Goal: Transaction & Acquisition: Purchase product/service

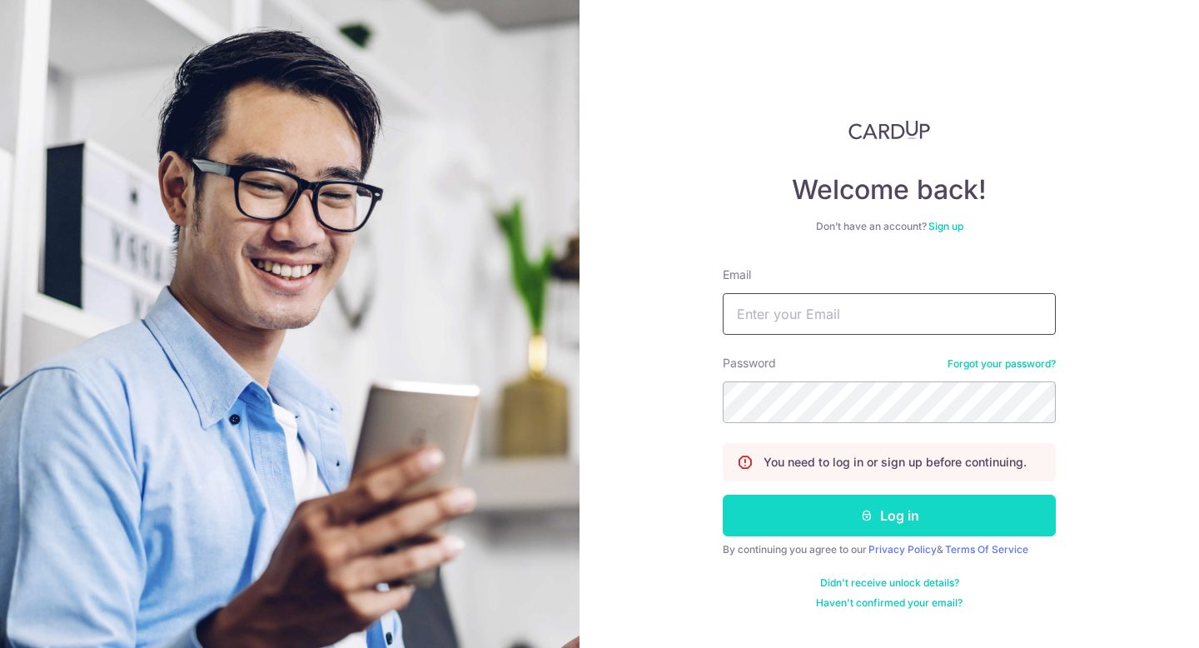
type input "[EMAIL_ADDRESS][DOMAIN_NAME]"
click at [906, 506] on button "Log in" at bounding box center [888, 515] width 333 height 42
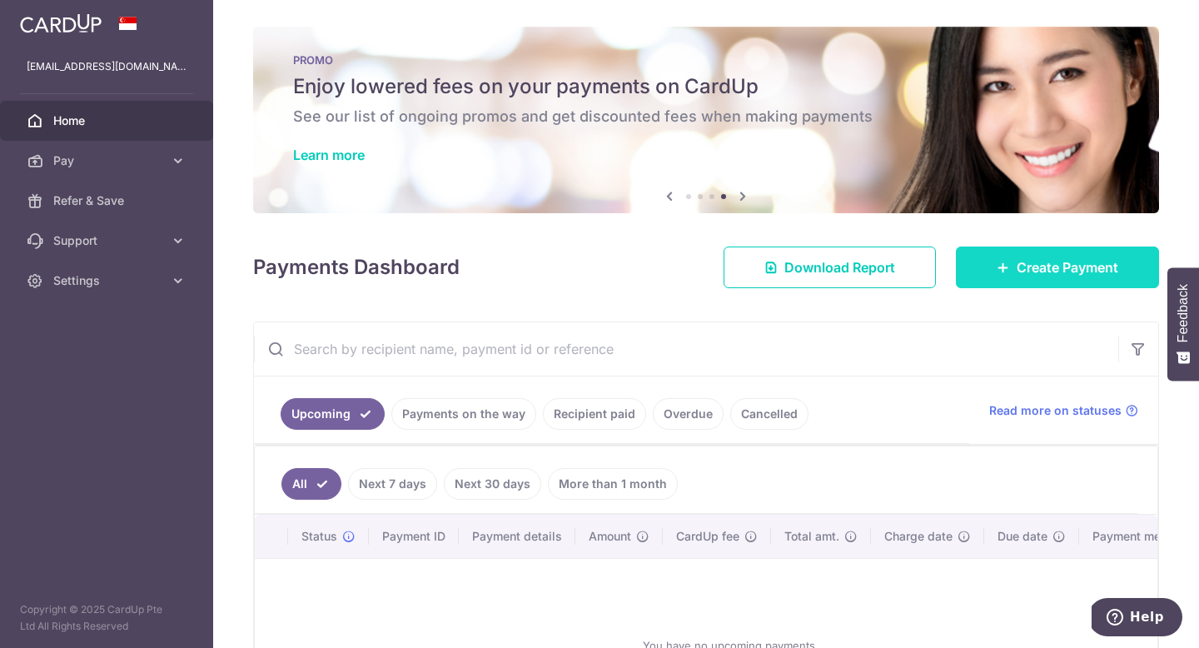
click at [1034, 271] on span "Create Payment" at bounding box center [1067, 267] width 102 height 20
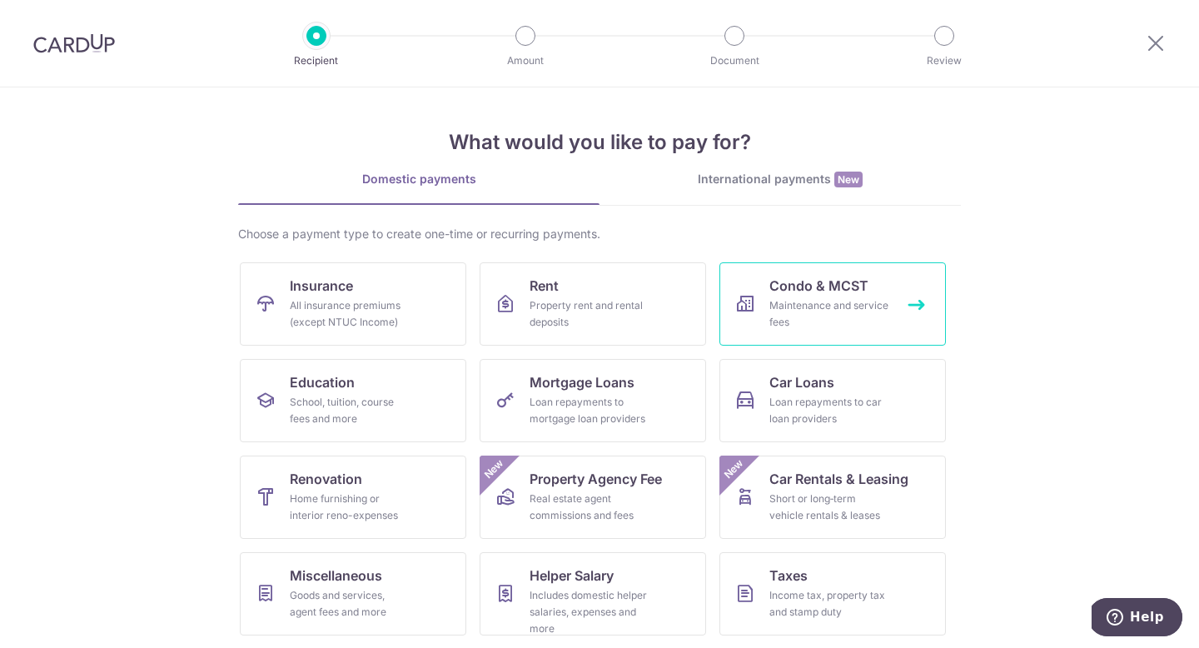
click at [861, 315] on div "Maintenance and service fees" at bounding box center [829, 313] width 120 height 33
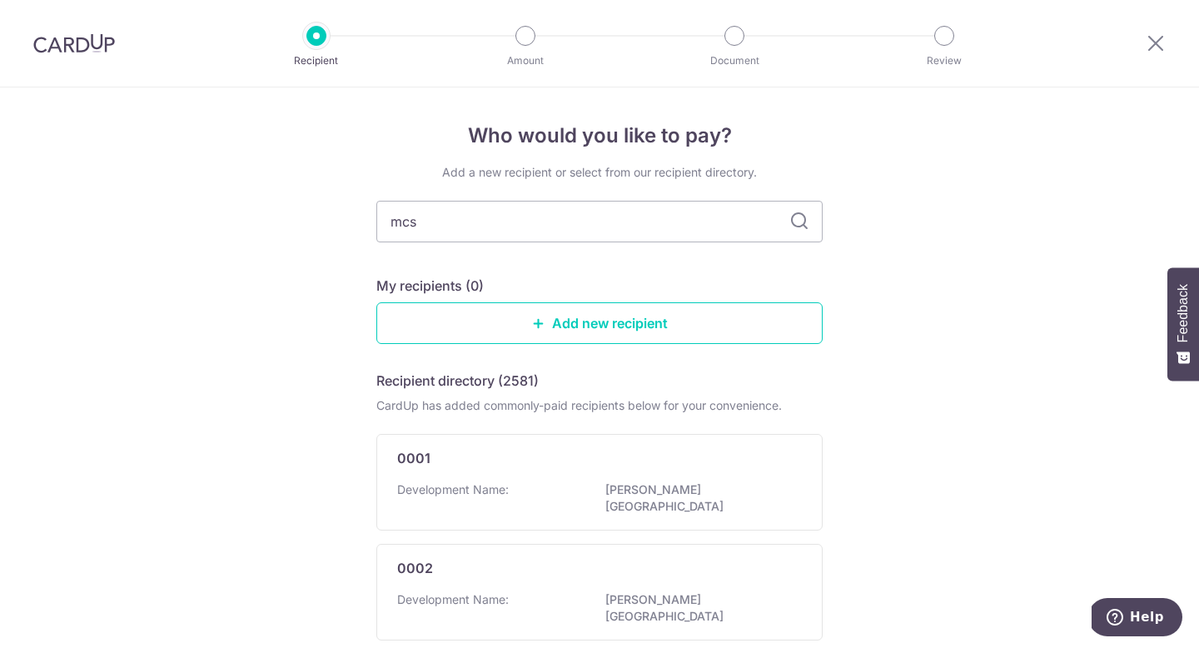
type input "mcst"
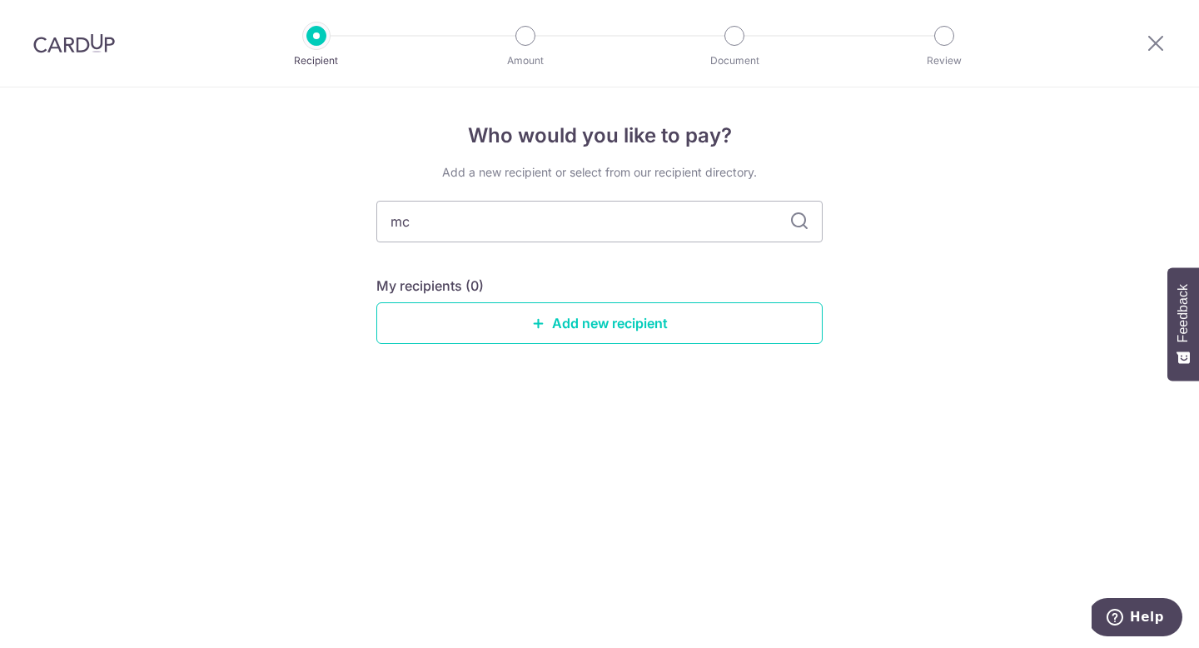
type input "m"
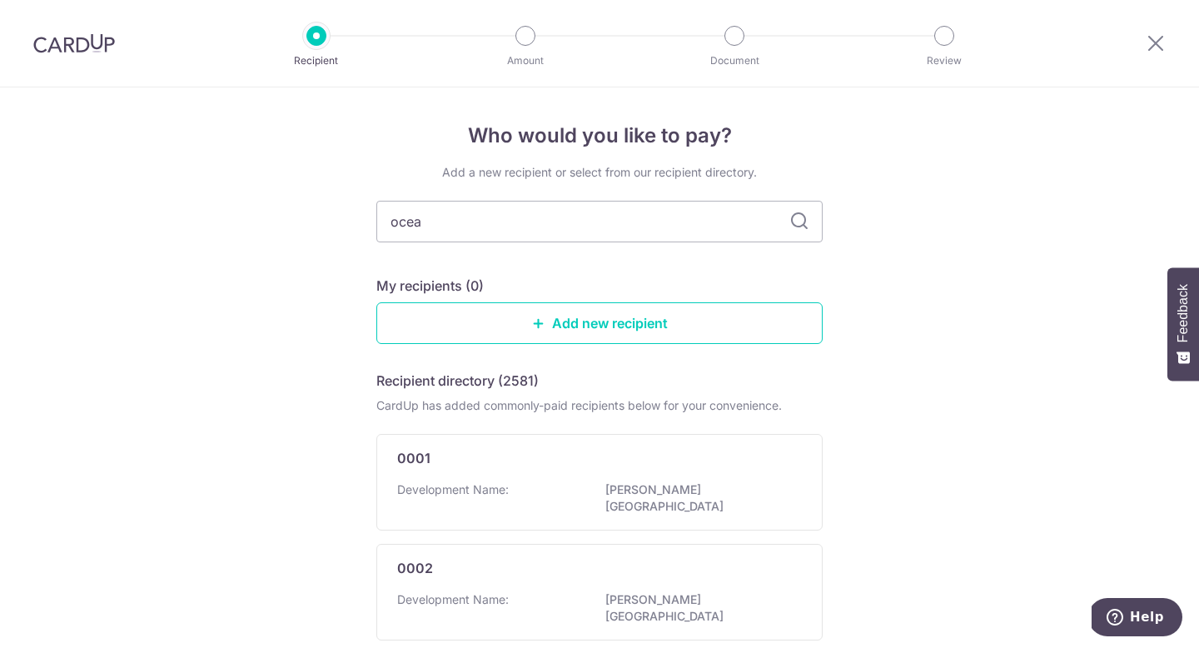
type input "ocean"
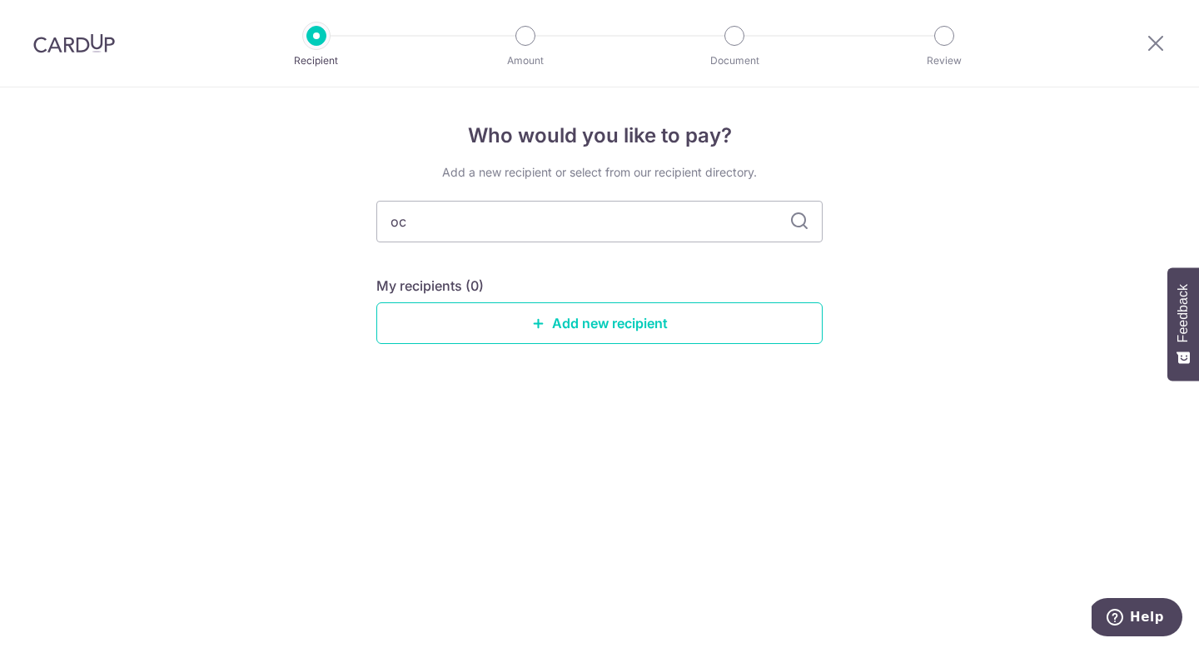
type input "o"
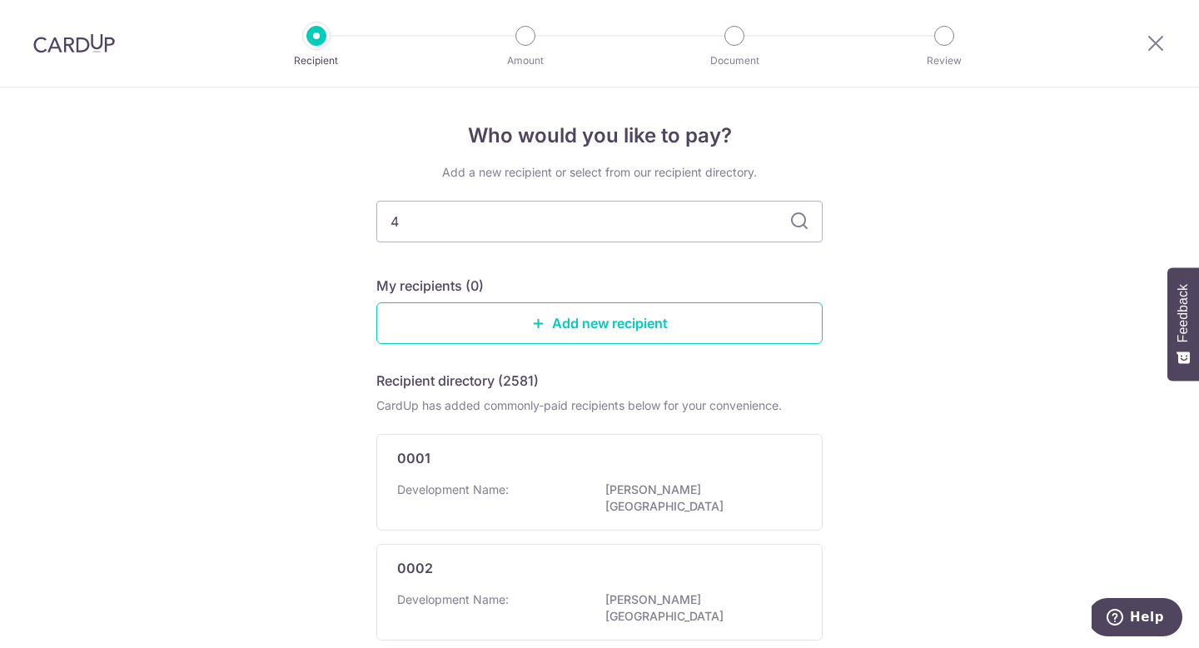
type input "45"
type input "4583"
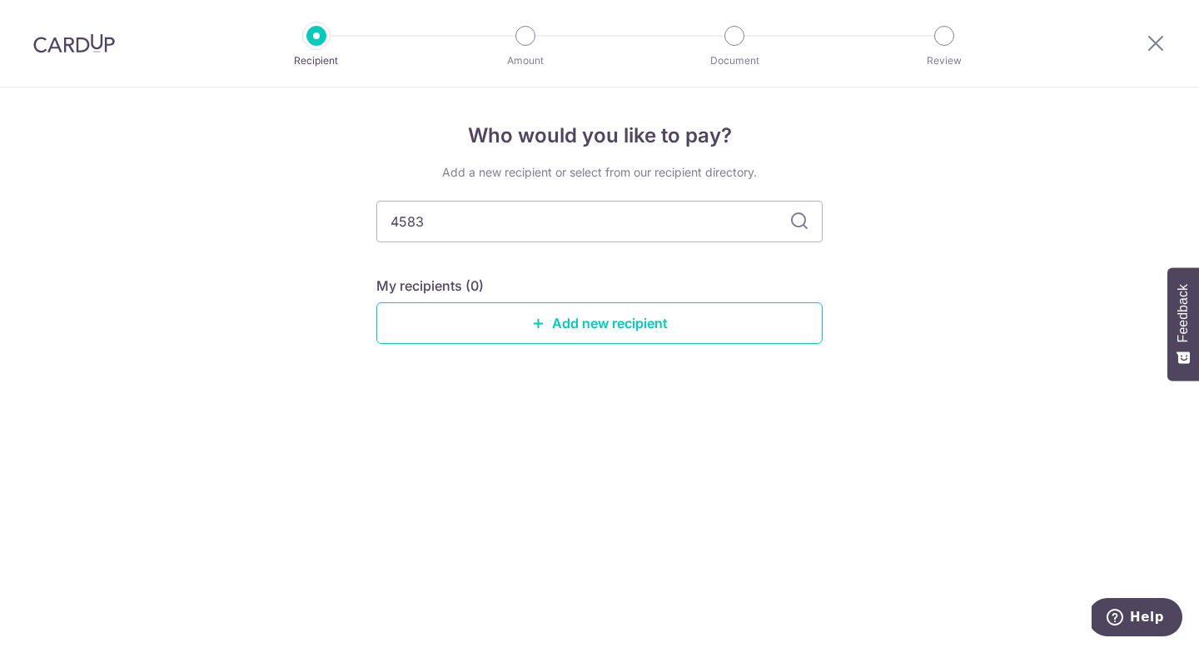
click at [797, 219] on icon at bounding box center [799, 221] width 20 height 20
click at [716, 217] on input "4583" at bounding box center [599, 222] width 446 height 42
type input "4"
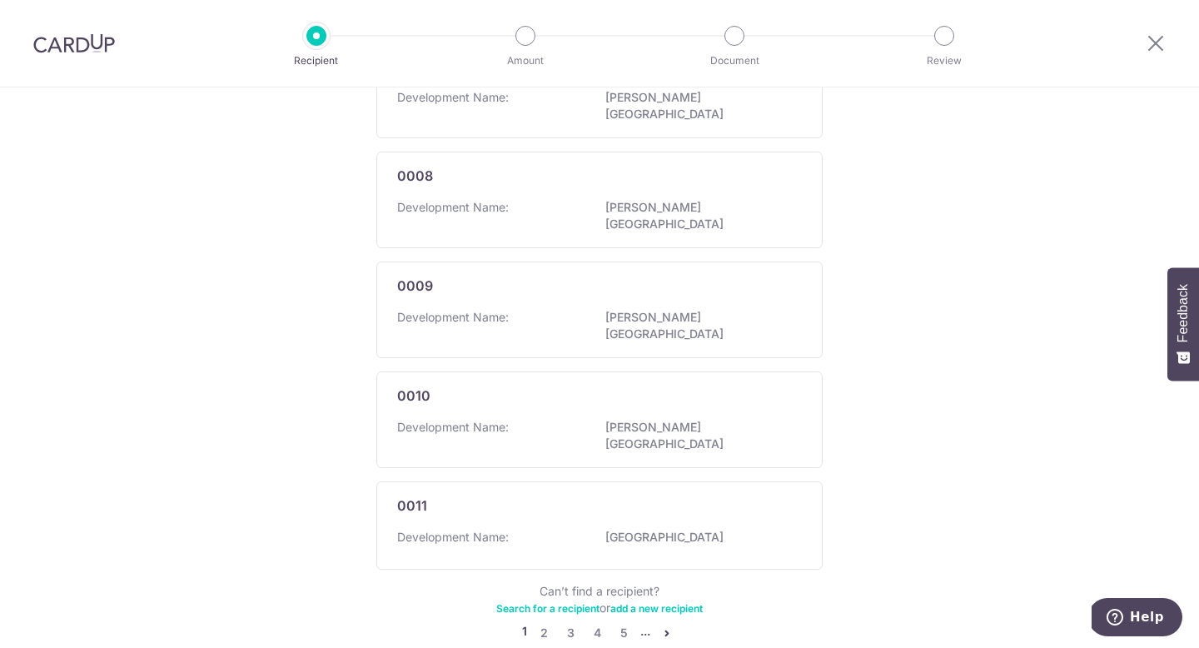
scroll to position [960, 0]
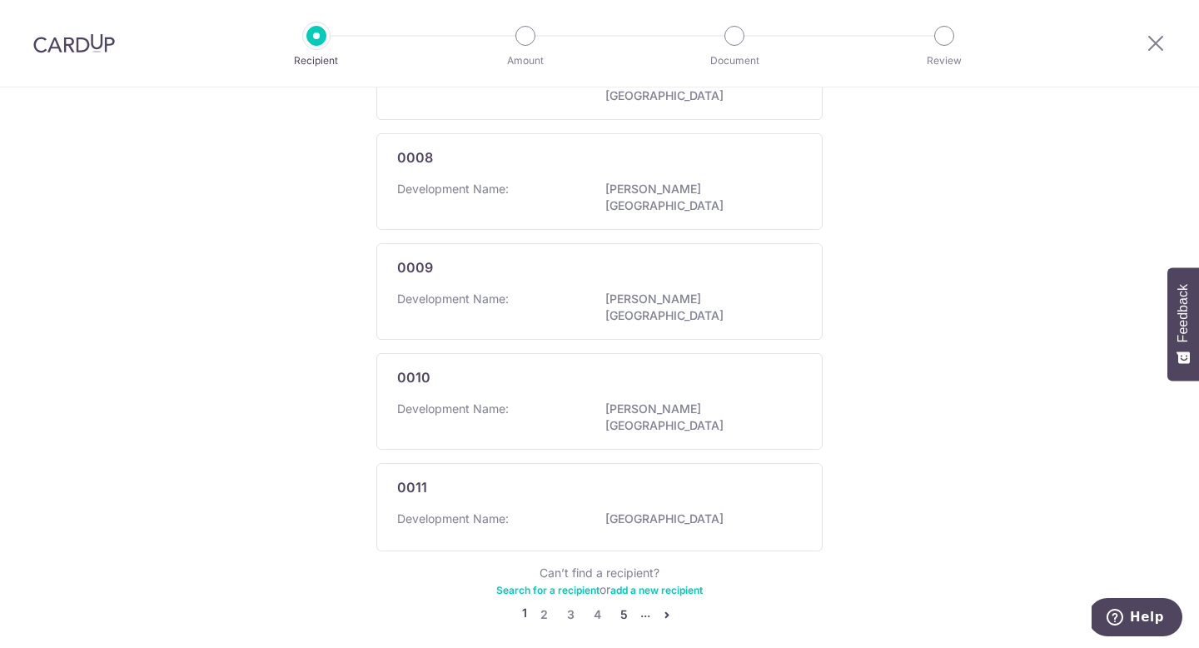
click at [625, 604] on link "5" at bounding box center [623, 614] width 20 height 20
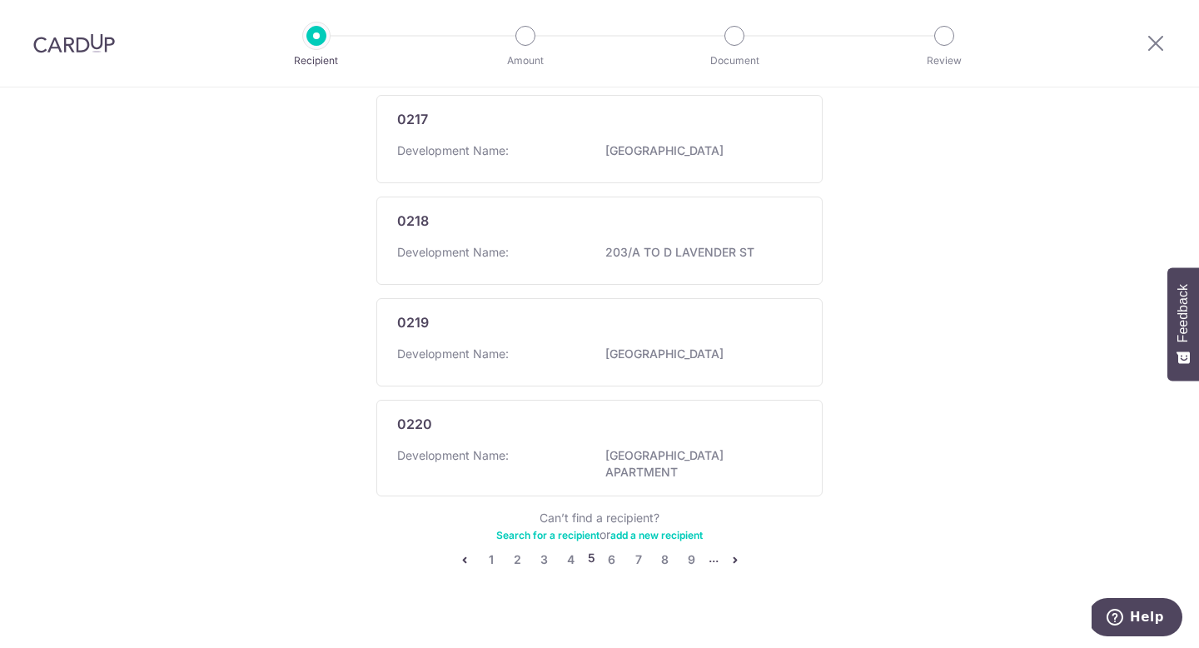
scroll to position [968, 0]
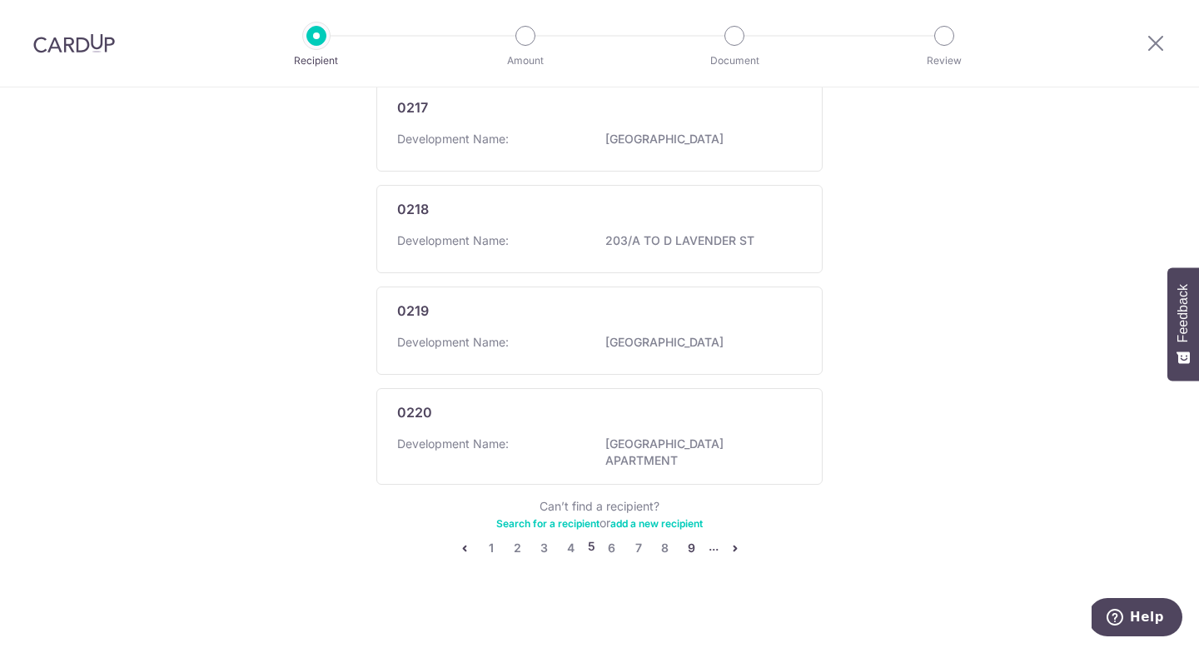
click at [694, 539] on link "9" at bounding box center [692, 548] width 20 height 20
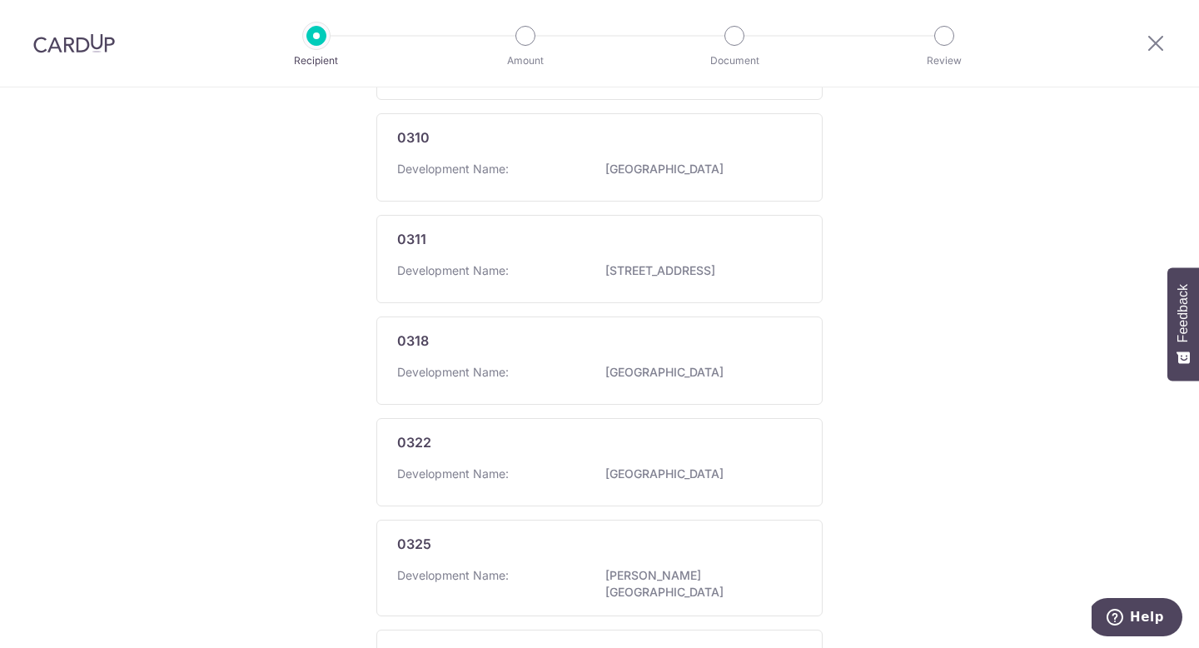
scroll to position [960, 0]
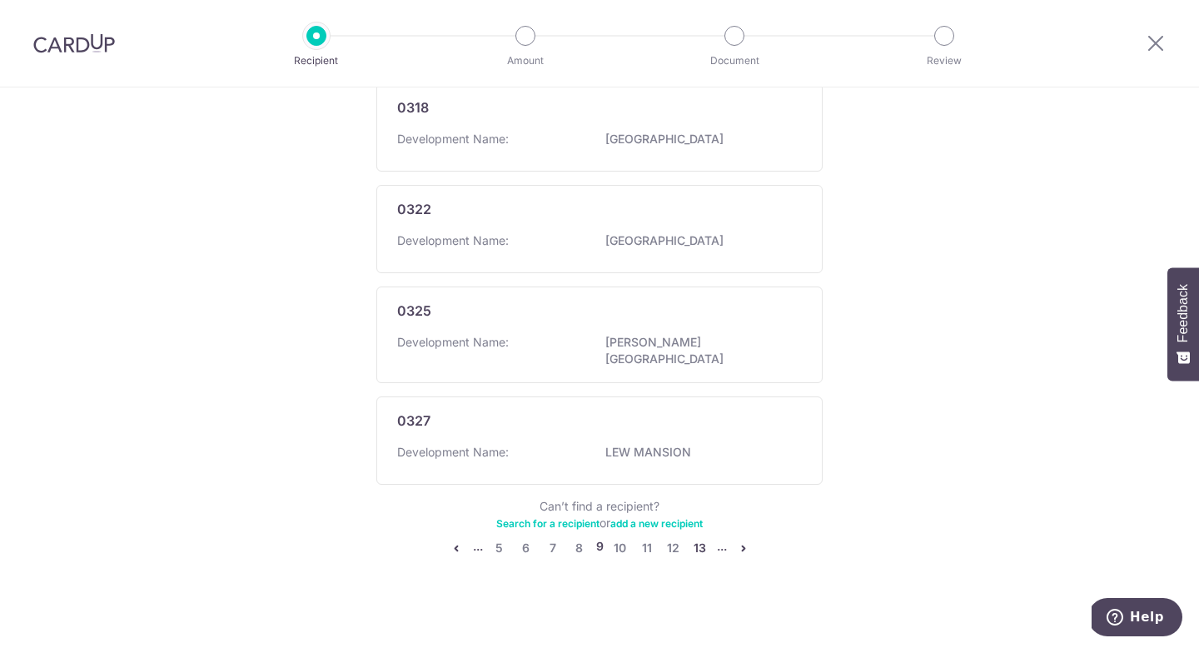
click at [703, 539] on link "13" at bounding box center [700, 548] width 20 height 20
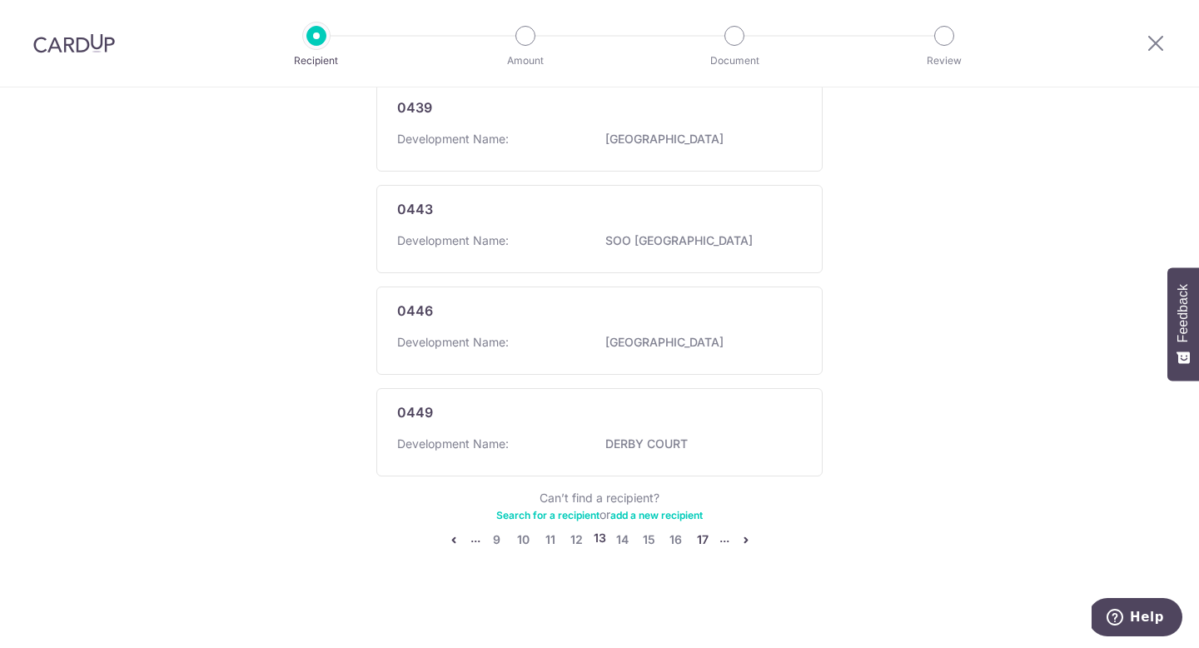
click at [705, 539] on link "17" at bounding box center [703, 539] width 20 height 20
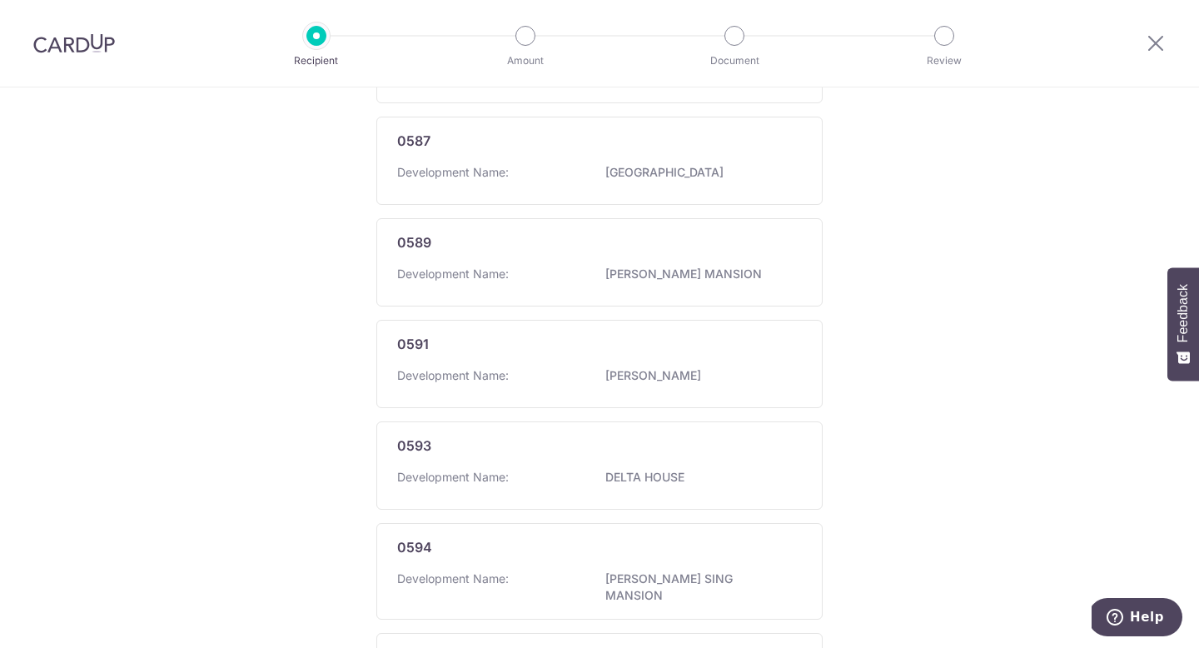
scroll to position [1007, 0]
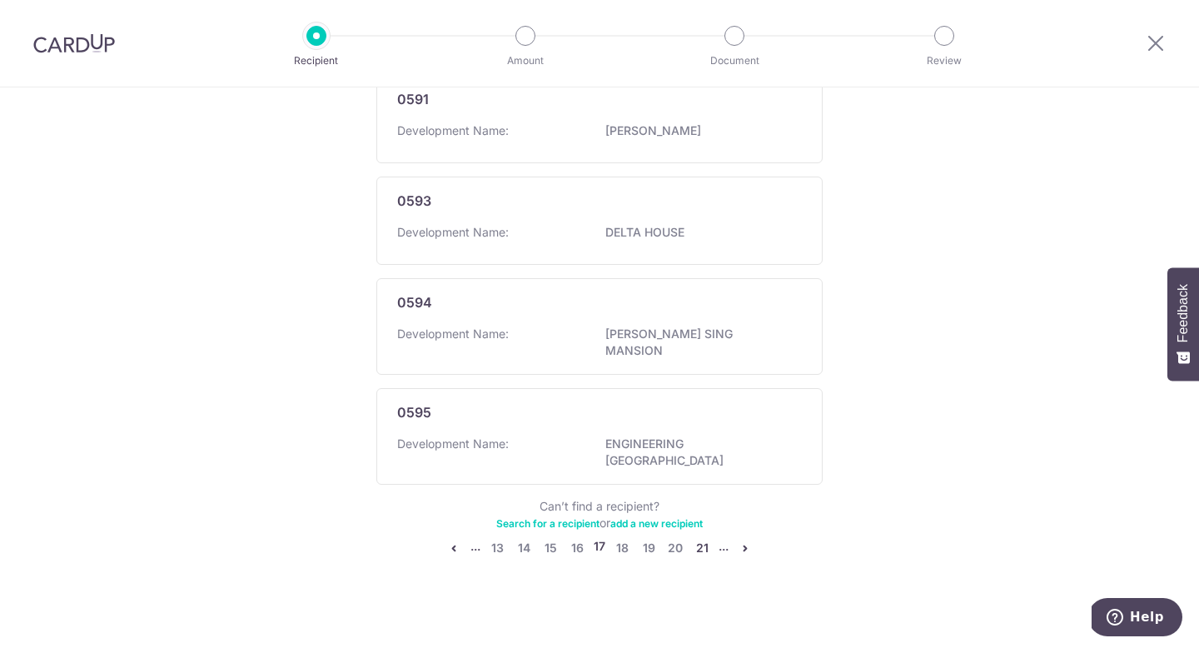
click at [703, 539] on link "21" at bounding box center [702, 548] width 20 height 20
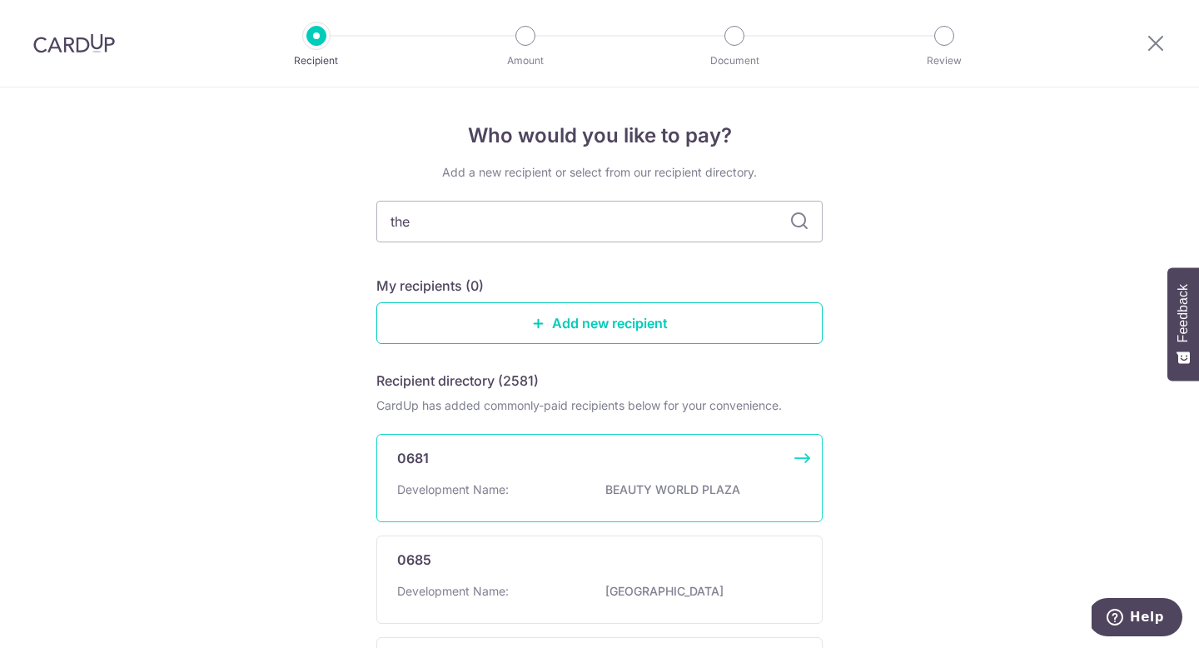
type input "the"
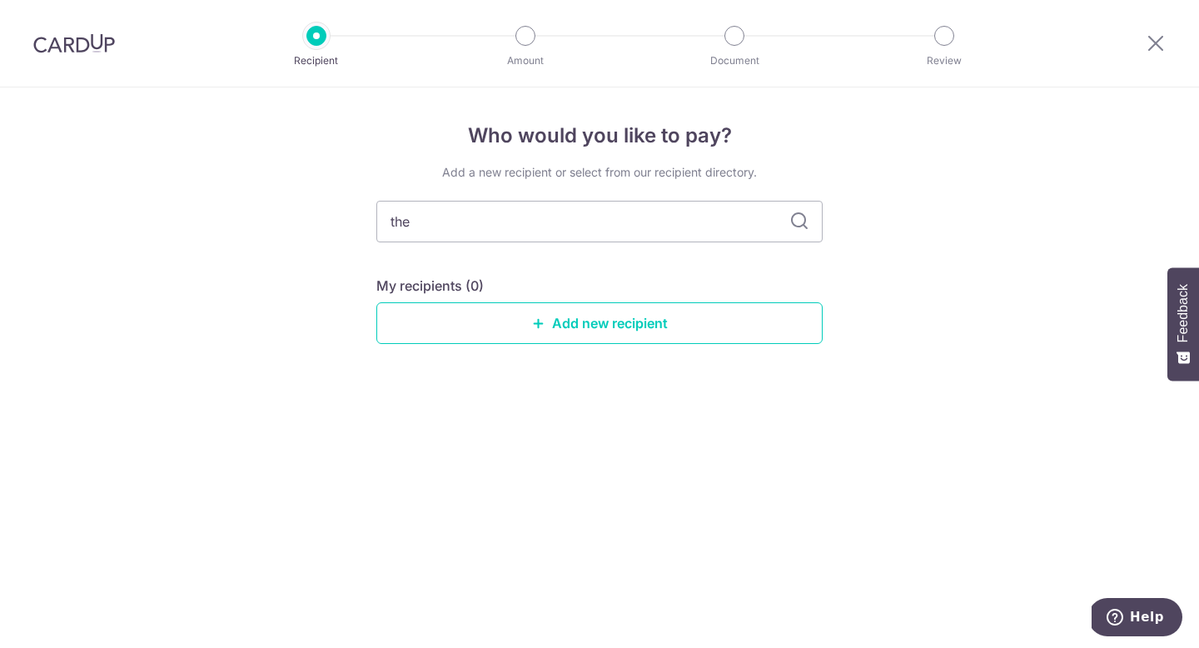
type input "the a"
type input "the vales"
type input "t"
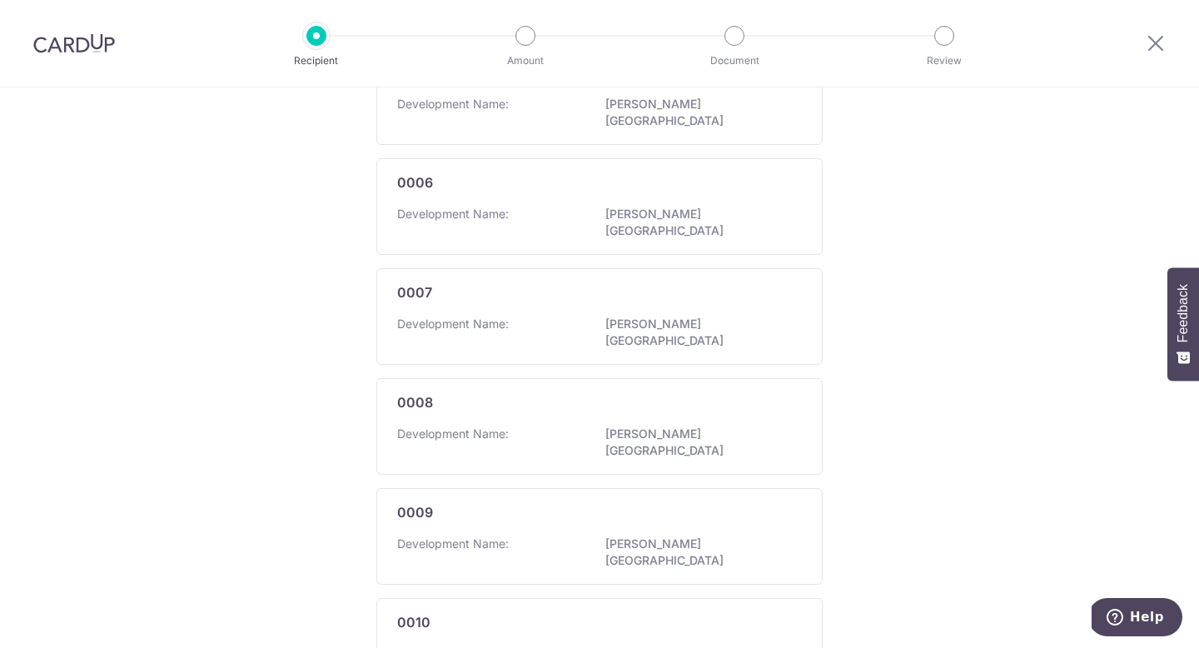
scroll to position [960, 0]
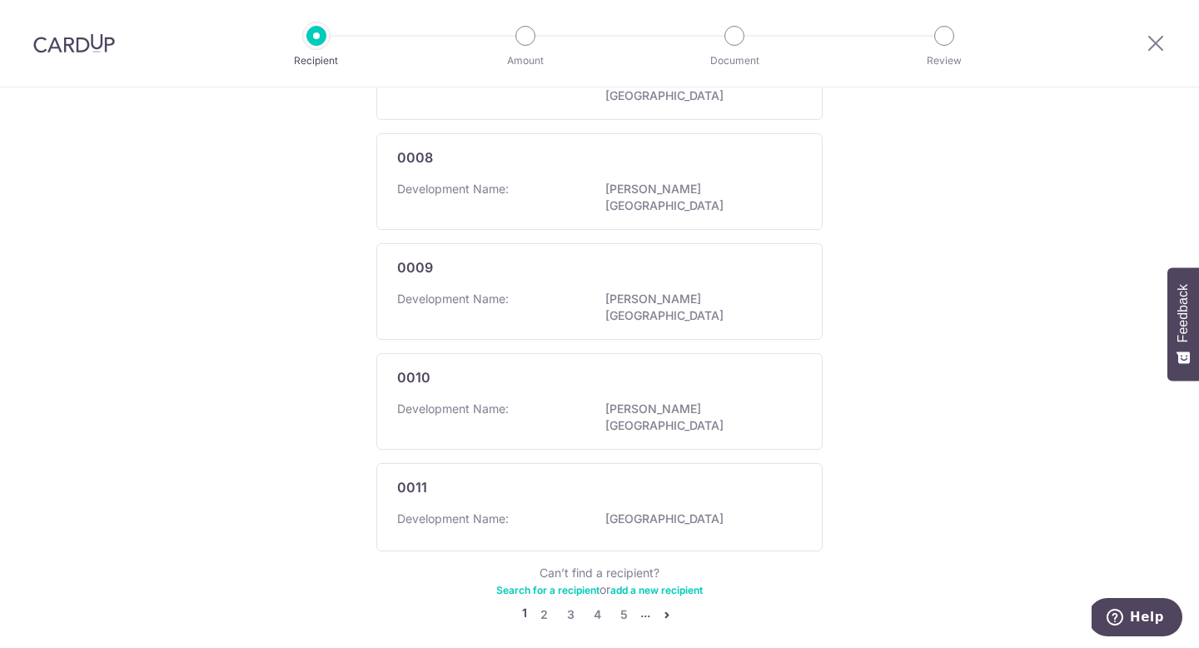
click at [663, 608] on icon "pager" at bounding box center [666, 614] width 13 height 13
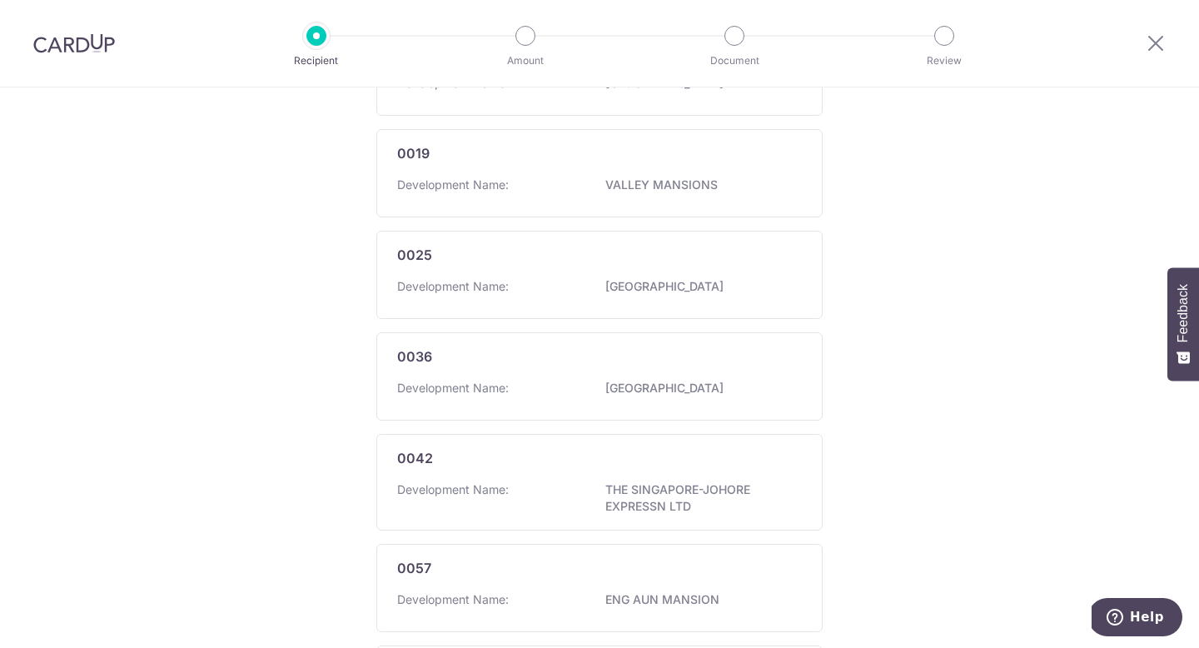
scroll to position [968, 0]
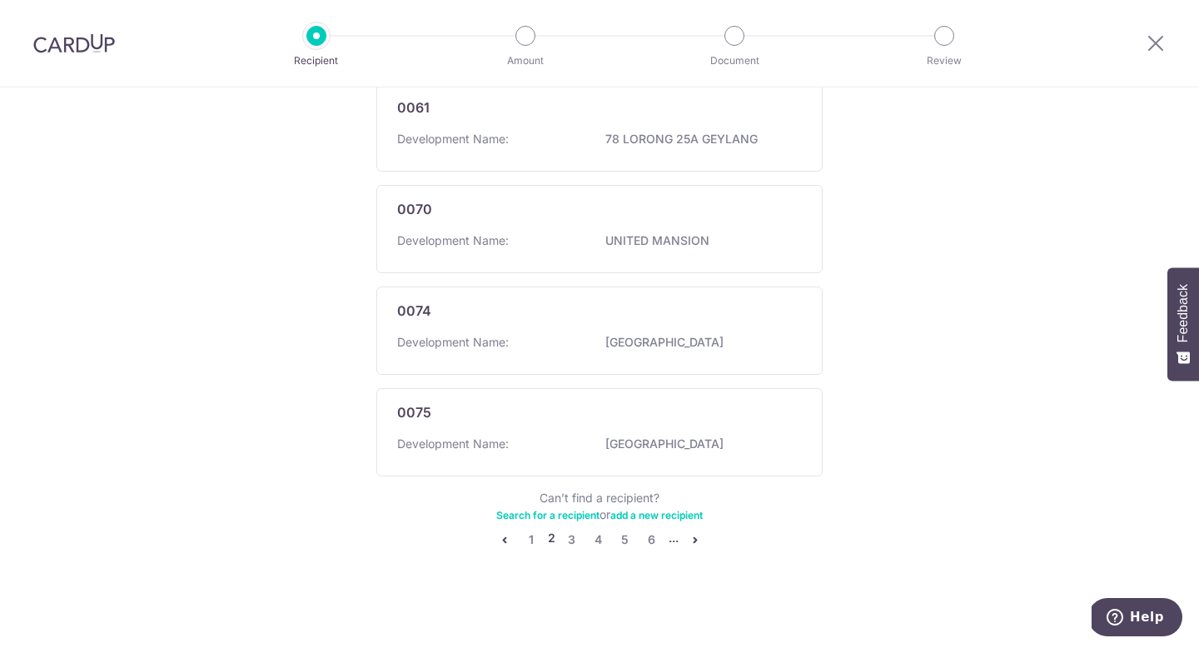
click at [698, 543] on icon "pager" at bounding box center [694, 539] width 13 height 13
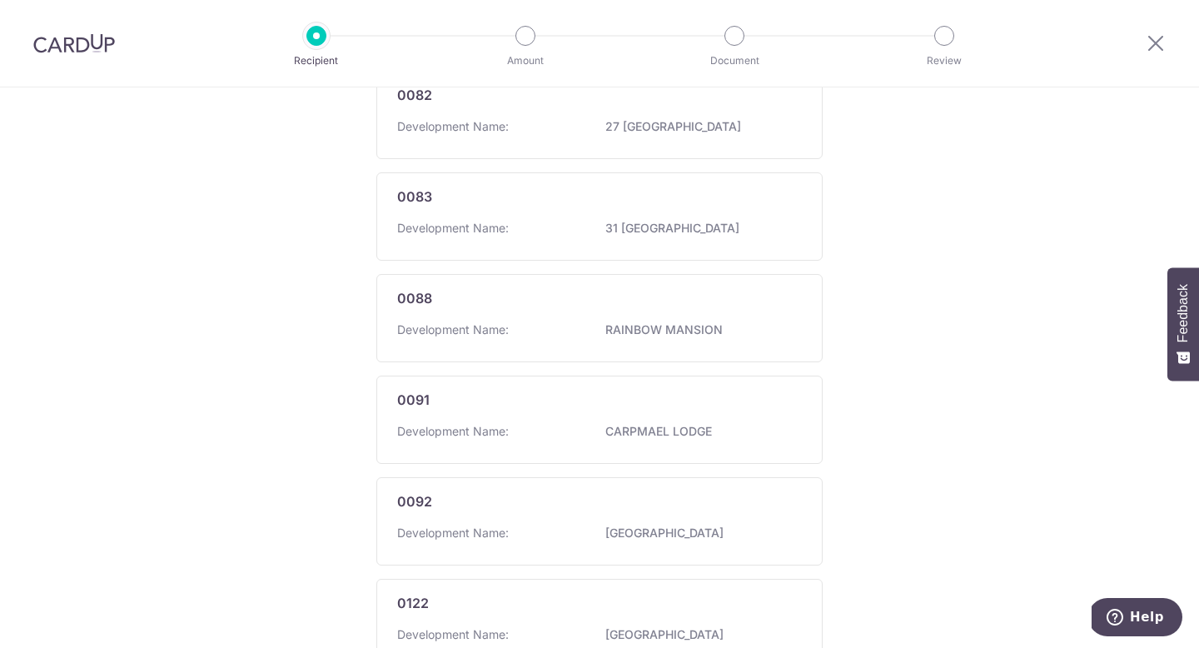
scroll to position [960, 0]
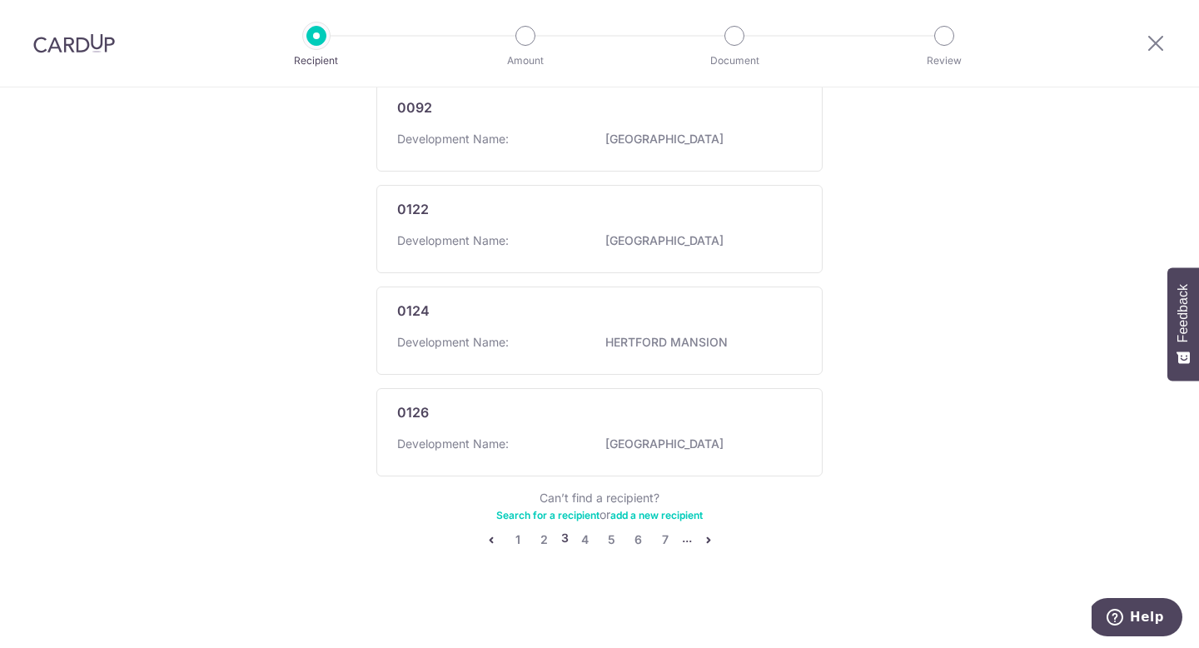
click at [708, 541] on icon "pager" at bounding box center [708, 539] width 13 height 13
click at [720, 538] on icon "pager" at bounding box center [721, 539] width 13 height 13
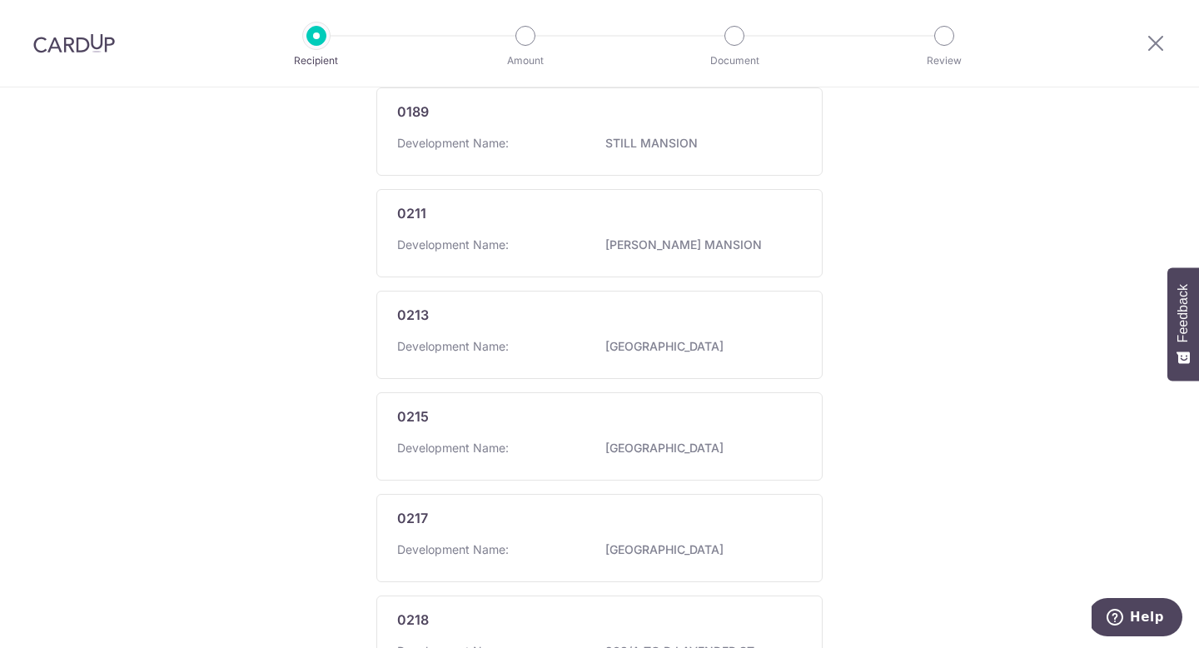
scroll to position [968, 0]
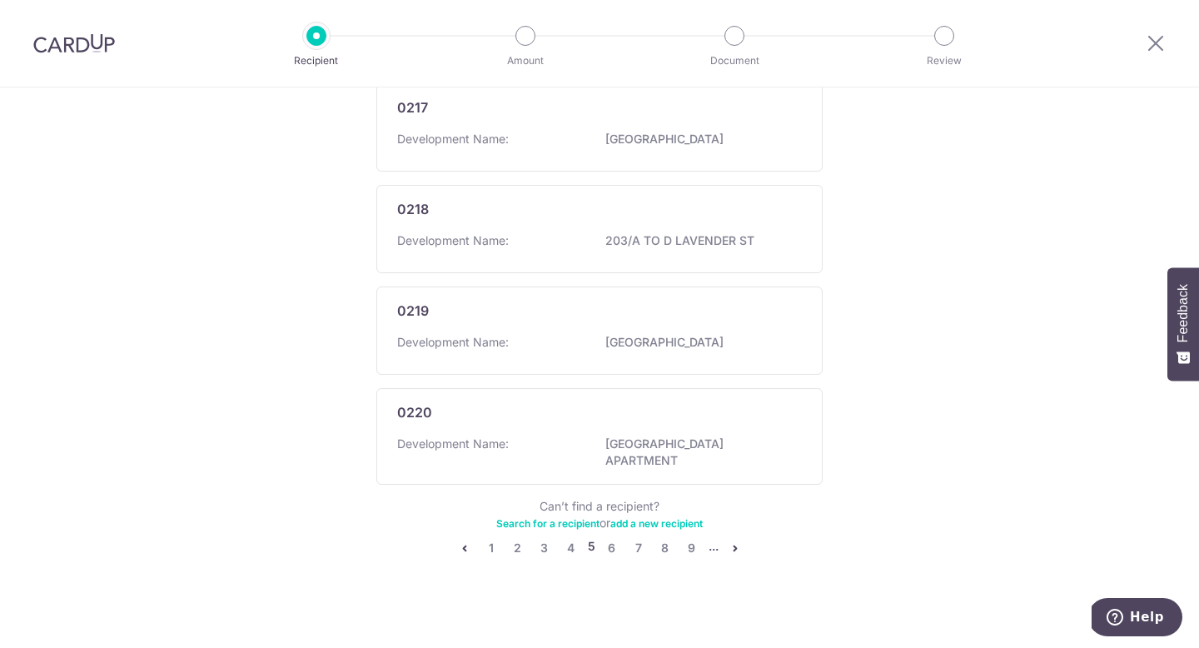
click at [738, 541] on icon "pager" at bounding box center [734, 547] width 13 height 13
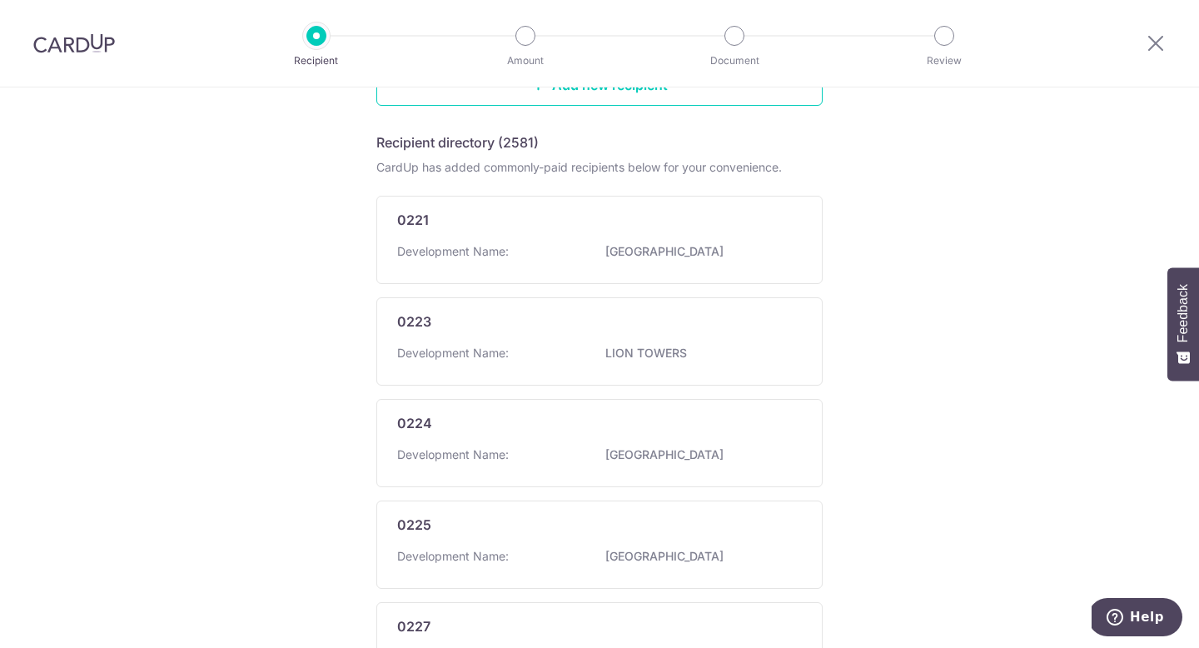
scroll to position [960, 0]
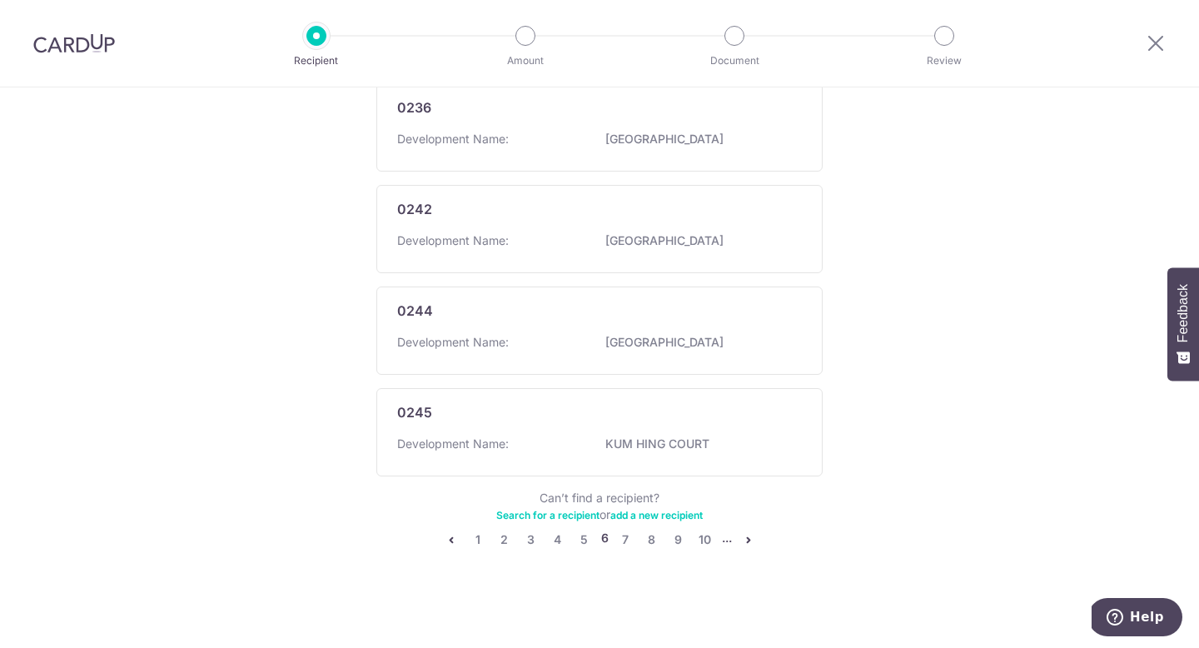
click at [747, 536] on icon "pager" at bounding box center [748, 539] width 13 height 13
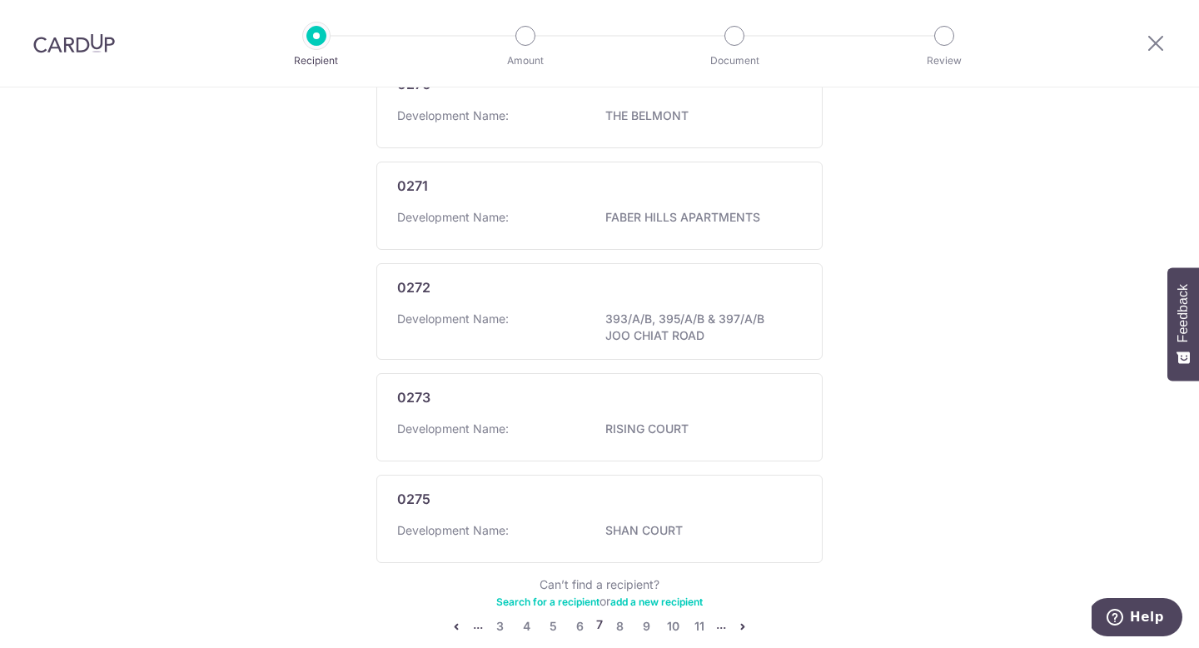
scroll to position [976, 0]
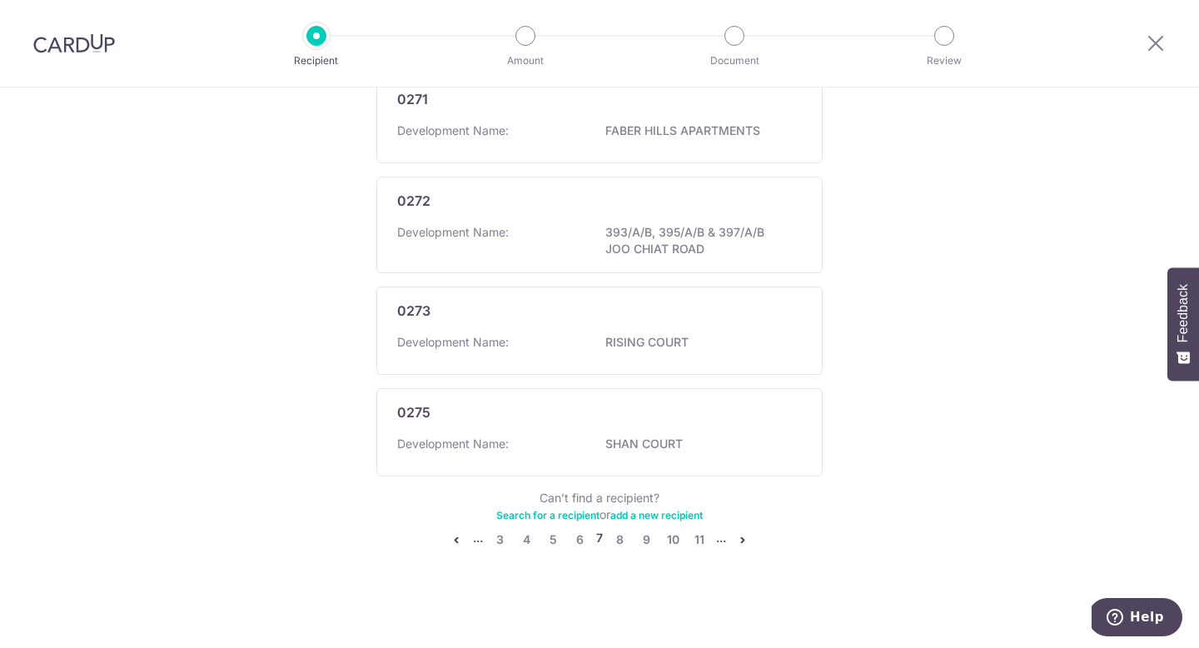
click at [746, 539] on icon "pager" at bounding box center [742, 539] width 13 height 13
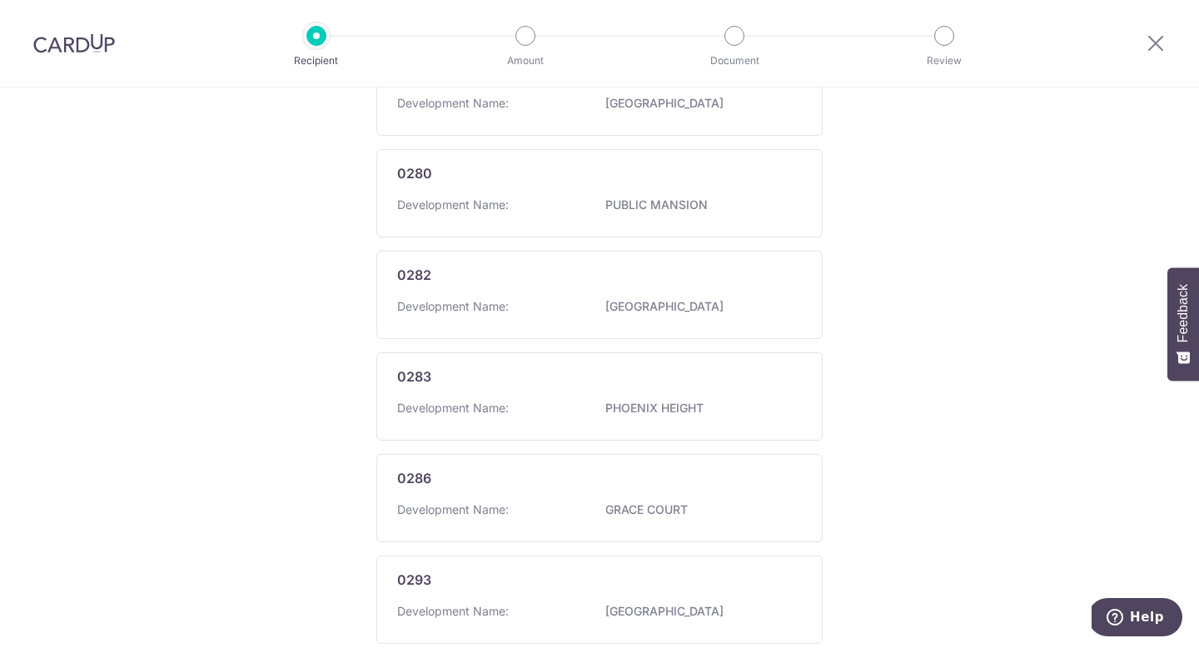
scroll to position [968, 0]
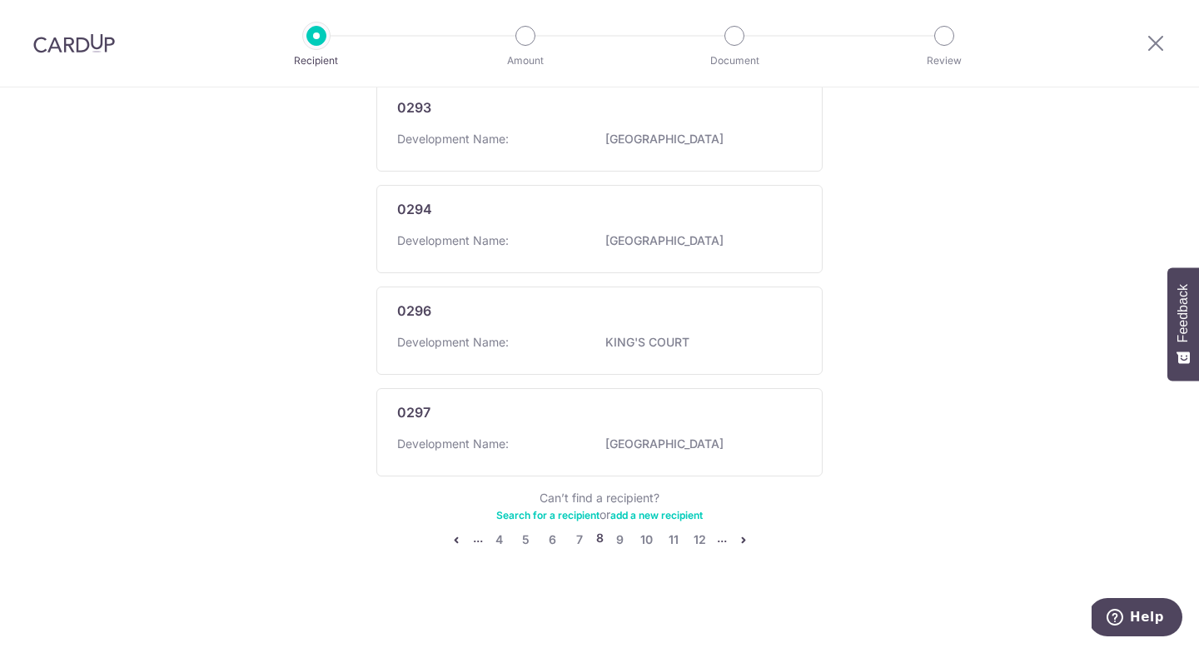
click at [745, 536] on icon "pager" at bounding box center [743, 539] width 13 height 13
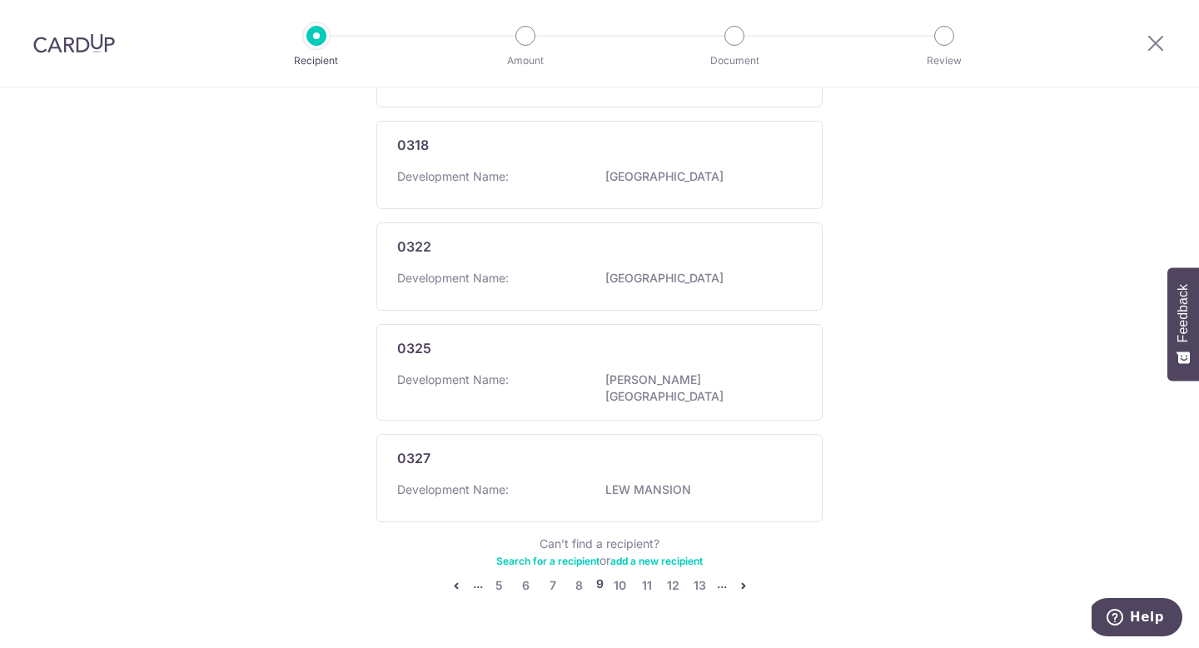
scroll to position [960, 0]
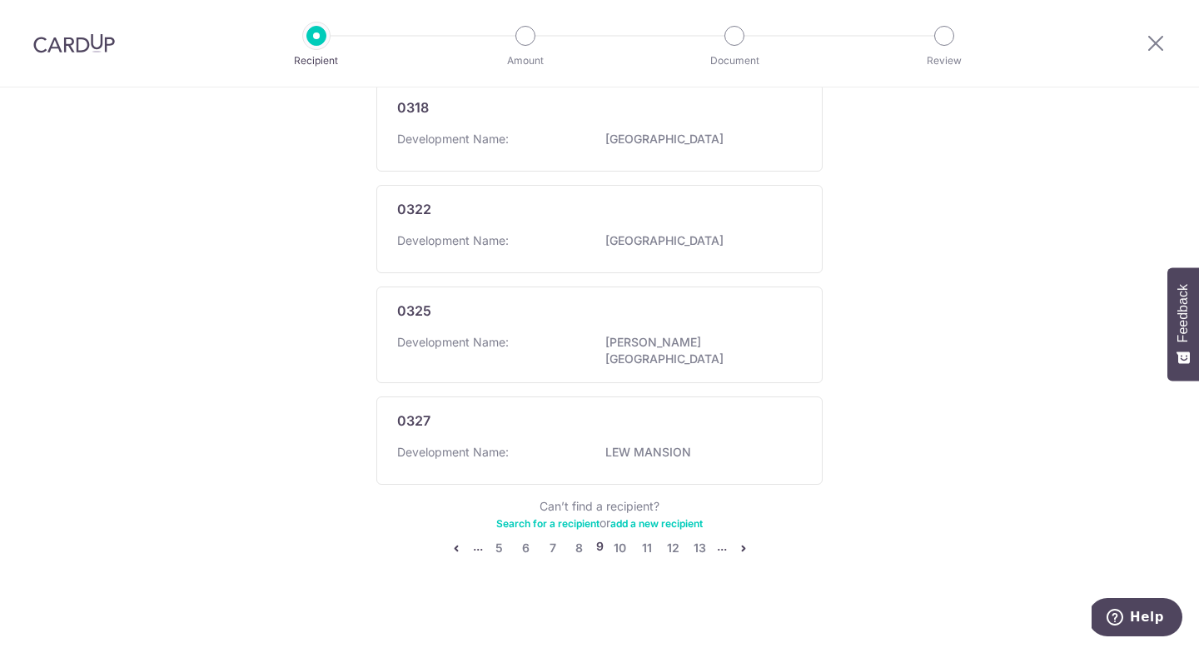
click at [744, 541] on icon "pager" at bounding box center [743, 547] width 13 height 13
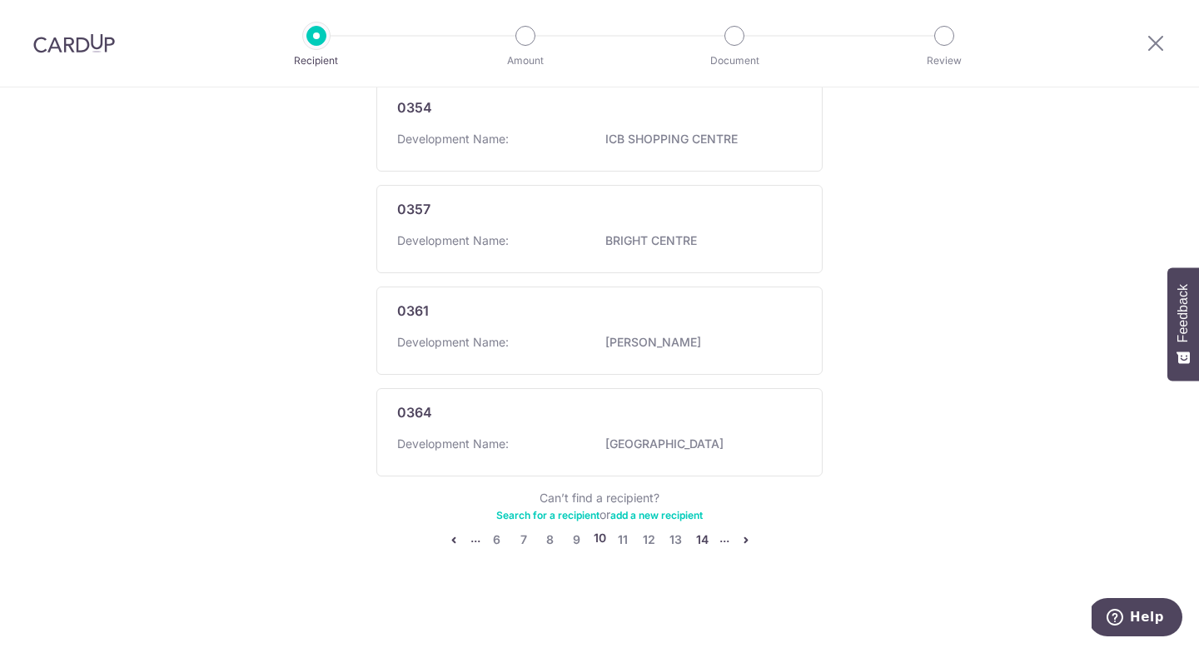
click at [703, 541] on link "14" at bounding box center [703, 539] width 20 height 20
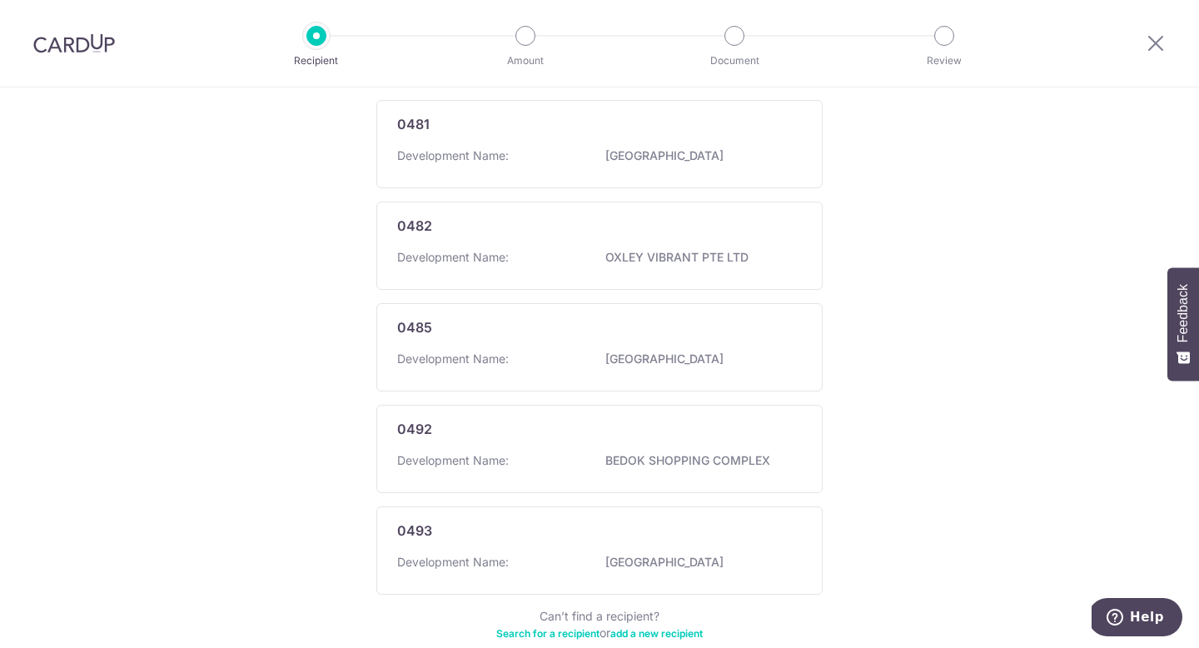
scroll to position [991, 0]
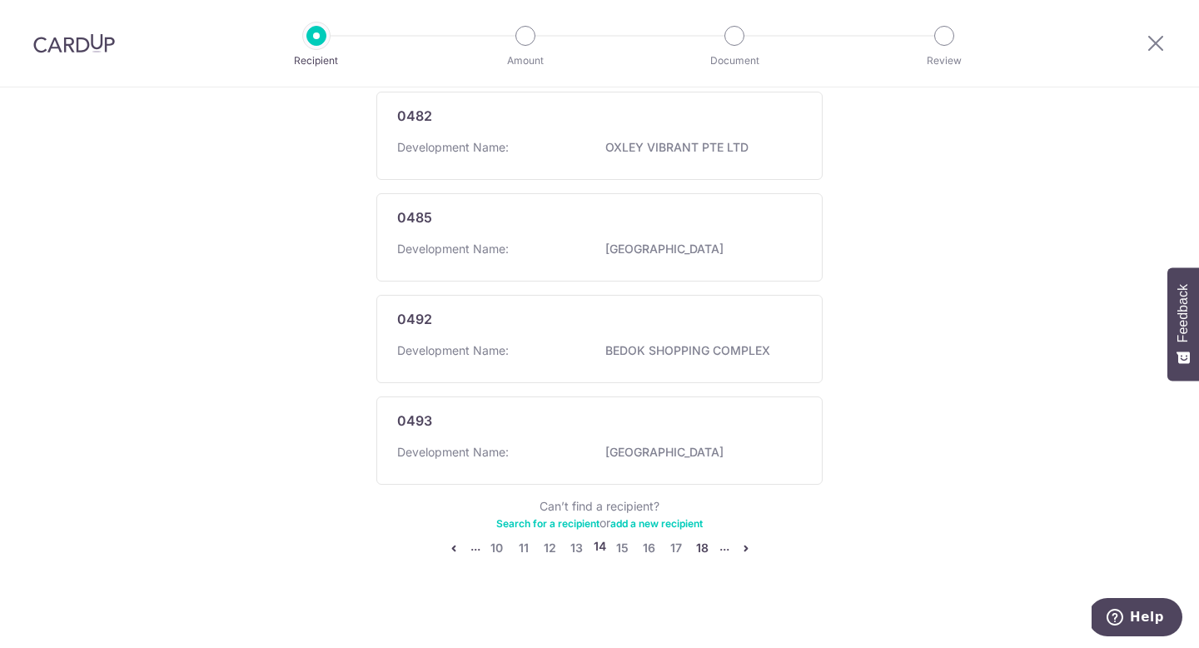
click at [703, 539] on link "18" at bounding box center [703, 548] width 20 height 20
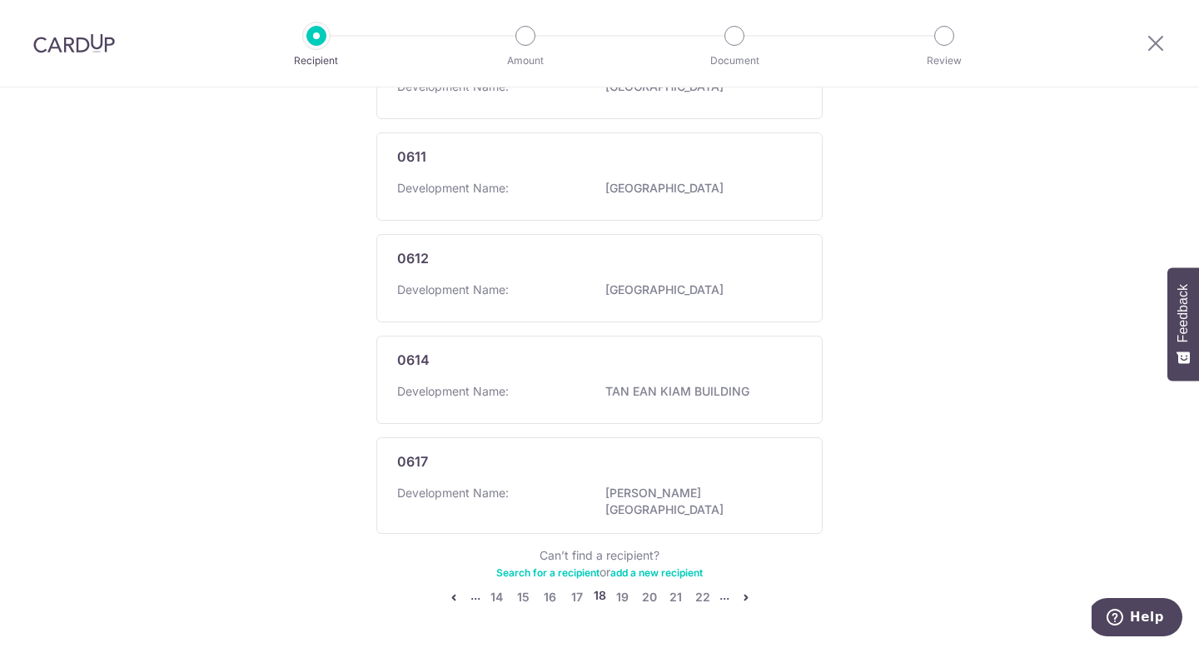
scroll to position [960, 0]
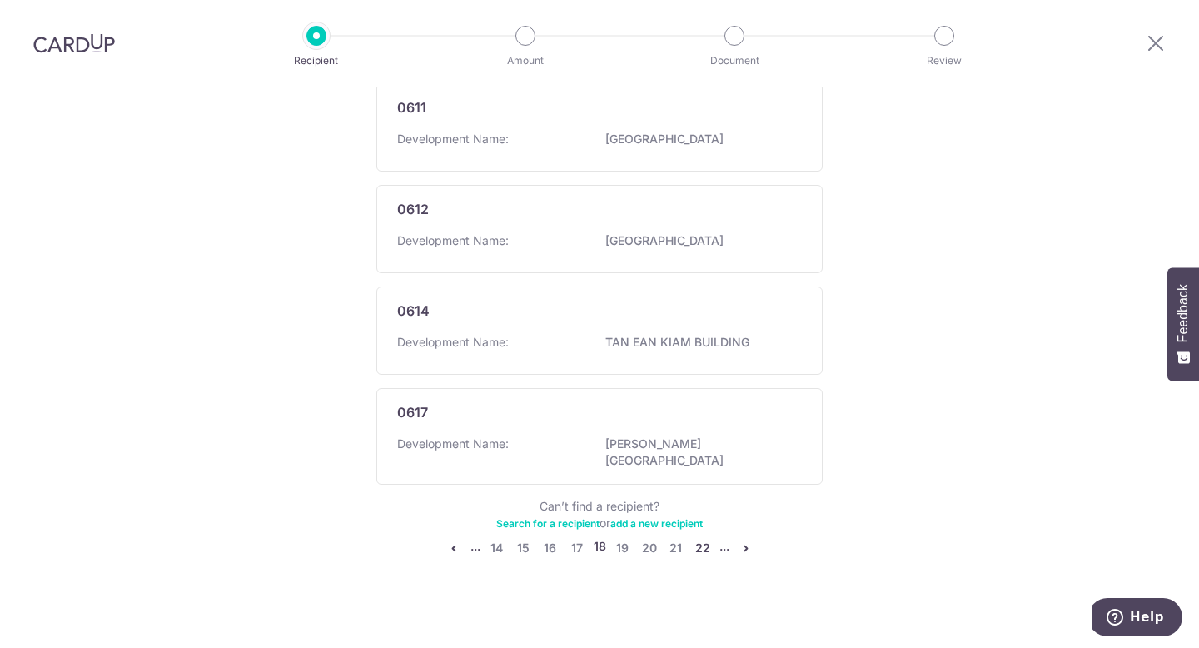
click at [703, 539] on link "22" at bounding box center [703, 548] width 20 height 20
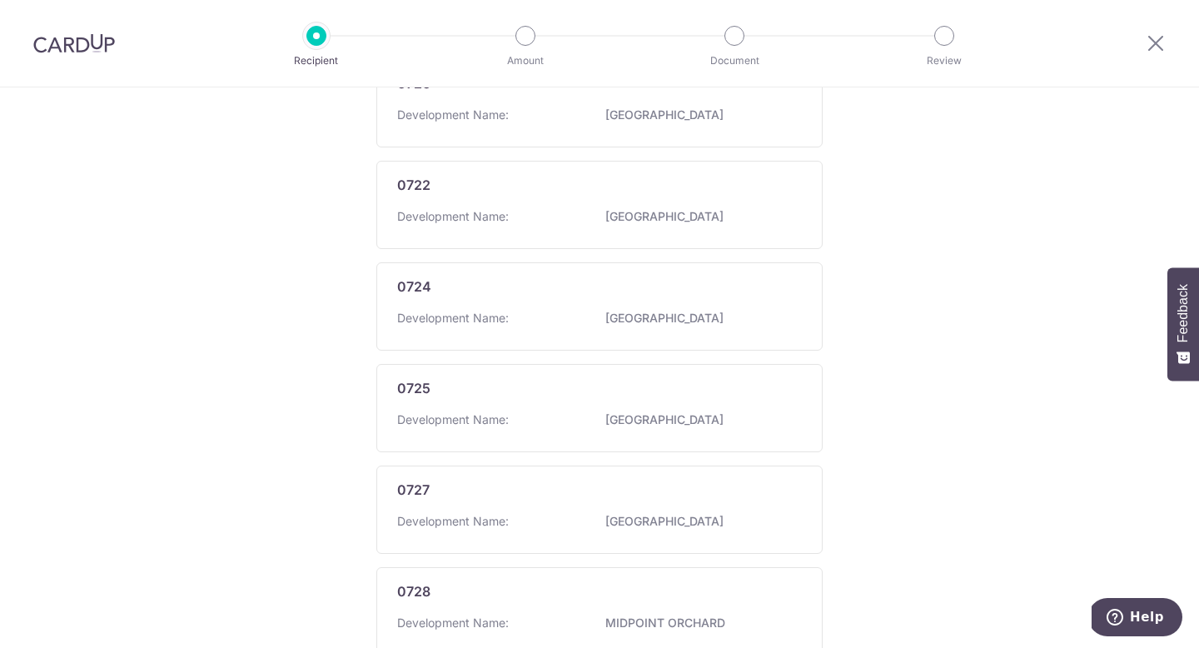
scroll to position [968, 0]
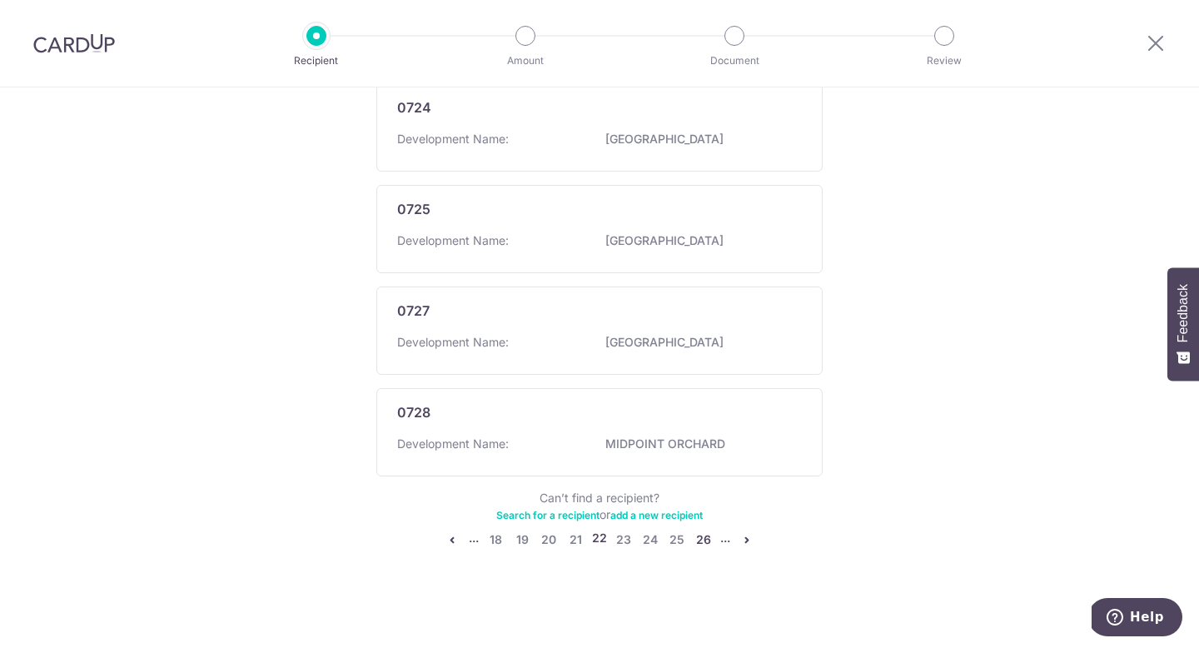
click at [708, 539] on link "26" at bounding box center [703, 539] width 20 height 20
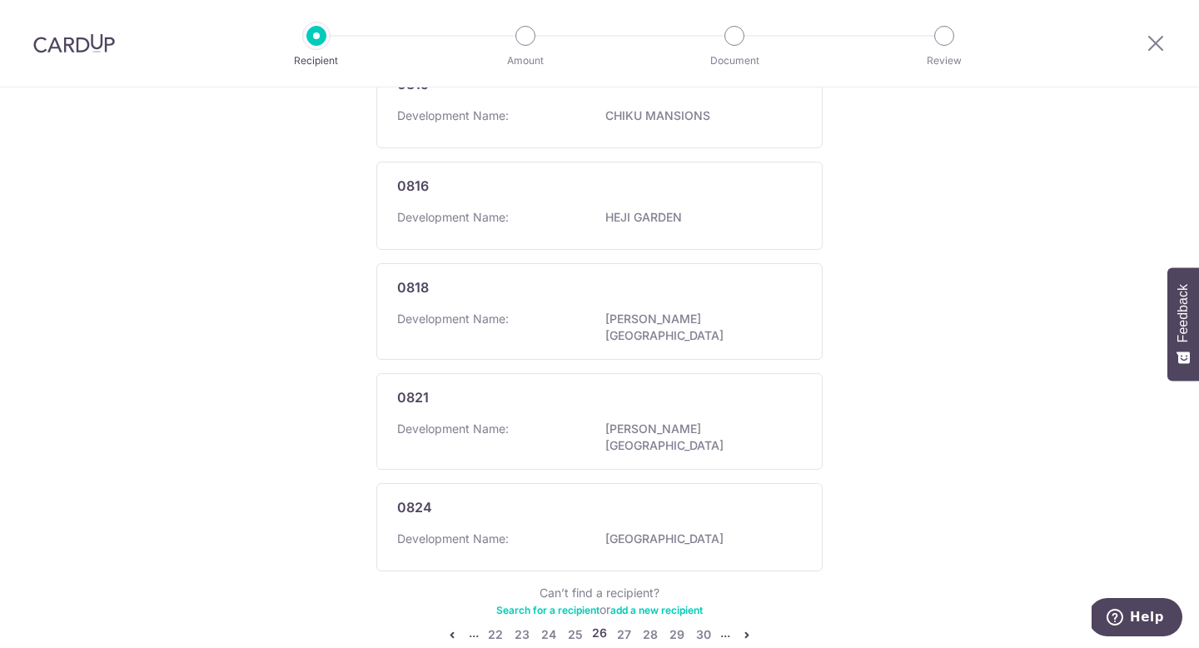
scroll to position [960, 0]
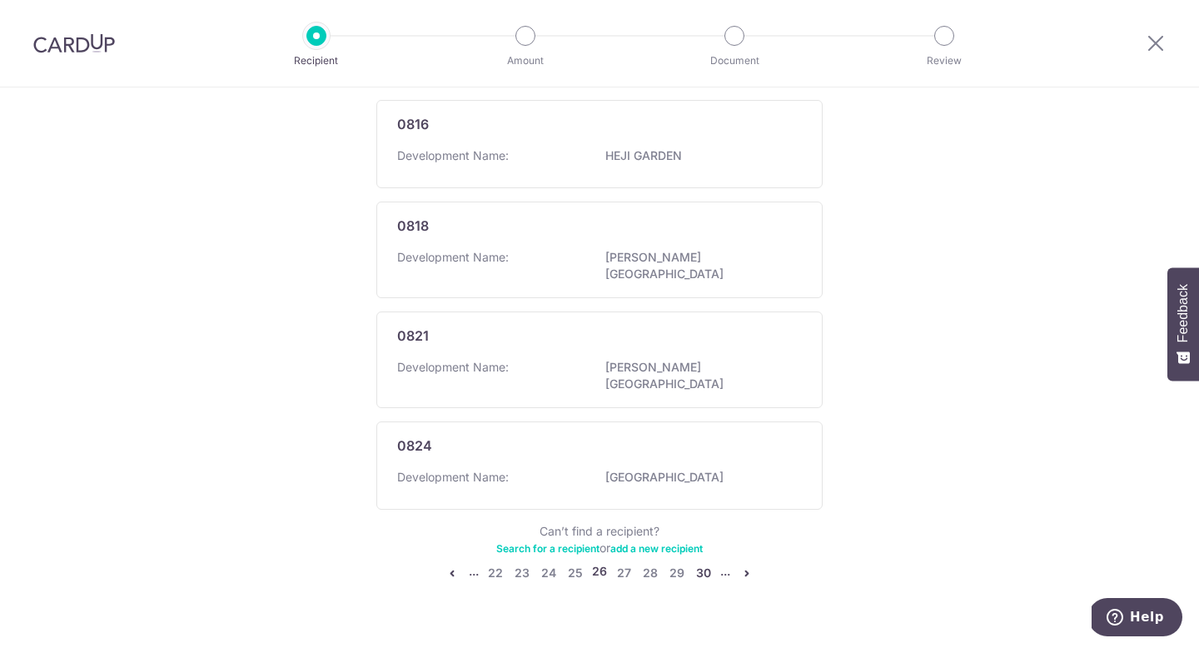
click at [708, 563] on link "30" at bounding box center [703, 573] width 20 height 20
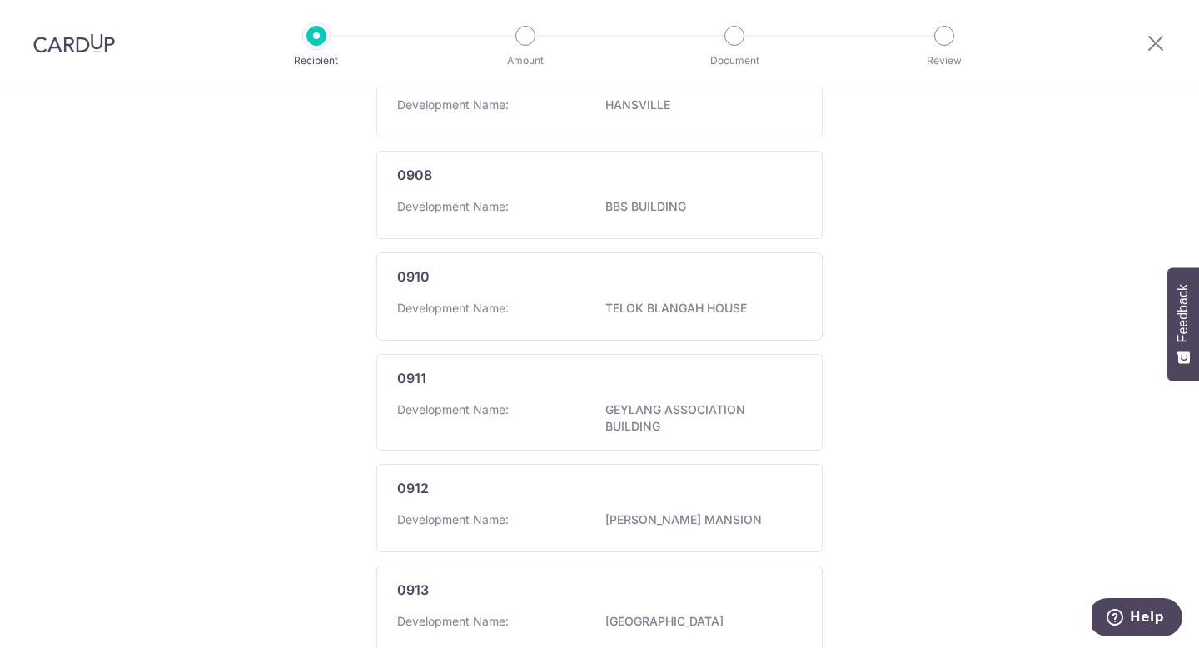
scroll to position [999, 0]
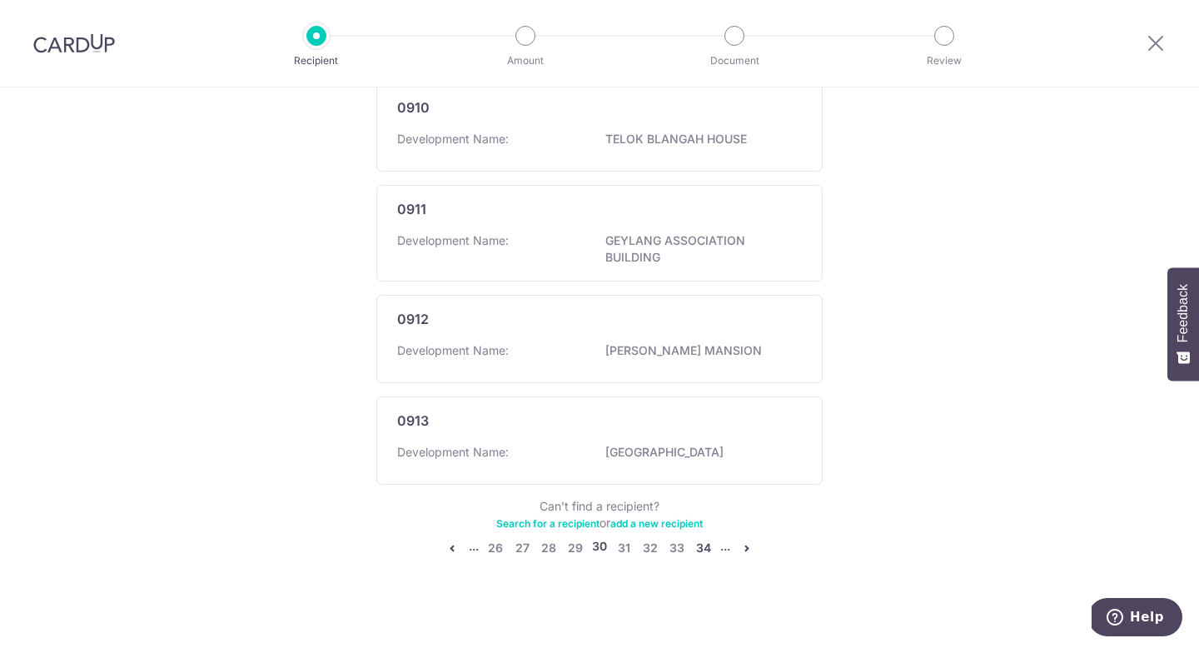
click at [708, 539] on link "34" at bounding box center [703, 548] width 20 height 20
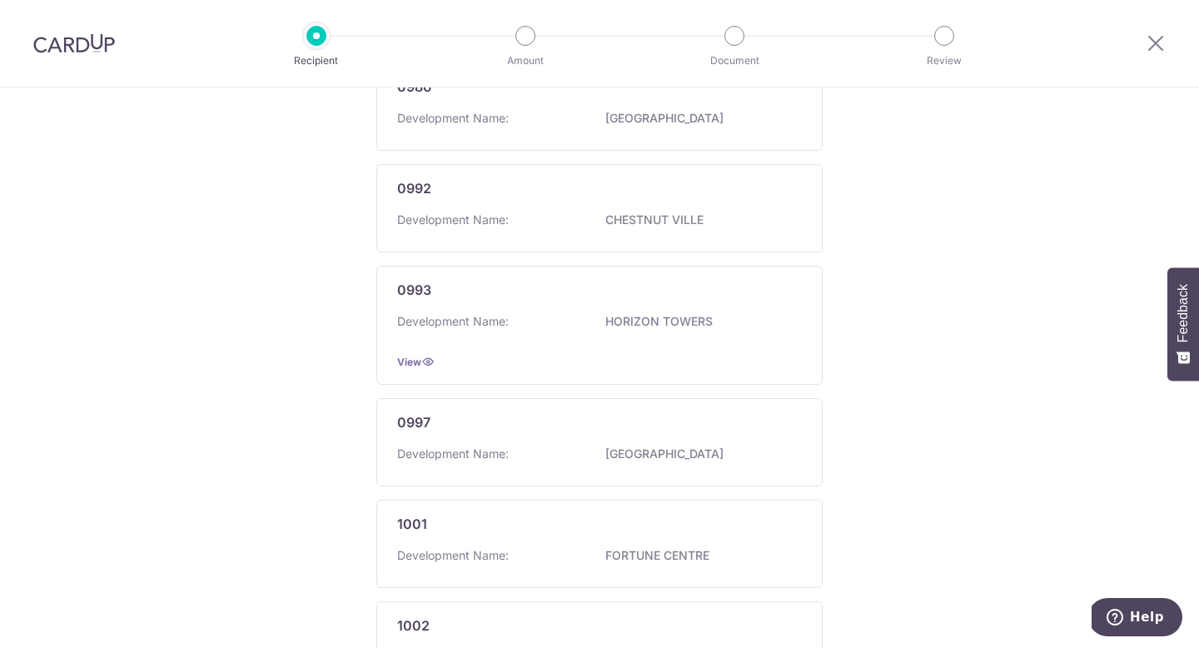
scroll to position [0, 0]
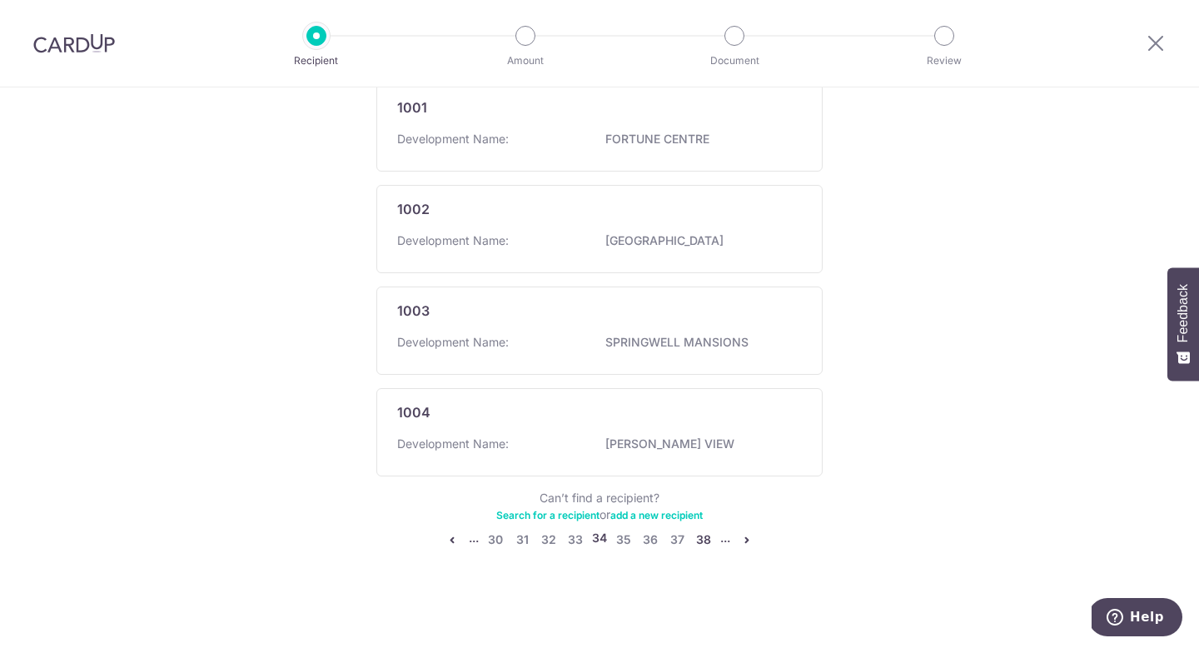
click at [708, 539] on link "38" at bounding box center [703, 539] width 20 height 20
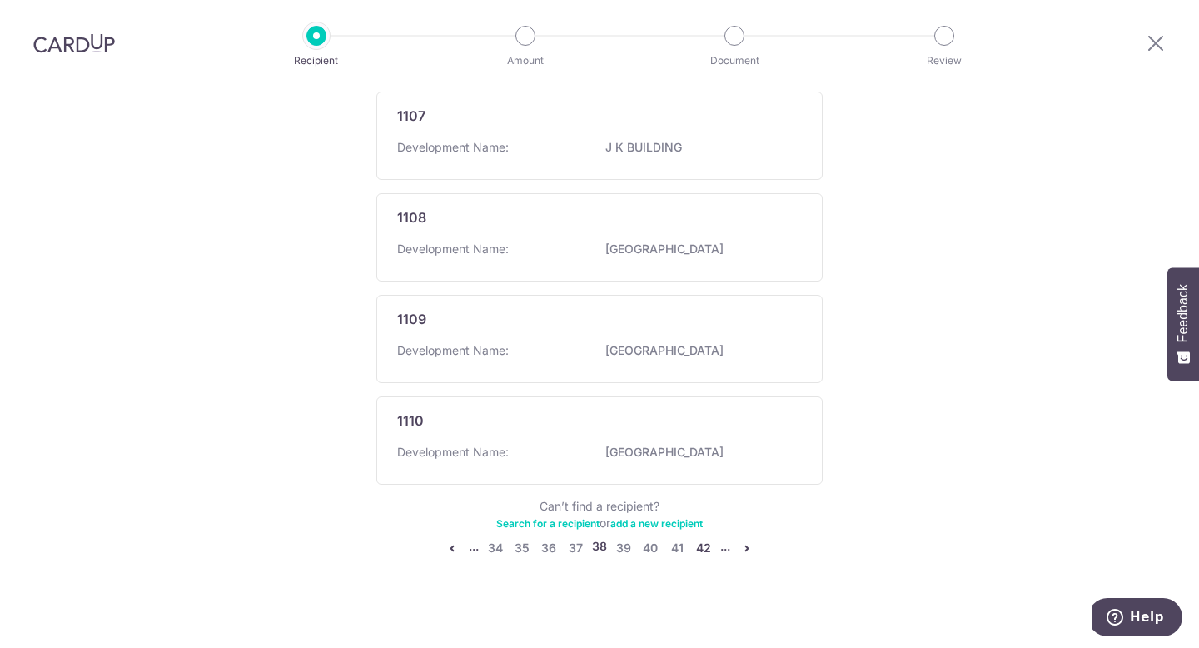
click at [708, 539] on link "42" at bounding box center [703, 548] width 20 height 20
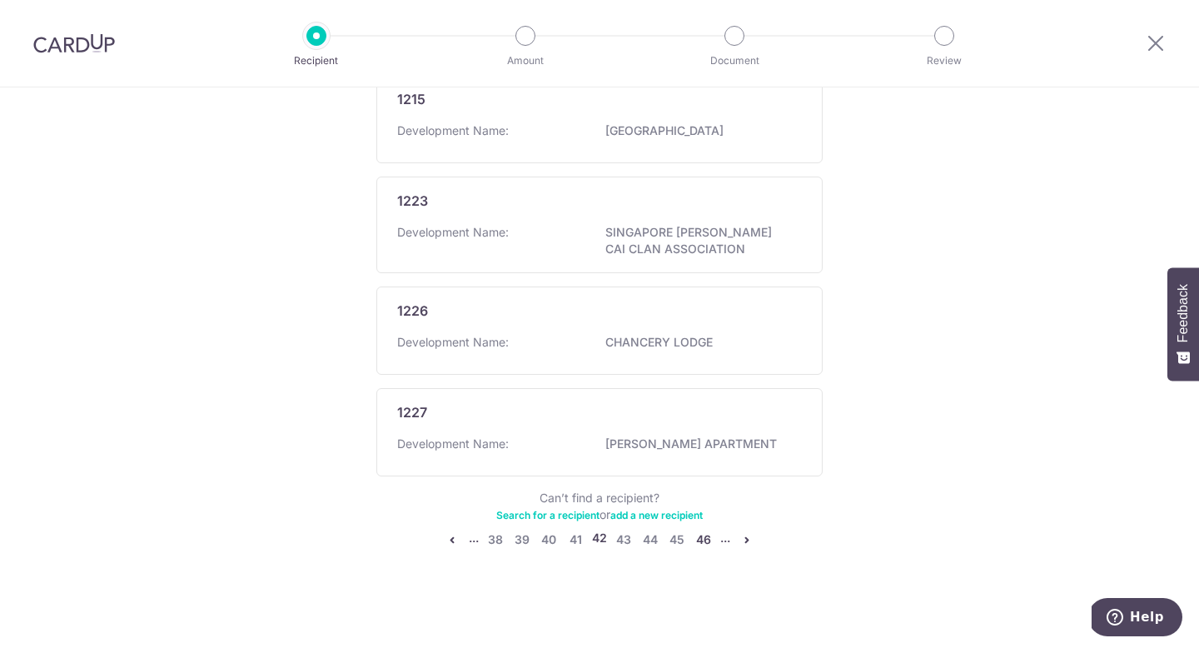
click at [708, 539] on link "46" at bounding box center [703, 539] width 20 height 20
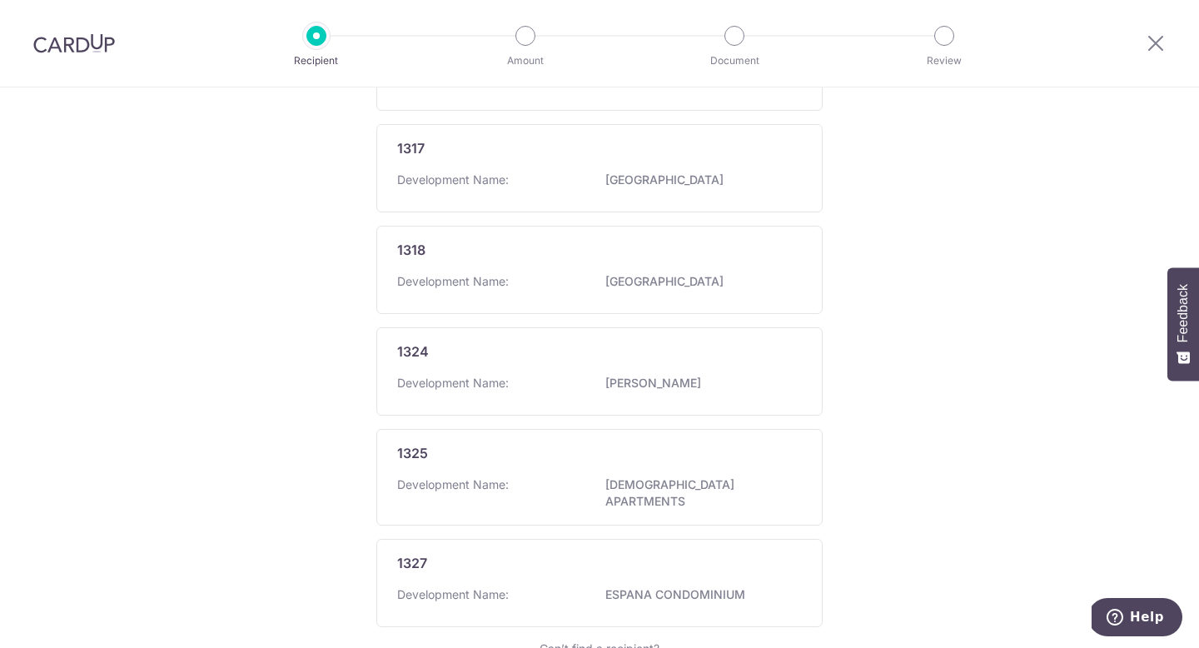
scroll to position [960, 0]
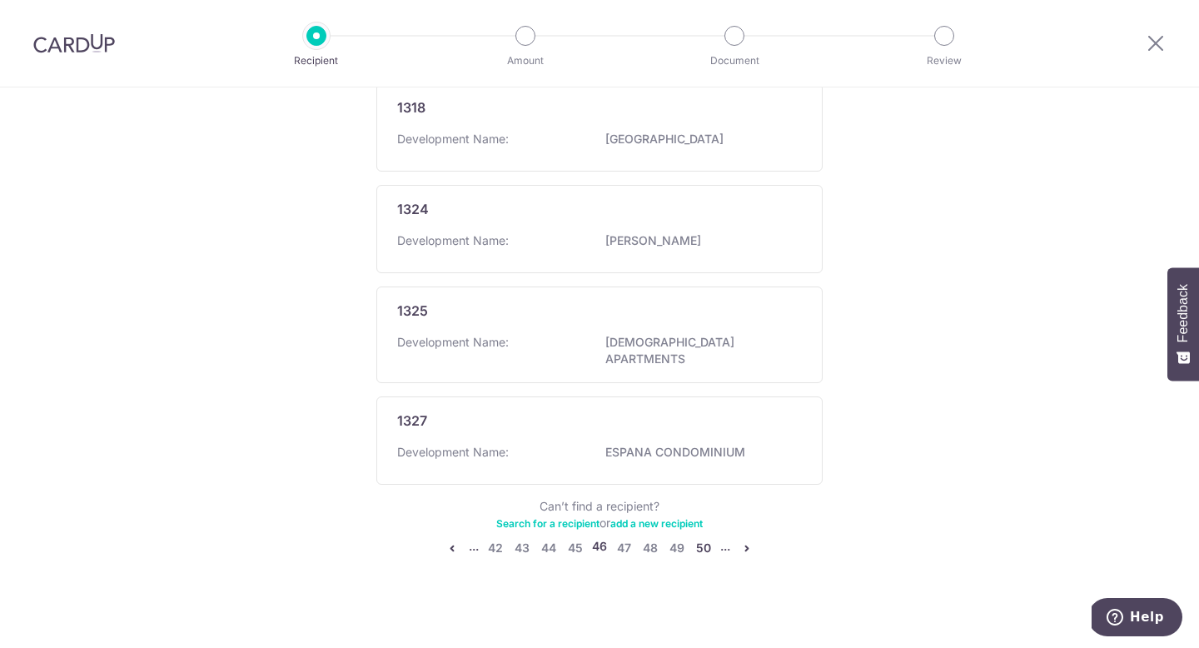
click at [708, 539] on link "50" at bounding box center [703, 548] width 20 height 20
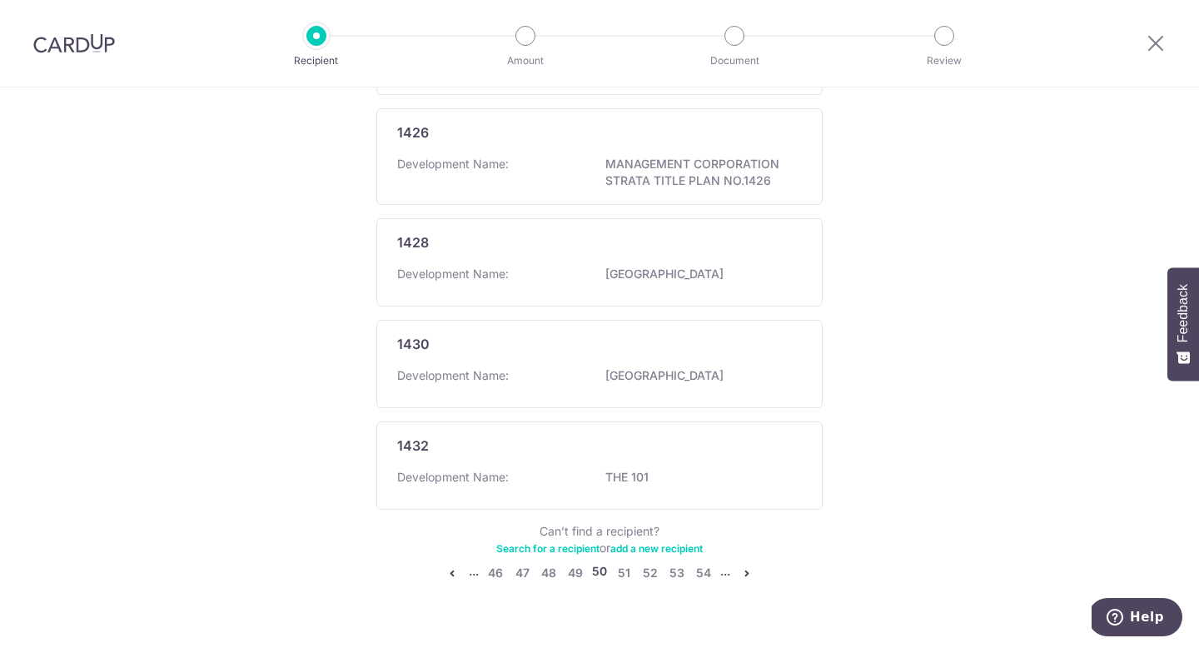
scroll to position [0, 0]
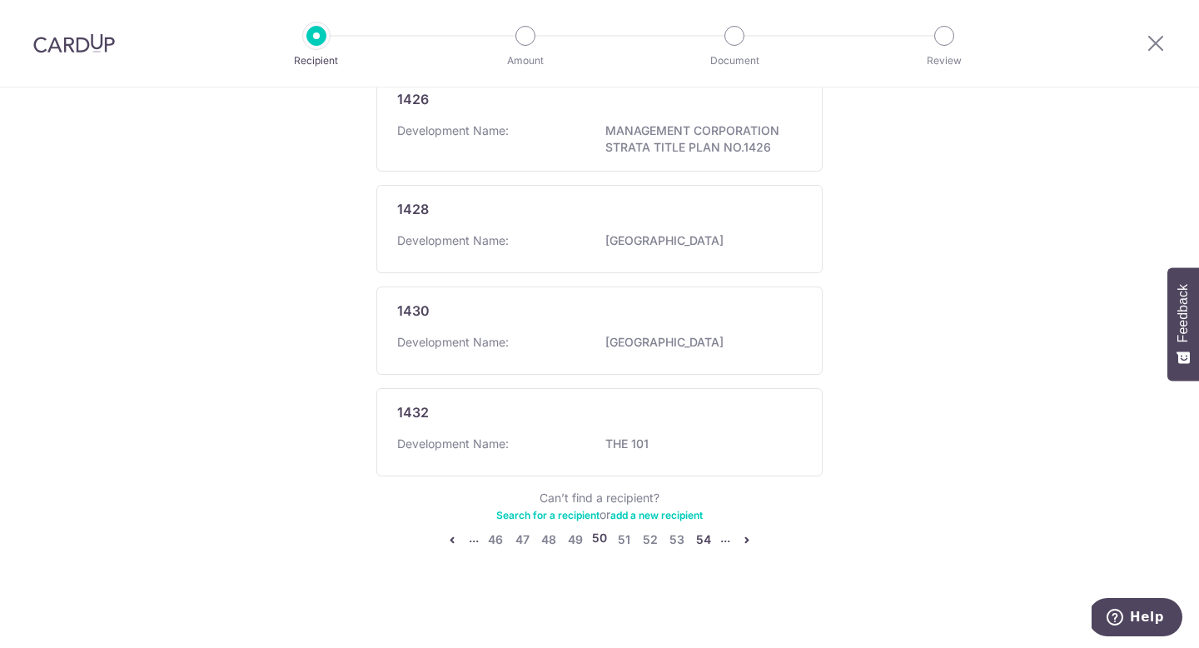
click at [708, 539] on link "54" at bounding box center [703, 539] width 20 height 20
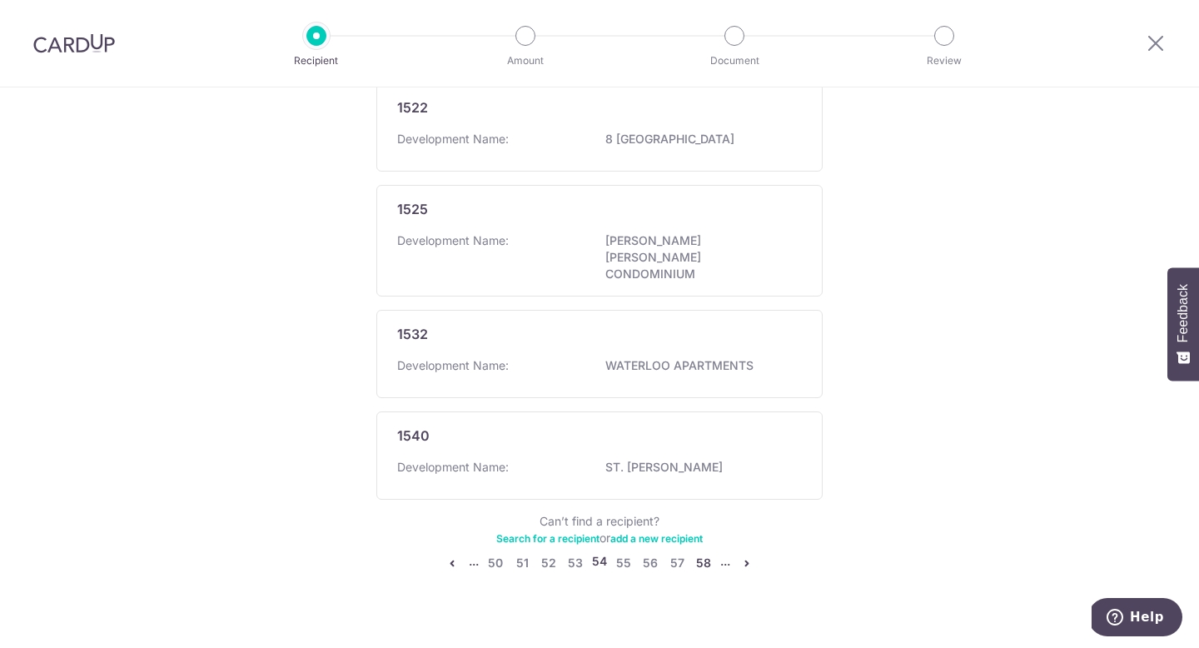
click at [708, 553] on link "58" at bounding box center [703, 563] width 20 height 20
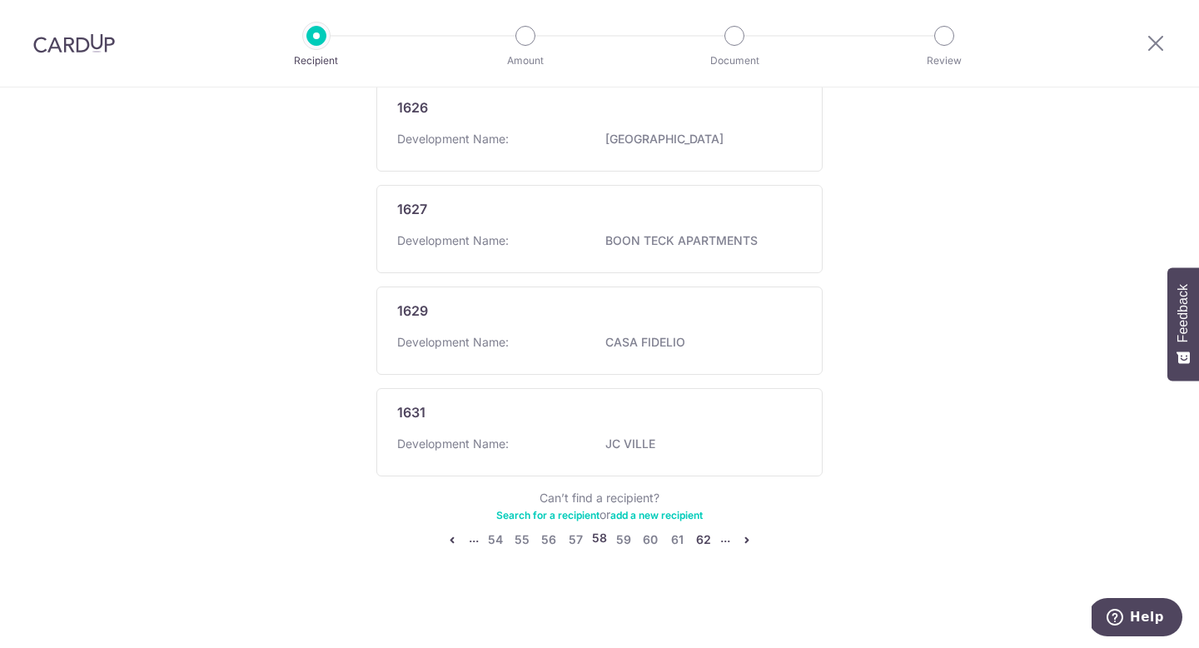
click at [708, 539] on link "62" at bounding box center [703, 539] width 20 height 20
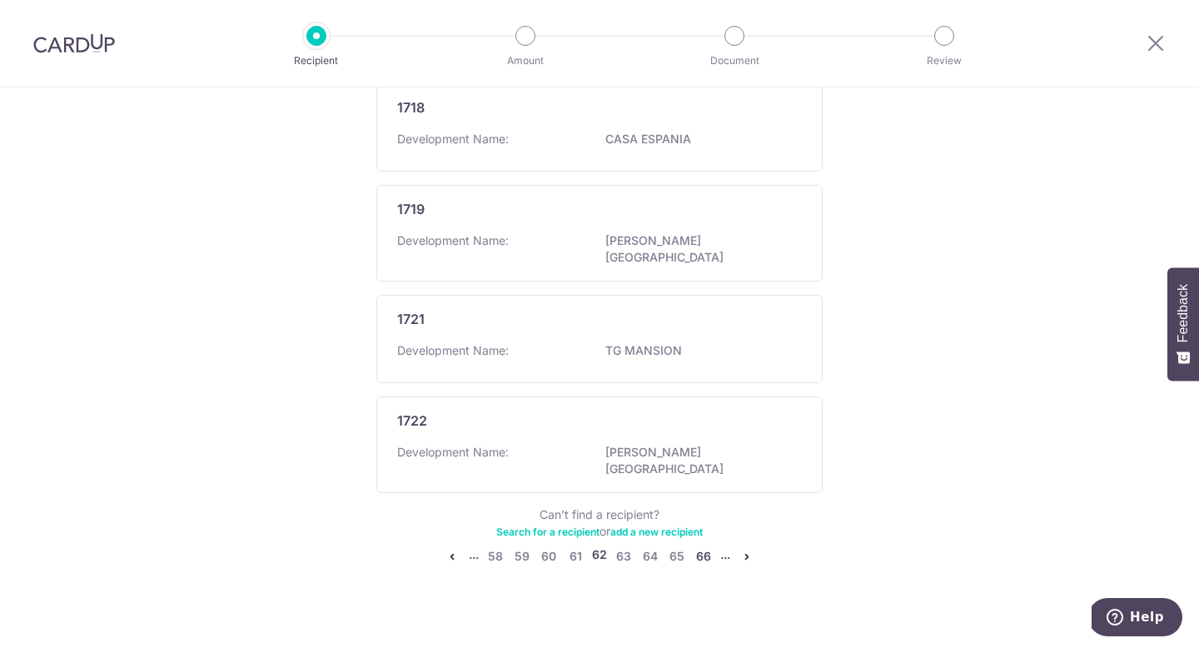
click at [708, 546] on link "66" at bounding box center [703, 556] width 20 height 20
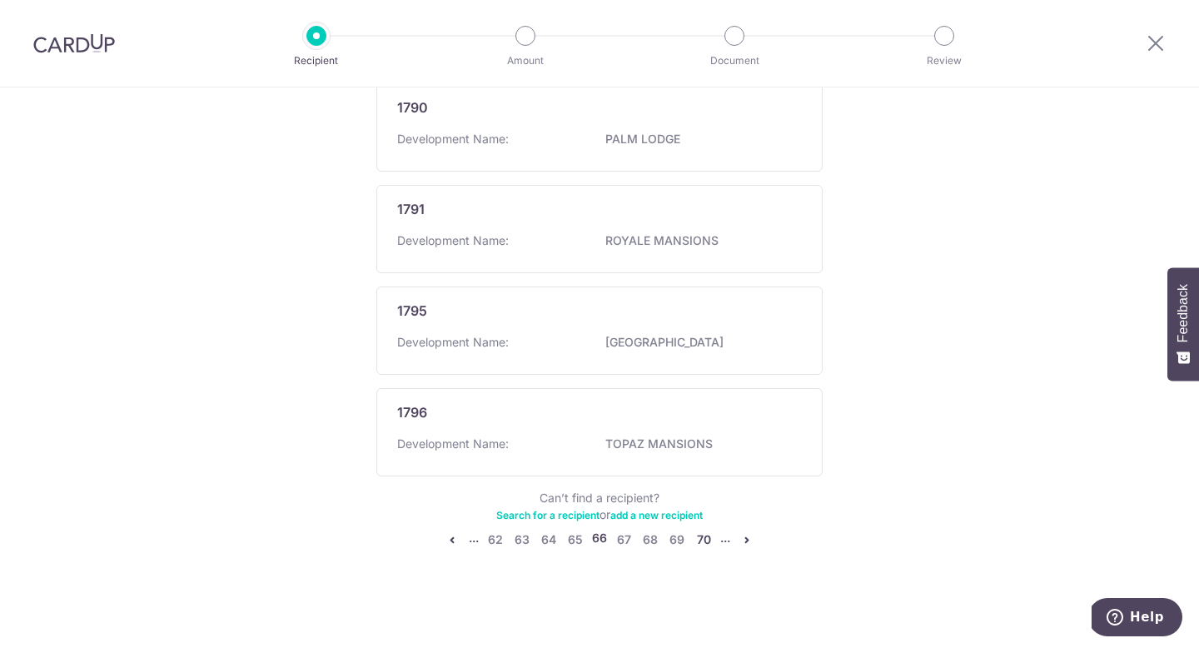
click at [708, 539] on link "70" at bounding box center [703, 539] width 20 height 20
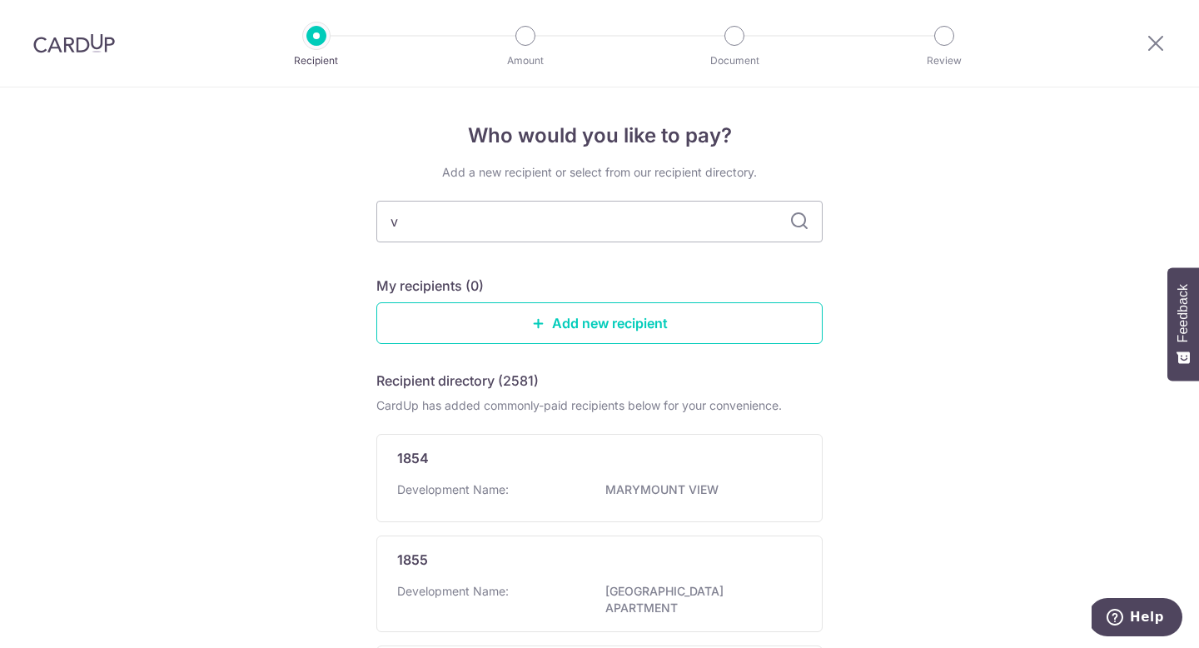
type input "va"
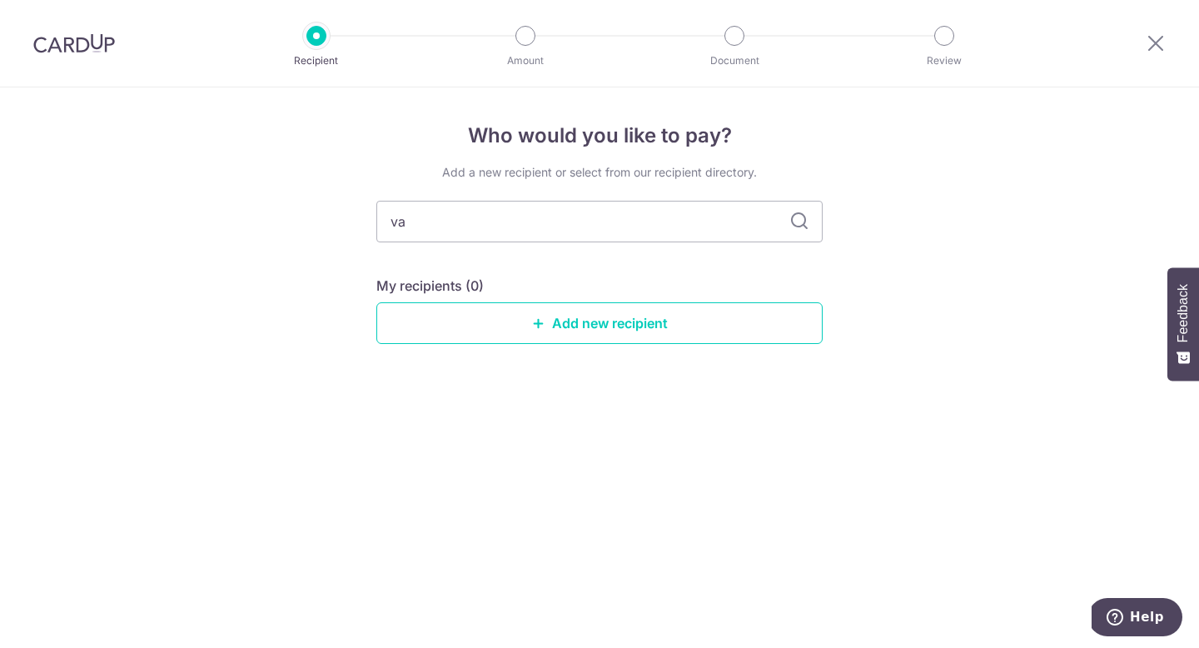
type input "v"
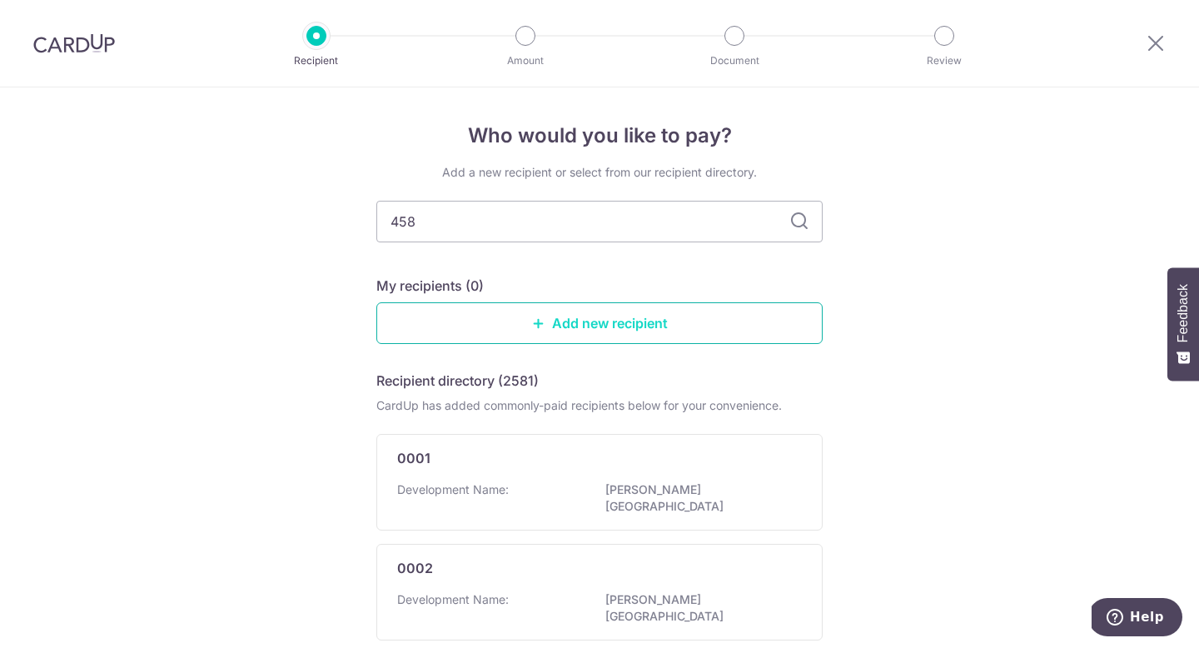
type input "4583"
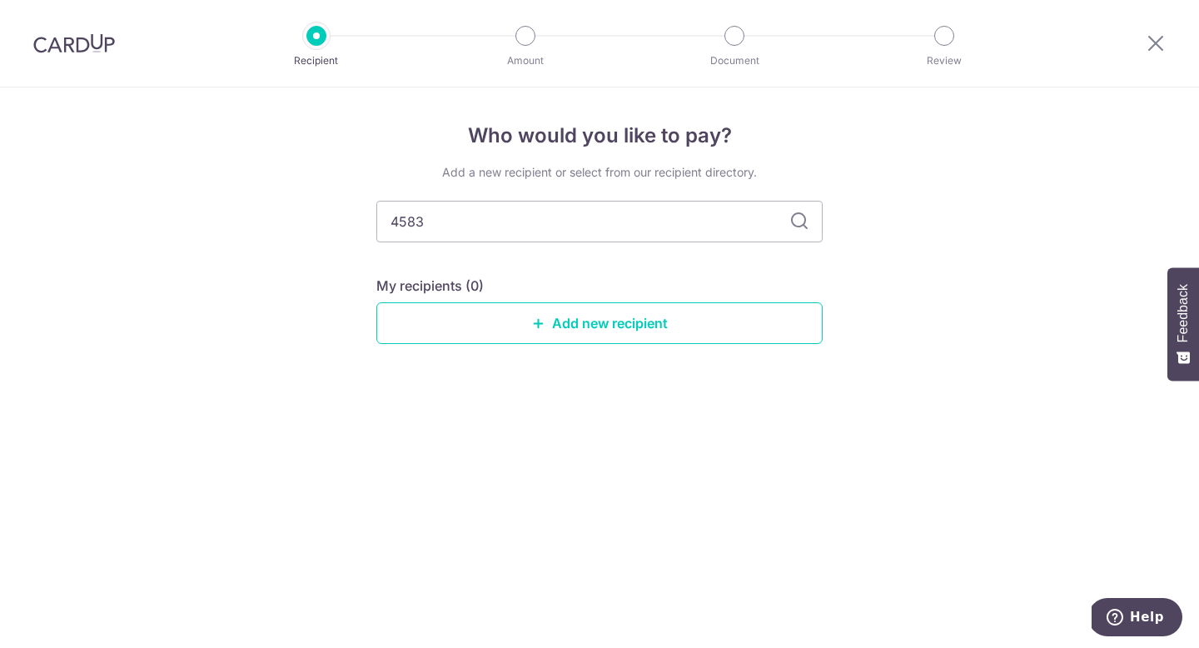
click at [806, 223] on icon at bounding box center [799, 221] width 20 height 20
click at [788, 223] on input "4583" at bounding box center [599, 222] width 446 height 42
click at [558, 315] on link "Add new recipient" at bounding box center [599, 323] width 446 height 42
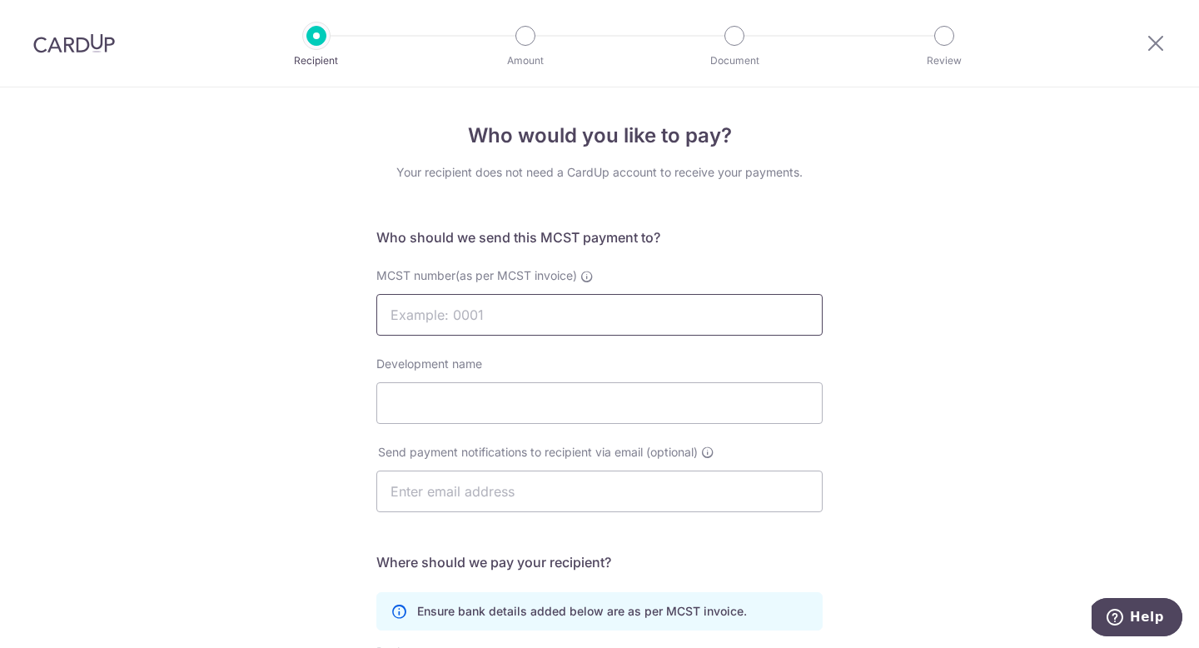
click at [558, 316] on input "MCST number(as per MCST invoice)" at bounding box center [599, 315] width 446 height 42
type input "4583"
click at [516, 397] on input "Development name" at bounding box center [599, 403] width 446 height 42
type input "The Vales"
click at [460, 490] on input "text" at bounding box center [599, 491] width 446 height 42
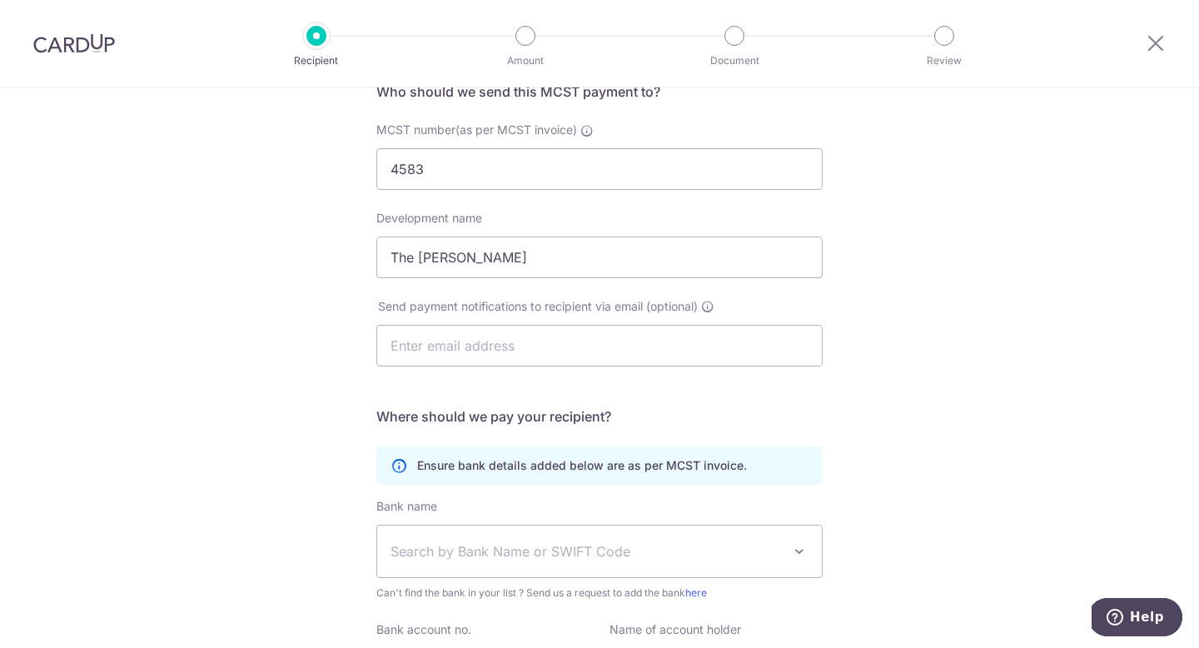
click at [239, 419] on div "Who would you like to pay? Your recipient does not need a CardUp account to rec…" at bounding box center [599, 382] width 1199 height 881
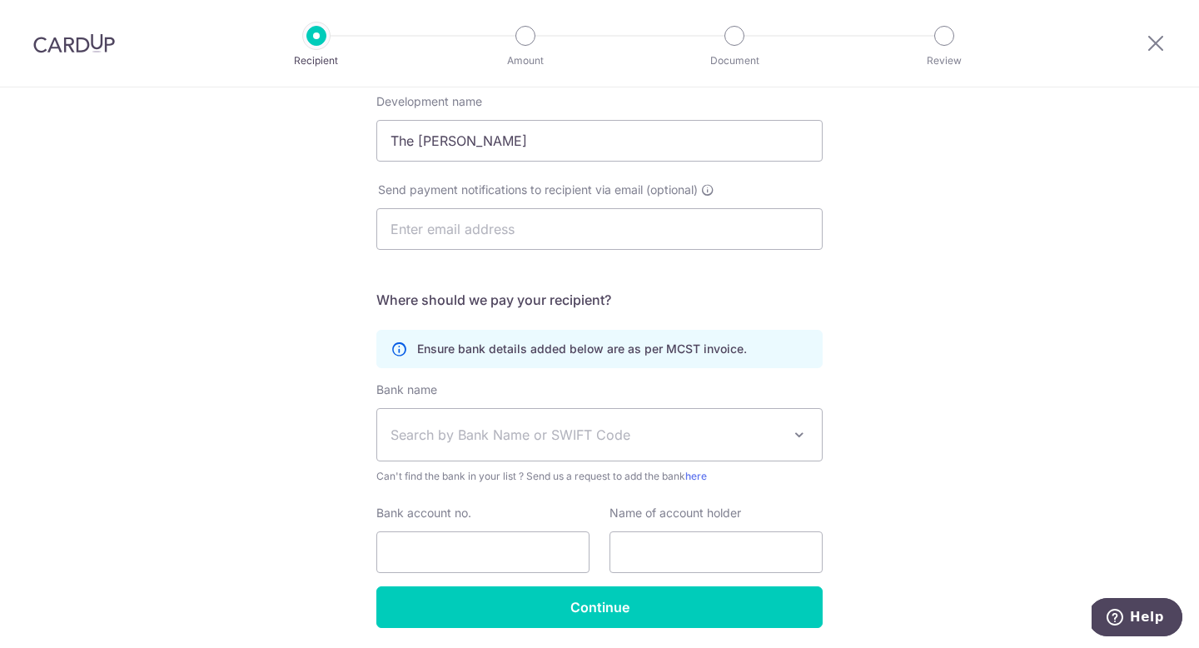
scroll to position [320, 0]
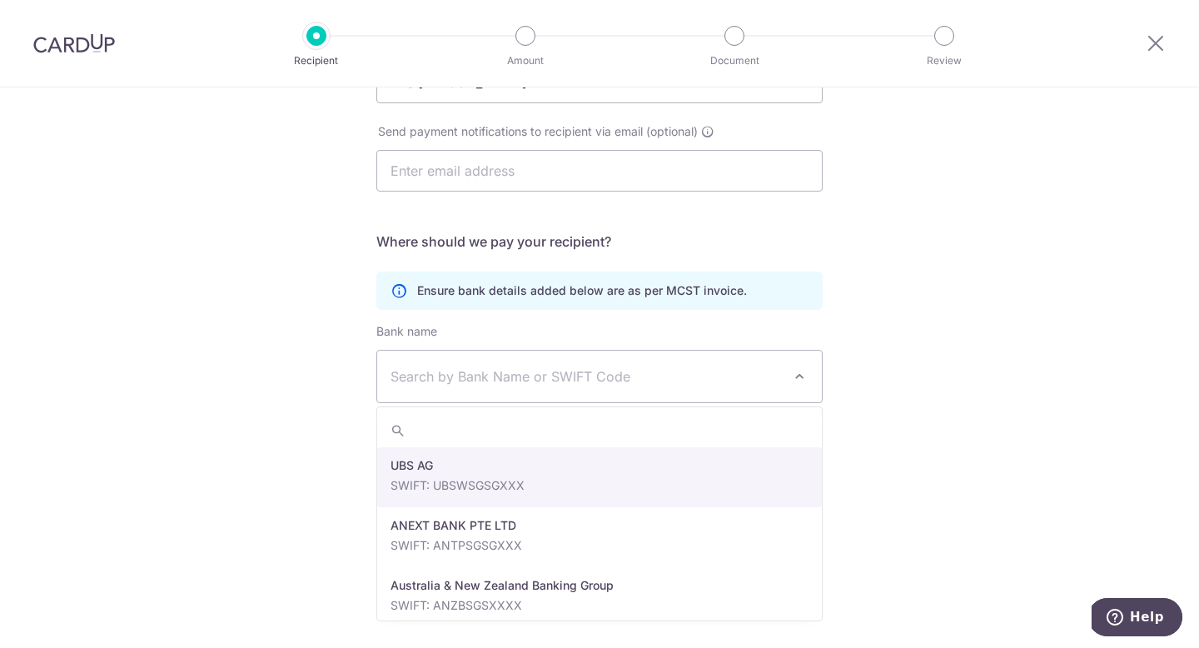
click at [436, 398] on span "Search by Bank Name or SWIFT Code" at bounding box center [599, 376] width 444 height 52
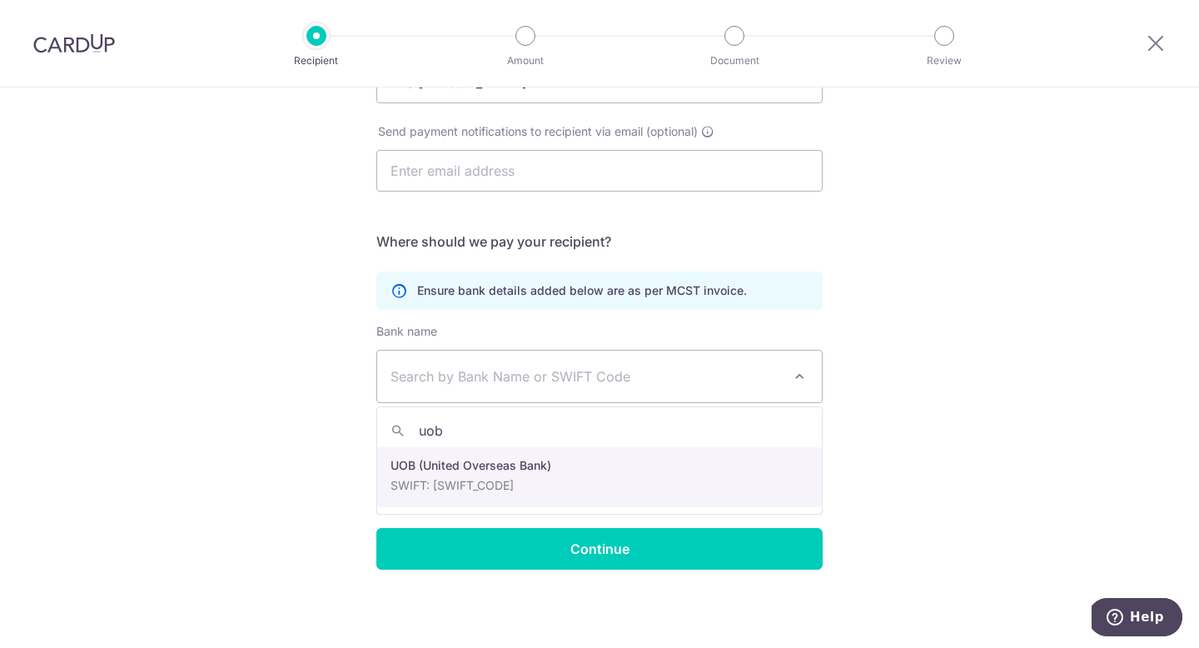
type input "uob"
select select "18"
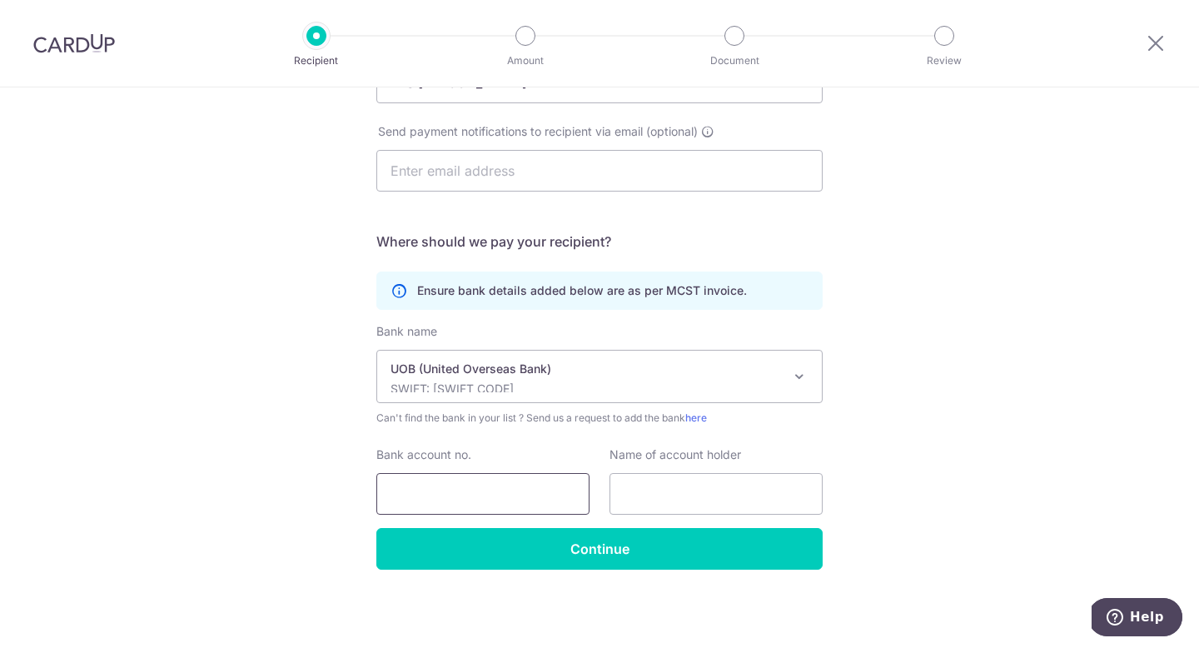
click at [514, 496] on input "Bank account no." at bounding box center [482, 494] width 213 height 42
type input "451"
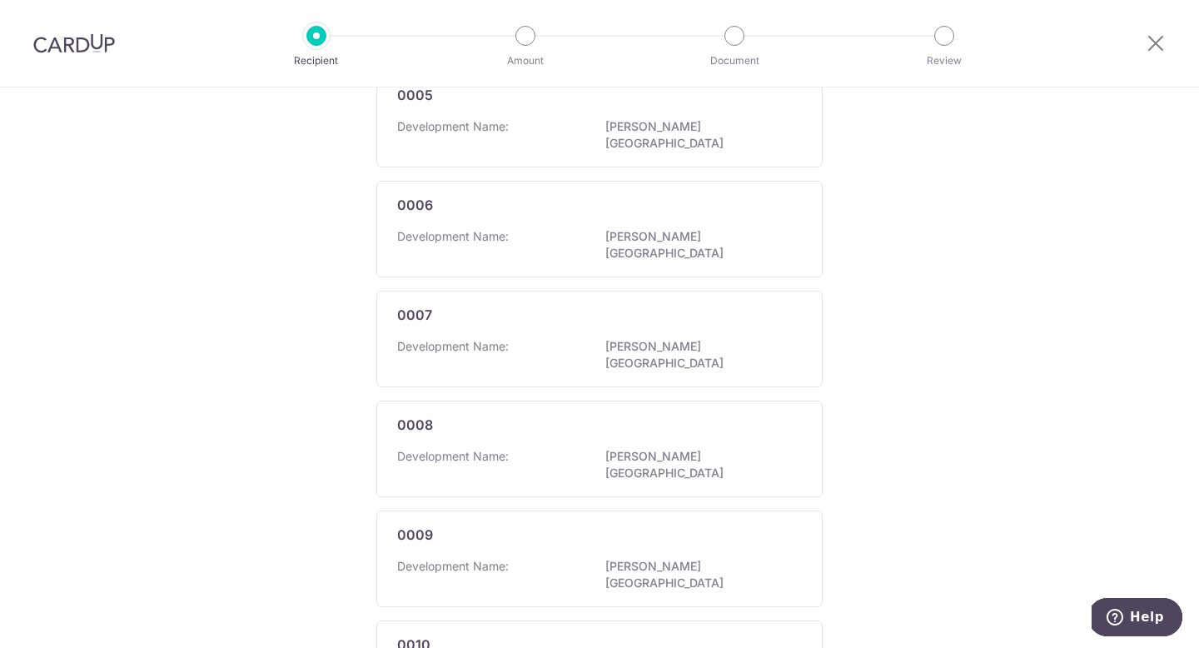
scroll to position [960, 0]
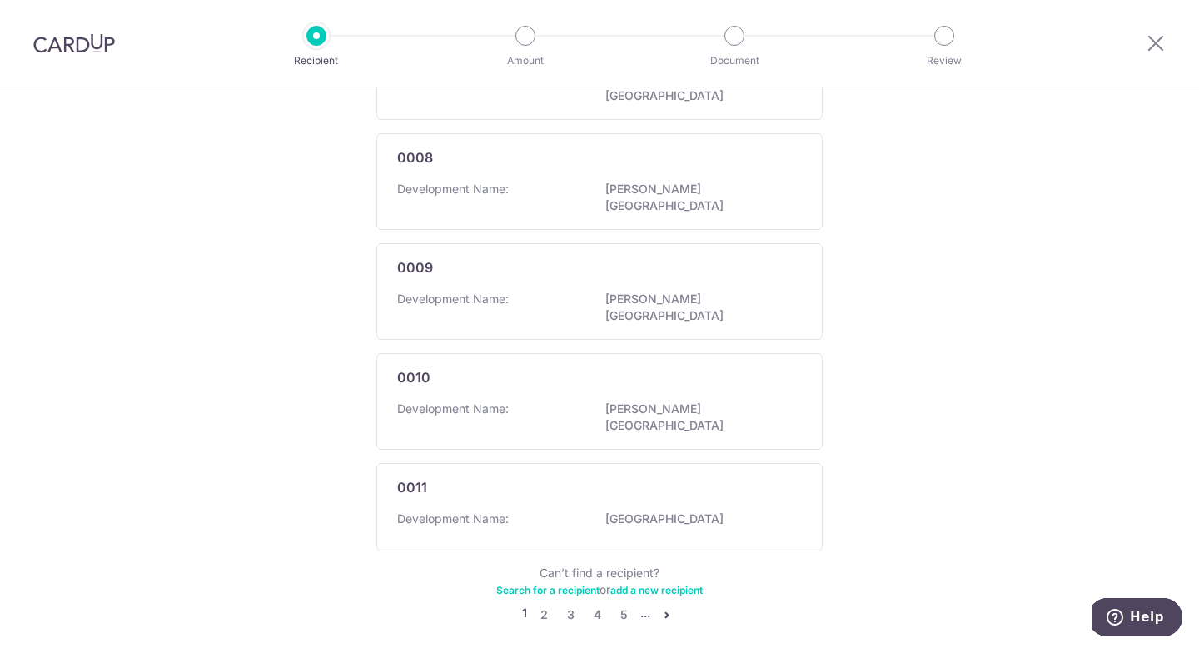
click at [549, 583] on link "Search for a recipient" at bounding box center [547, 589] width 103 height 12
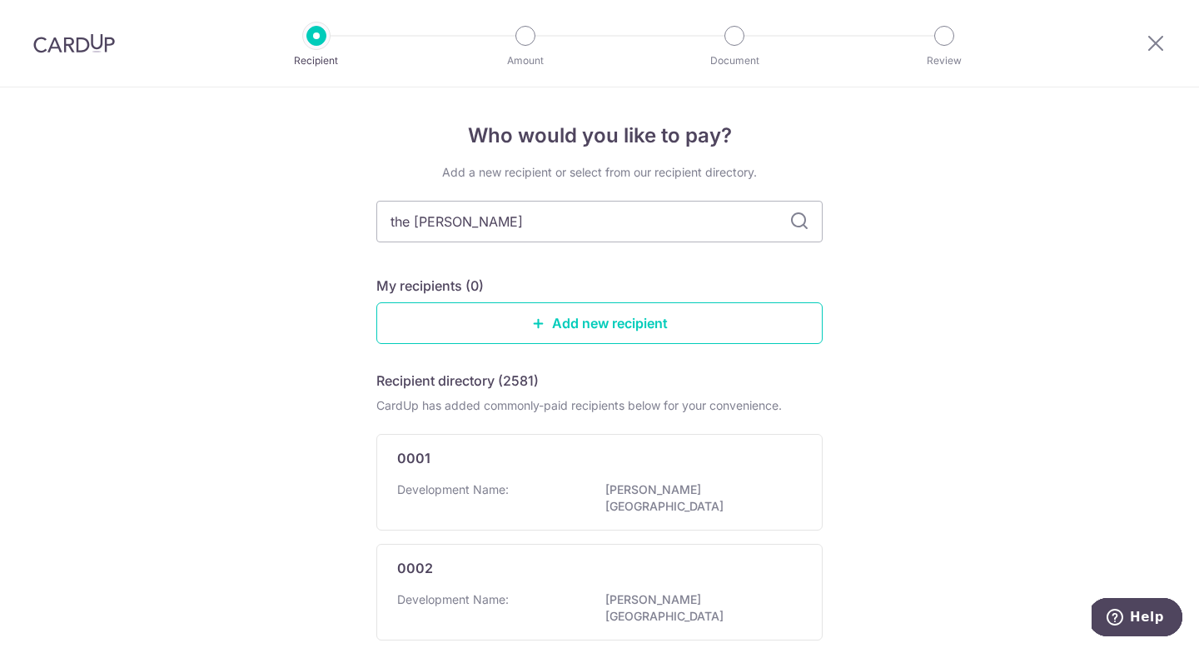
type input "the vales"
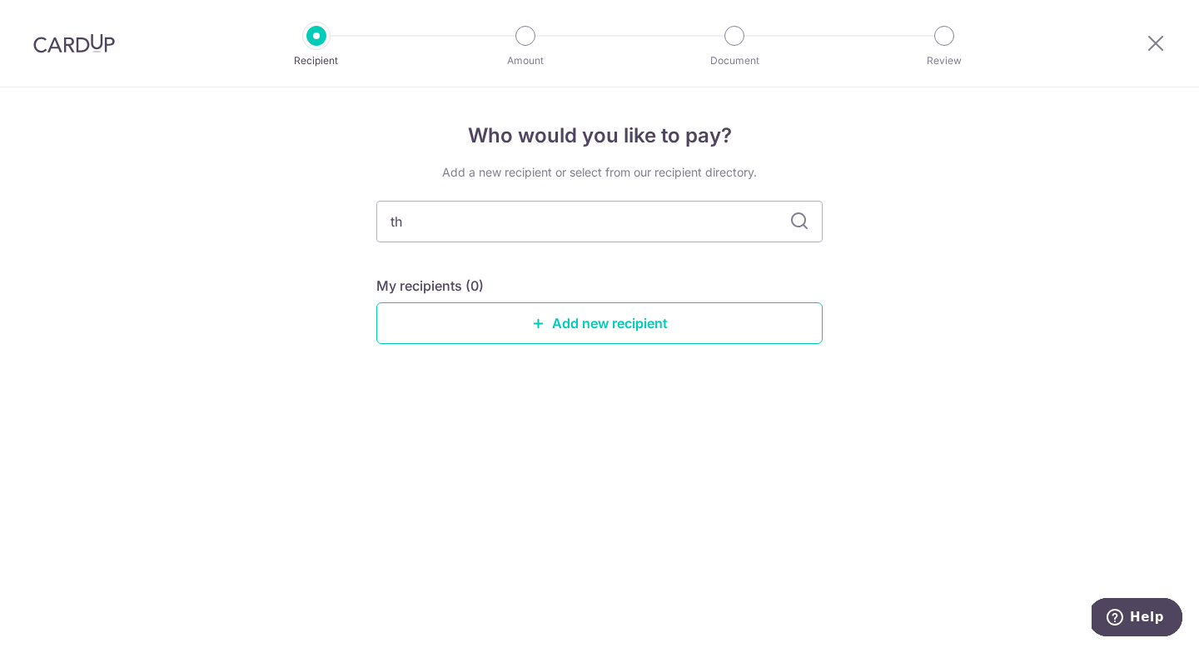
type input "t"
type input "4583"
click at [789, 227] on icon at bounding box center [799, 221] width 20 height 20
click at [792, 226] on icon at bounding box center [799, 221] width 20 height 20
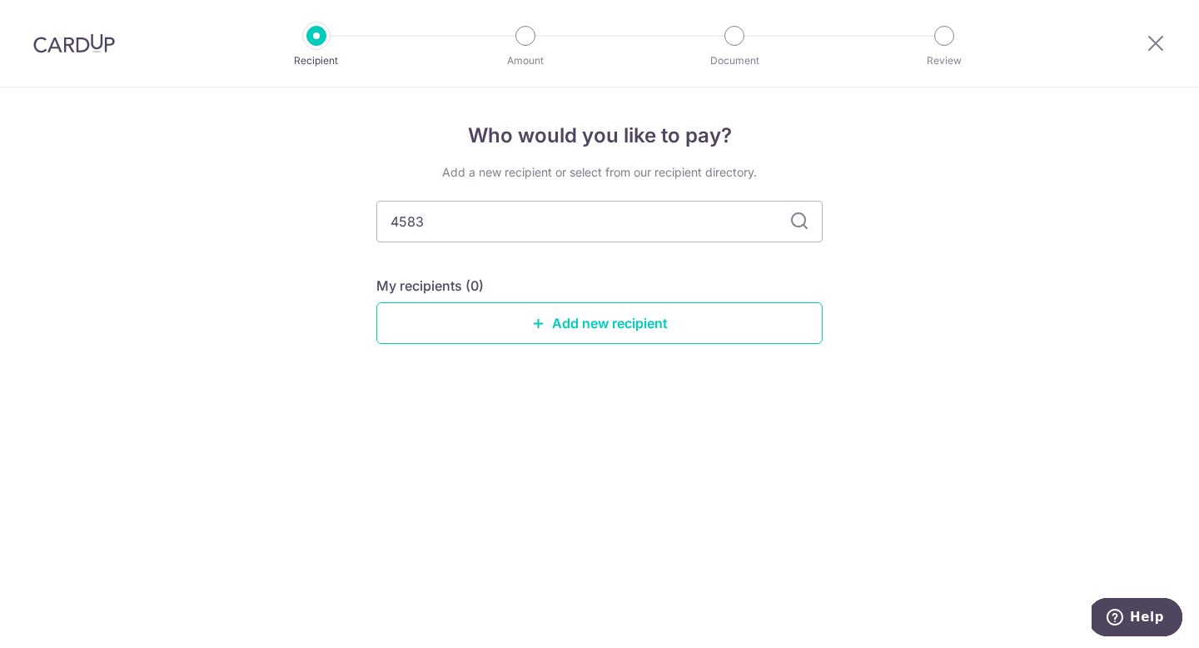
click at [792, 226] on icon at bounding box center [799, 221] width 20 height 20
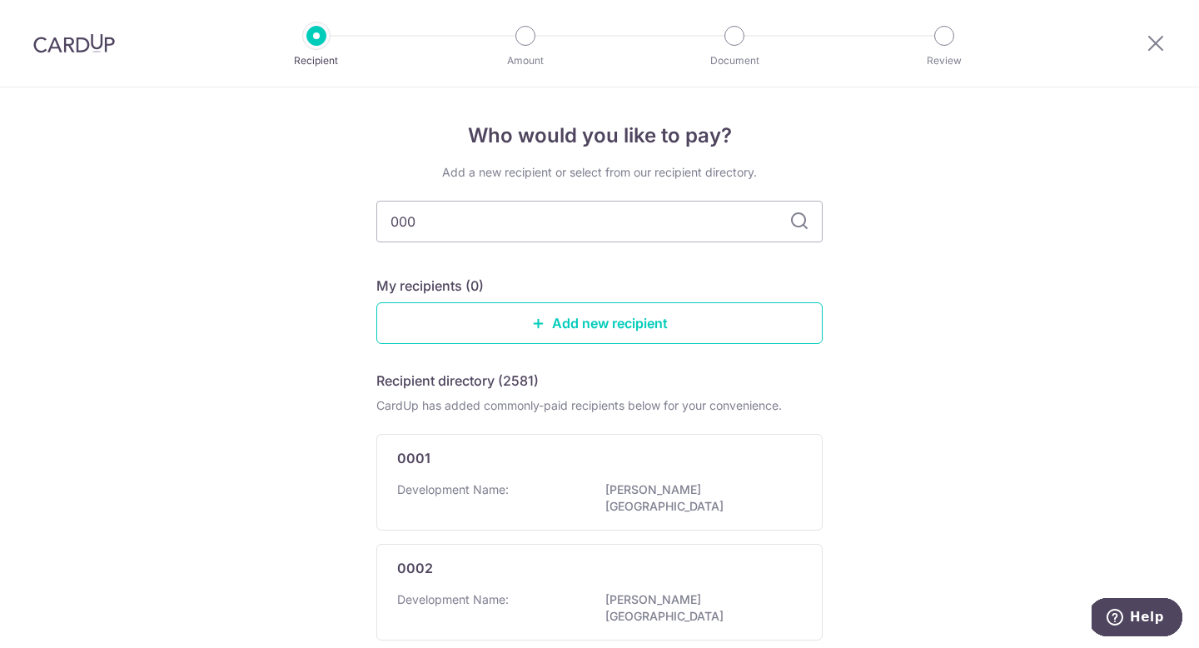
type input "0001"
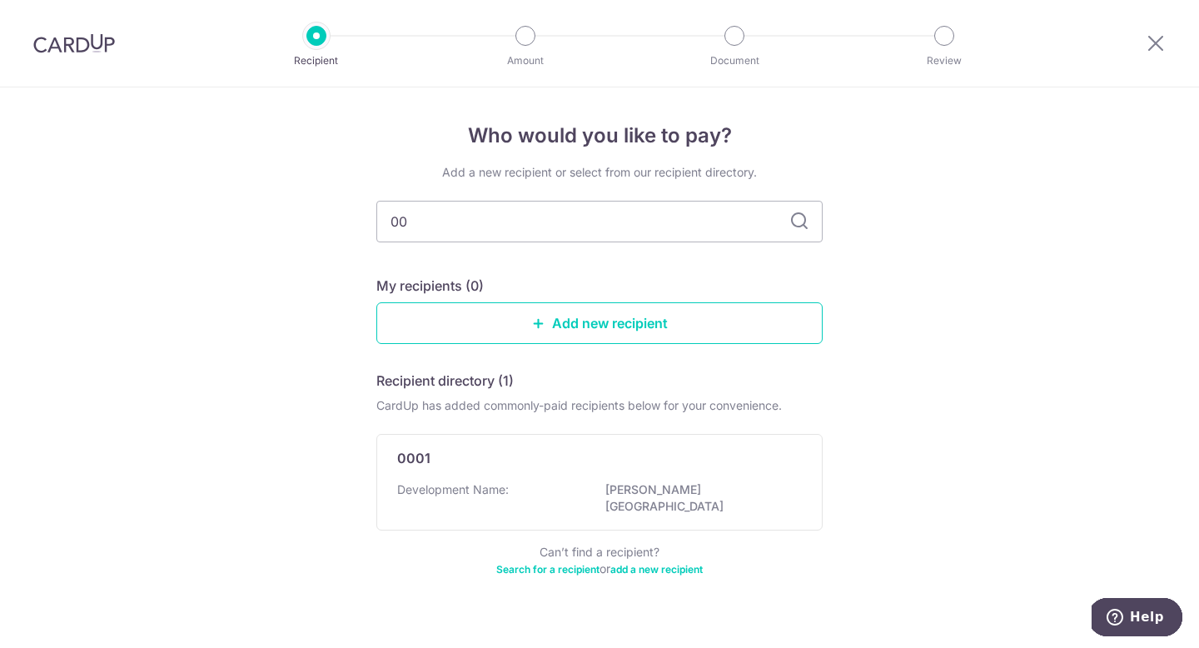
type input "0"
type input "45"
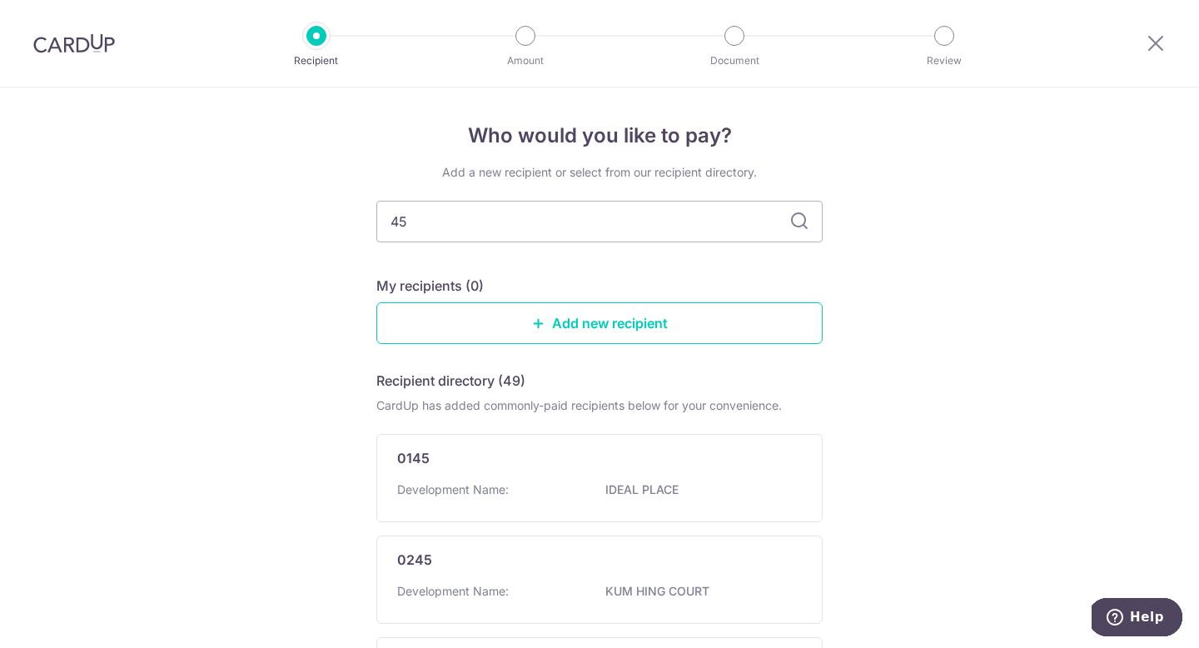
type input "4"
type input "83"
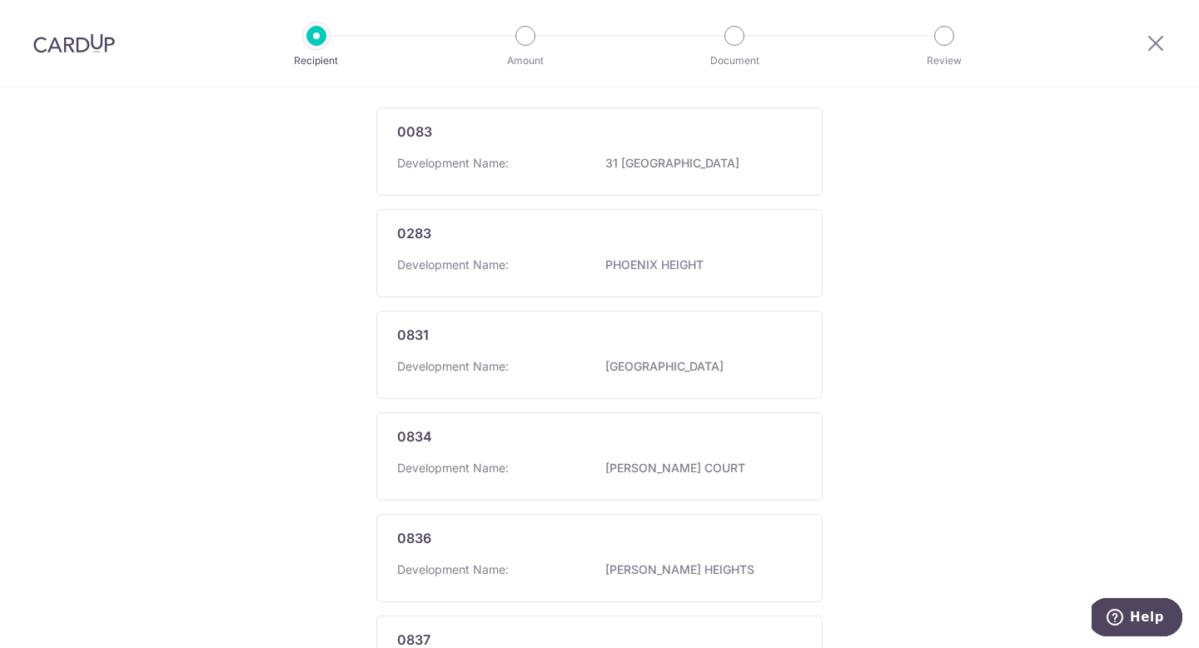
scroll to position [960, 0]
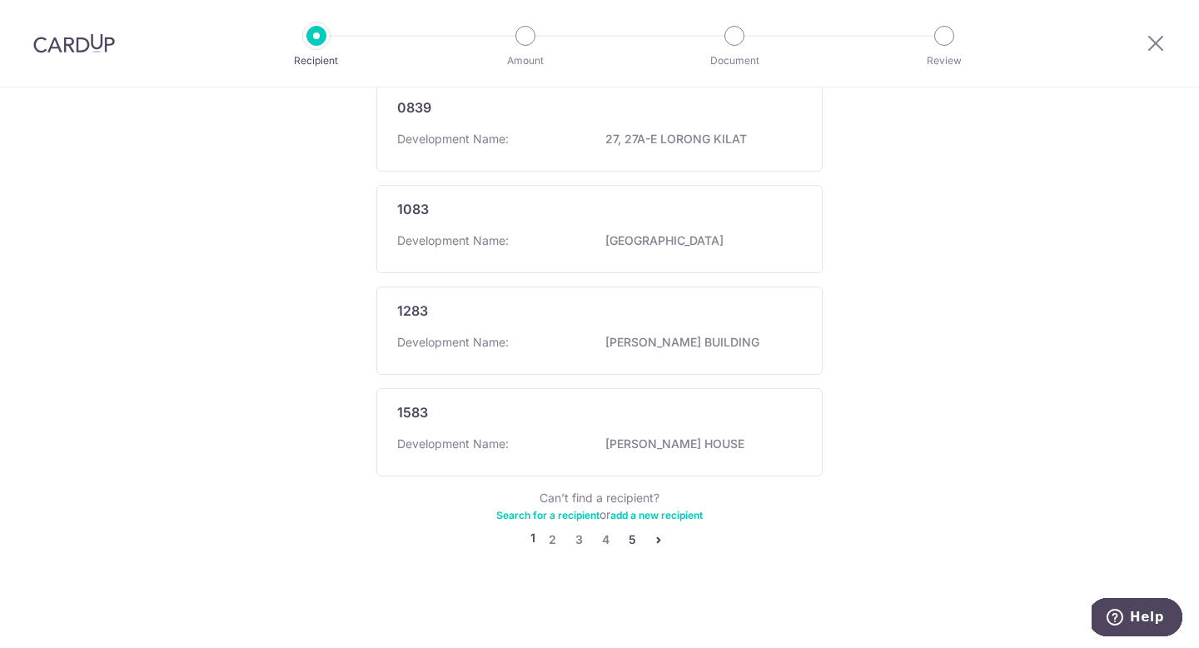
click at [633, 537] on link "5" at bounding box center [632, 539] width 20 height 20
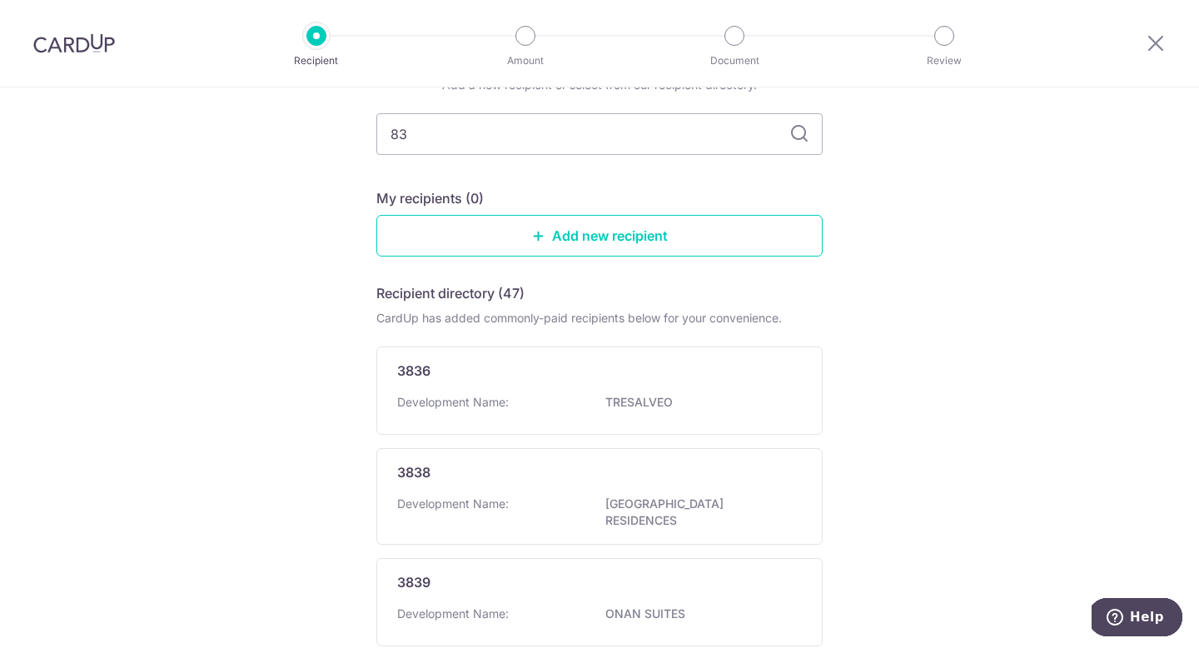
scroll to position [0, 0]
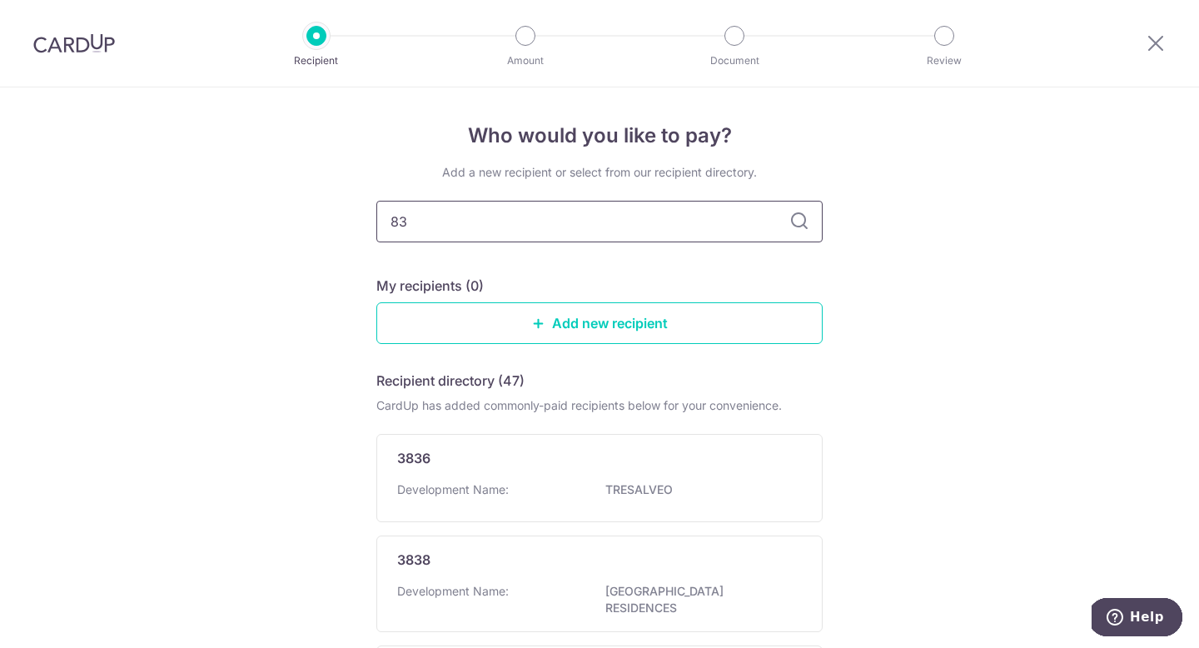
click at [395, 217] on input "83" at bounding box center [599, 222] width 446 height 42
click at [390, 220] on input "83" at bounding box center [599, 222] width 446 height 42
type input "4583"
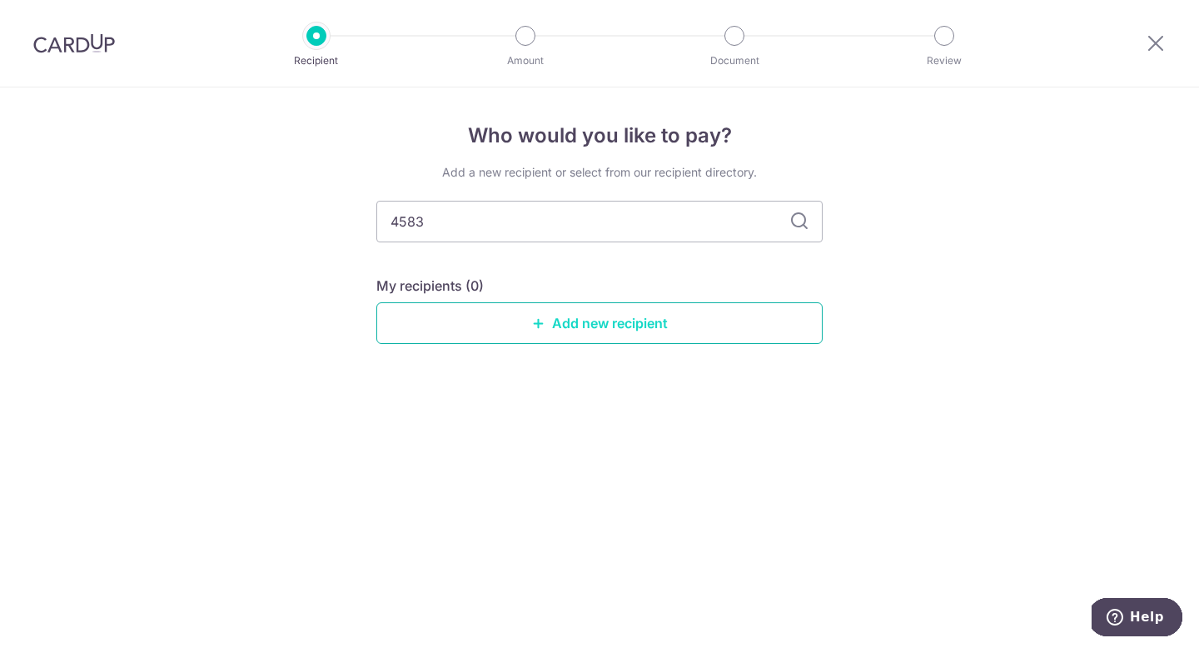
click at [468, 306] on link "Add new recipient" at bounding box center [599, 323] width 446 height 42
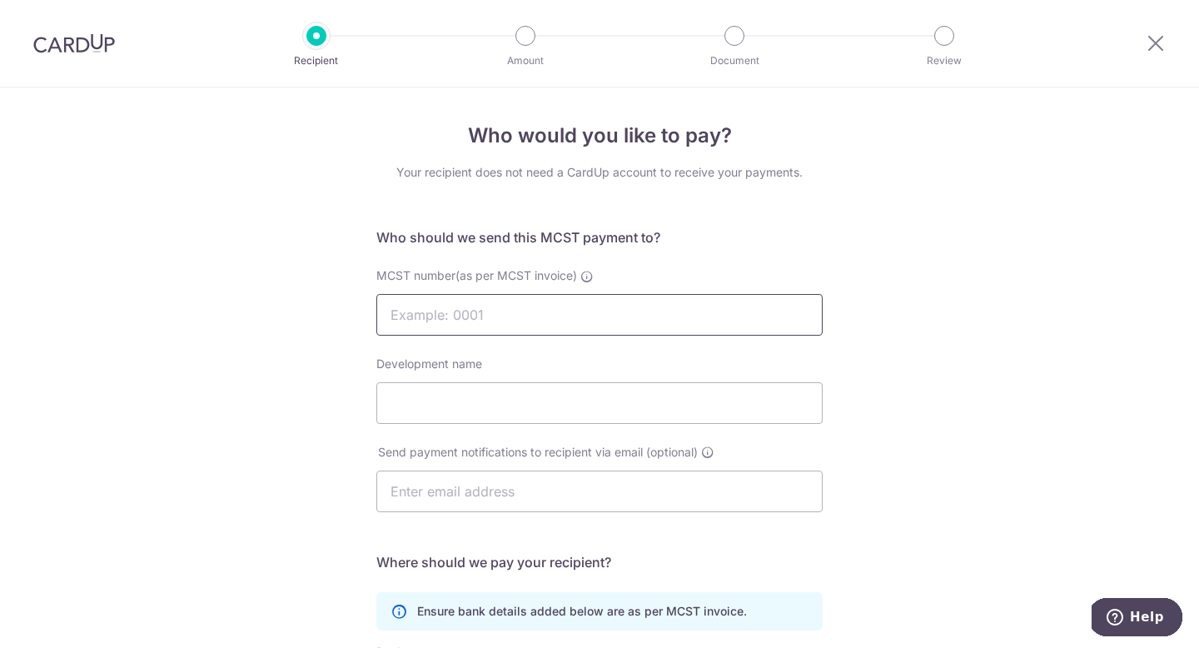
click at [468, 306] on input "MCST number(as per MCST invoice)" at bounding box center [599, 315] width 446 height 42
type input "4583"
click at [468, 414] on input "Development name" at bounding box center [599, 403] width 446 height 42
type input "The Vales"
click at [458, 488] on input "text" at bounding box center [599, 491] width 446 height 42
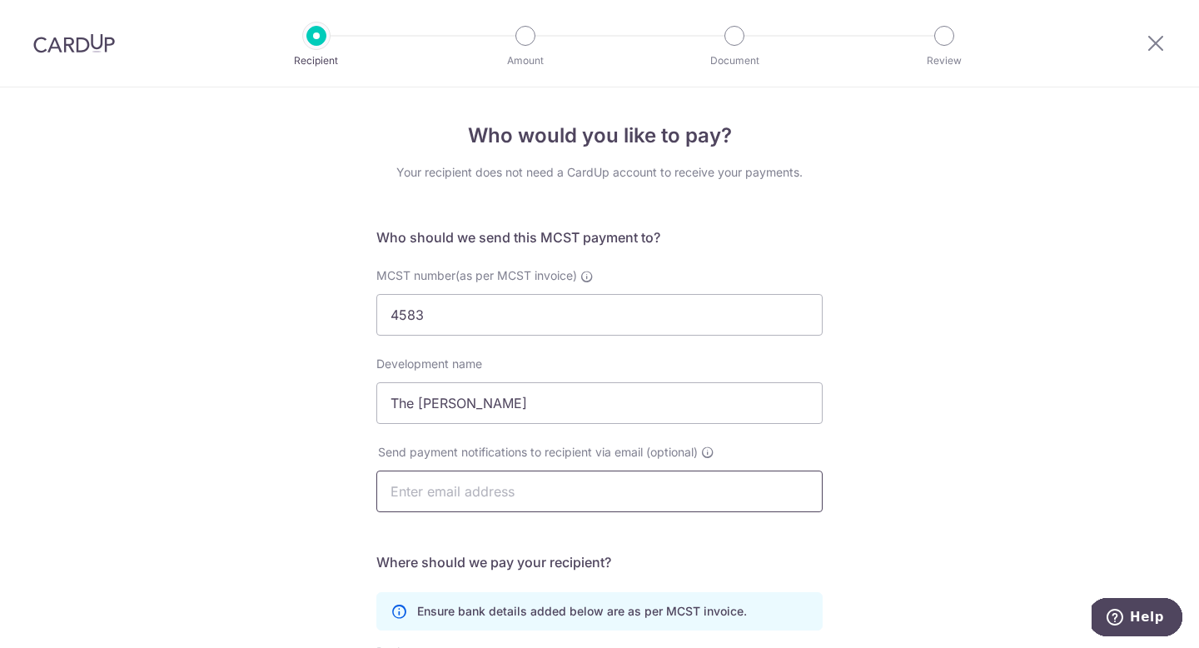
click at [464, 494] on input "text" at bounding box center [599, 491] width 446 height 42
type input "jasminecheng@oceanifm.com"
click at [839, 469] on div "Who would you like to pay? Your recipient does not need a CardUp account to rec…" at bounding box center [599, 527] width 1199 height 881
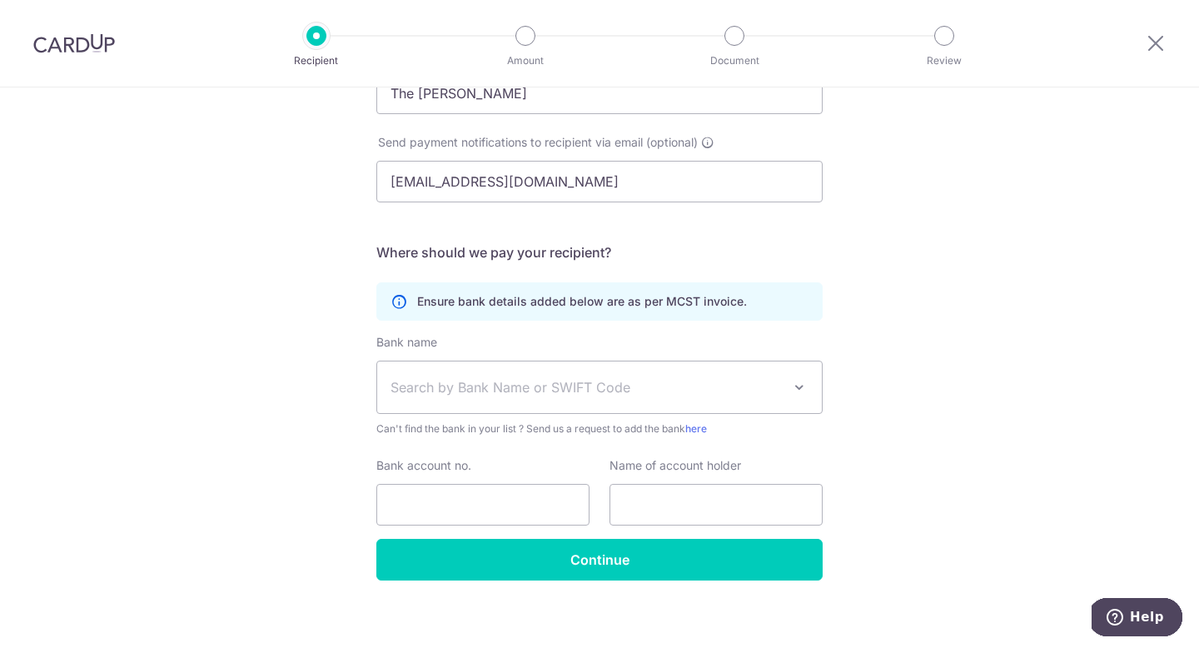
scroll to position [320, 0]
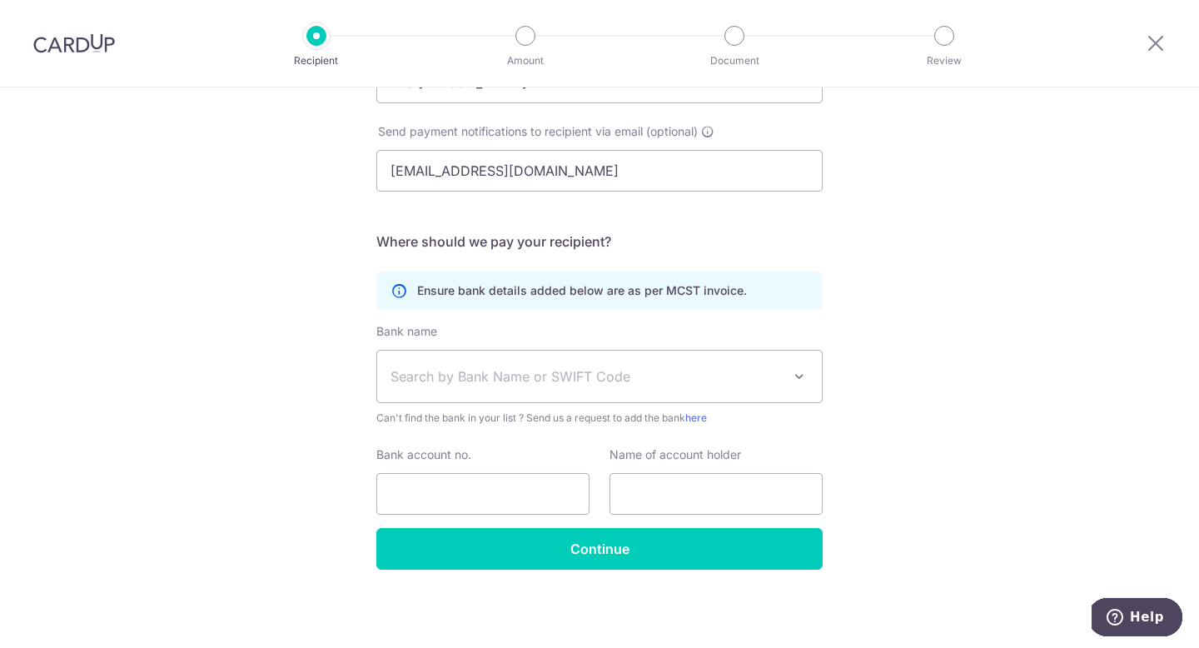
click at [634, 383] on span "Search by Bank Name or SWIFT Code" at bounding box center [585, 376] width 391 height 20
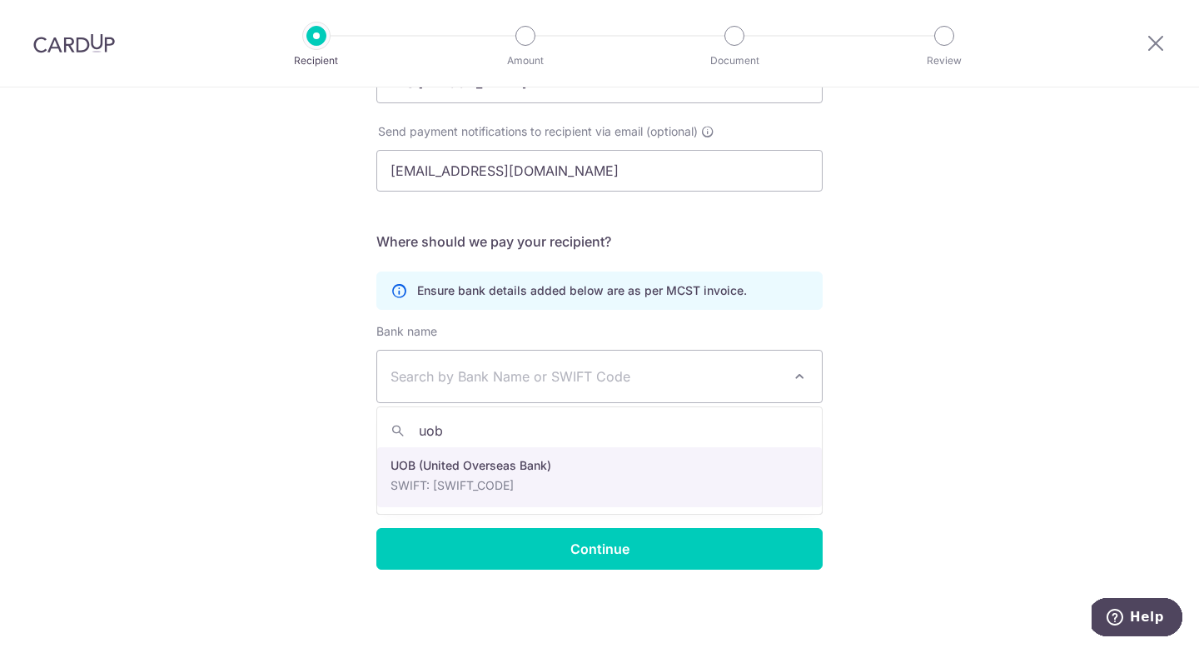
type input "uob"
select select "18"
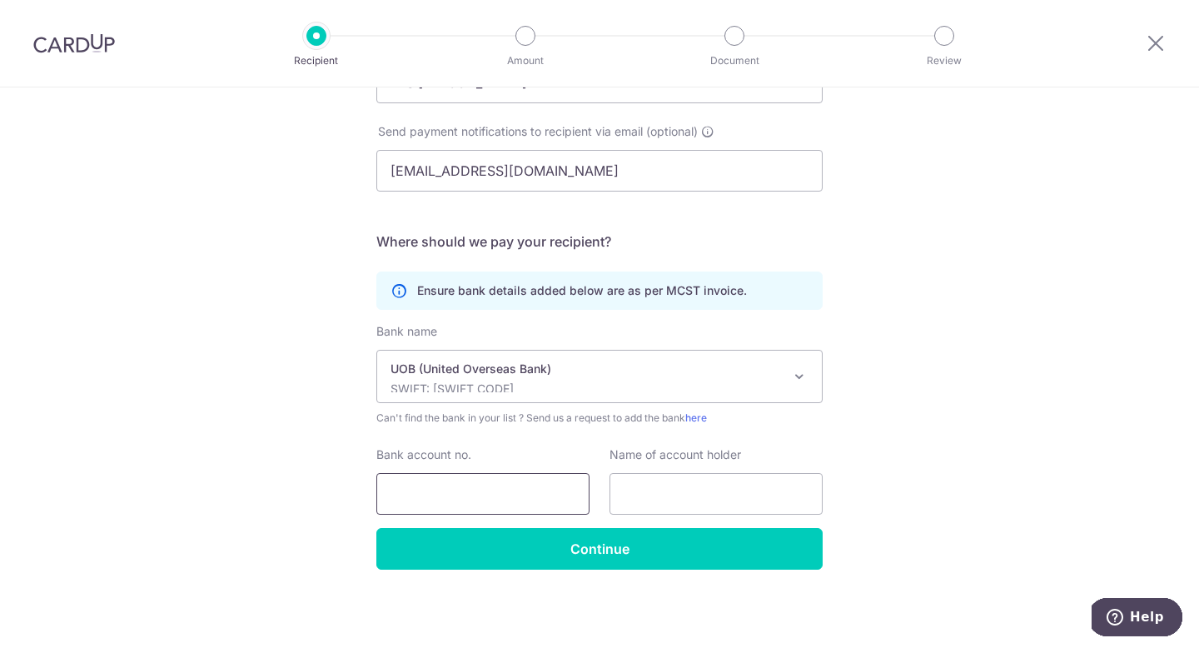
click at [478, 509] on input "Bank account no." at bounding box center [482, 494] width 213 height 42
type input "4513092452"
click at [664, 496] on input "text" at bounding box center [715, 494] width 213 height 42
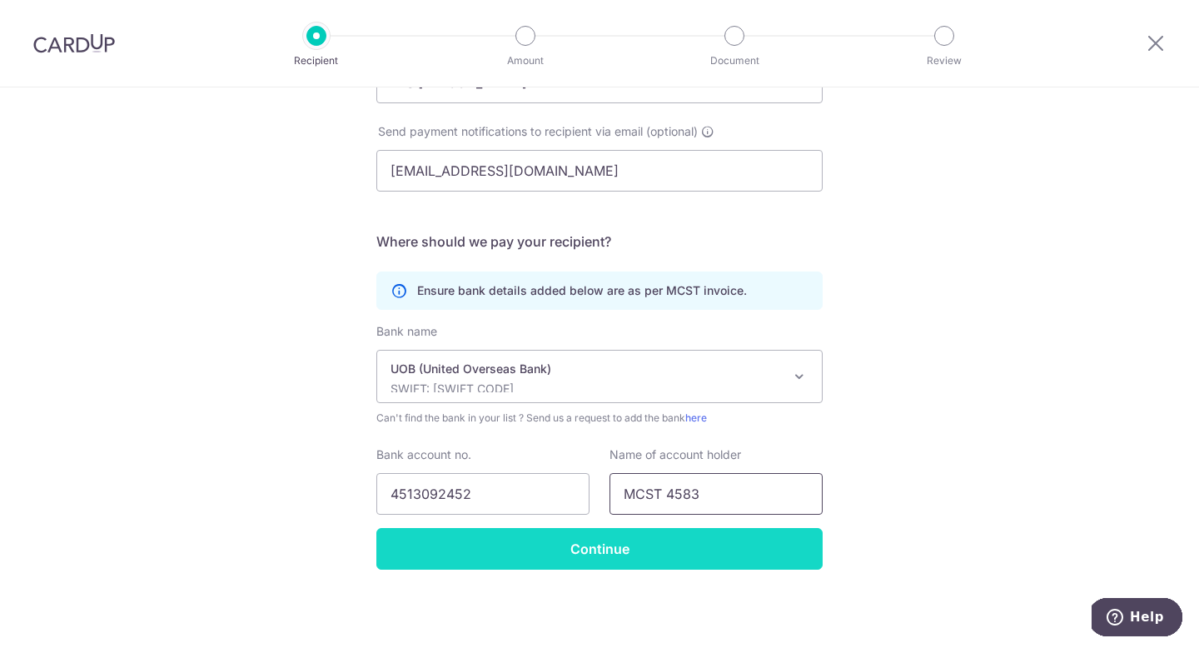
type input "MCST 4583"
click at [633, 549] on input "Continue" at bounding box center [599, 549] width 446 height 42
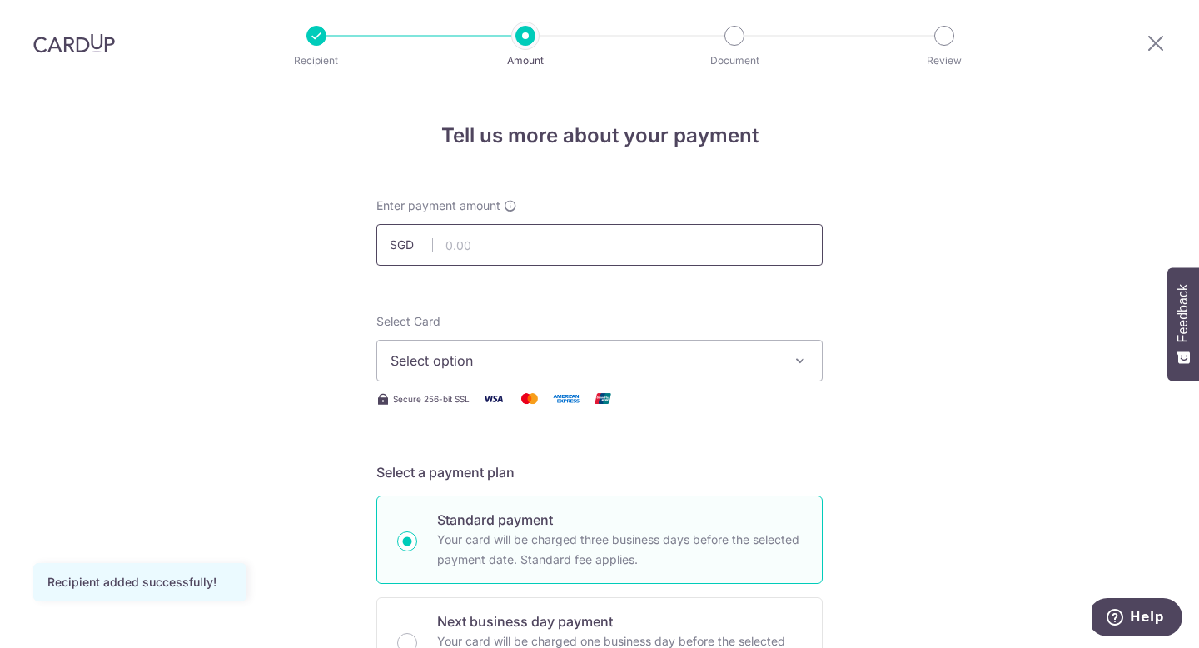
click at [483, 243] on input "text" at bounding box center [599, 245] width 446 height 42
type input "1,851.06"
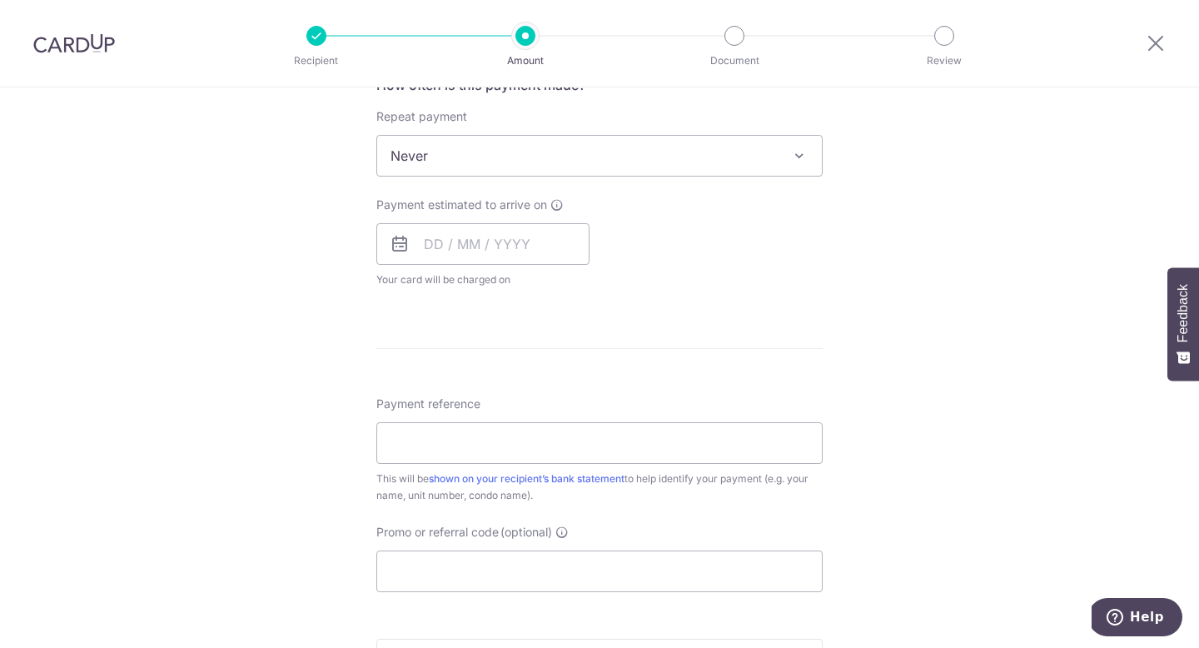
scroll to position [660, 0]
click at [397, 436] on input "Payment reference" at bounding box center [599, 440] width 446 height 42
click at [307, 407] on div "Tell us more about your payment Enter payment amount SGD 1,851.06 1851.06 Recip…" at bounding box center [599, 180] width 1199 height 1506
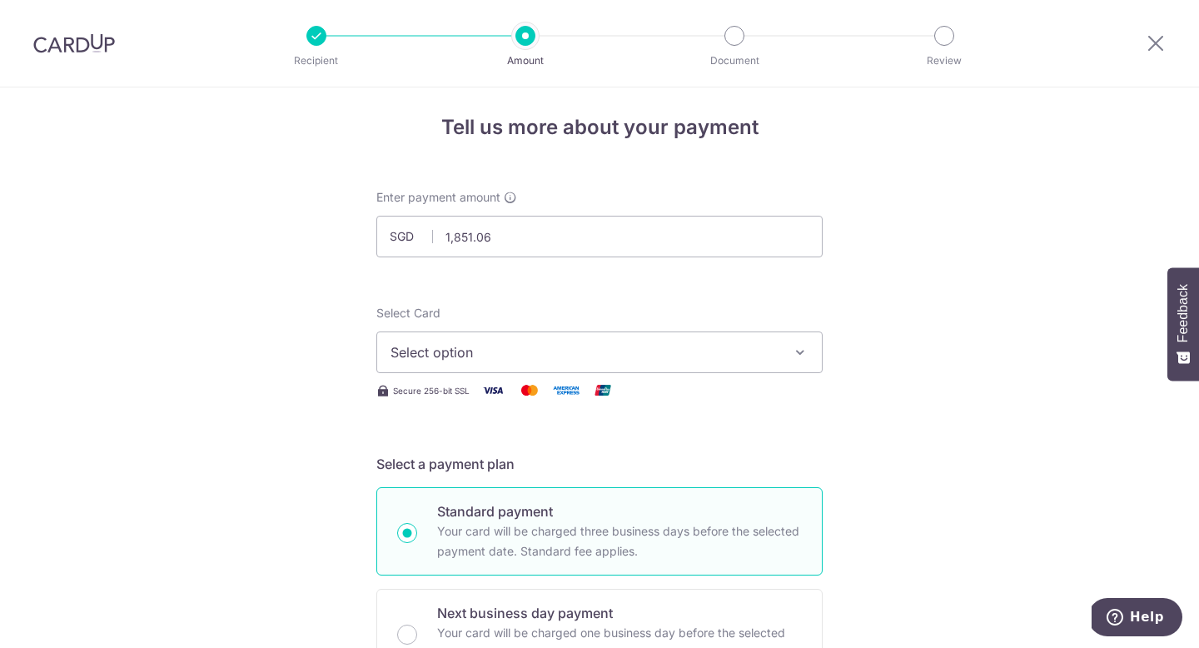
scroll to position [0, 0]
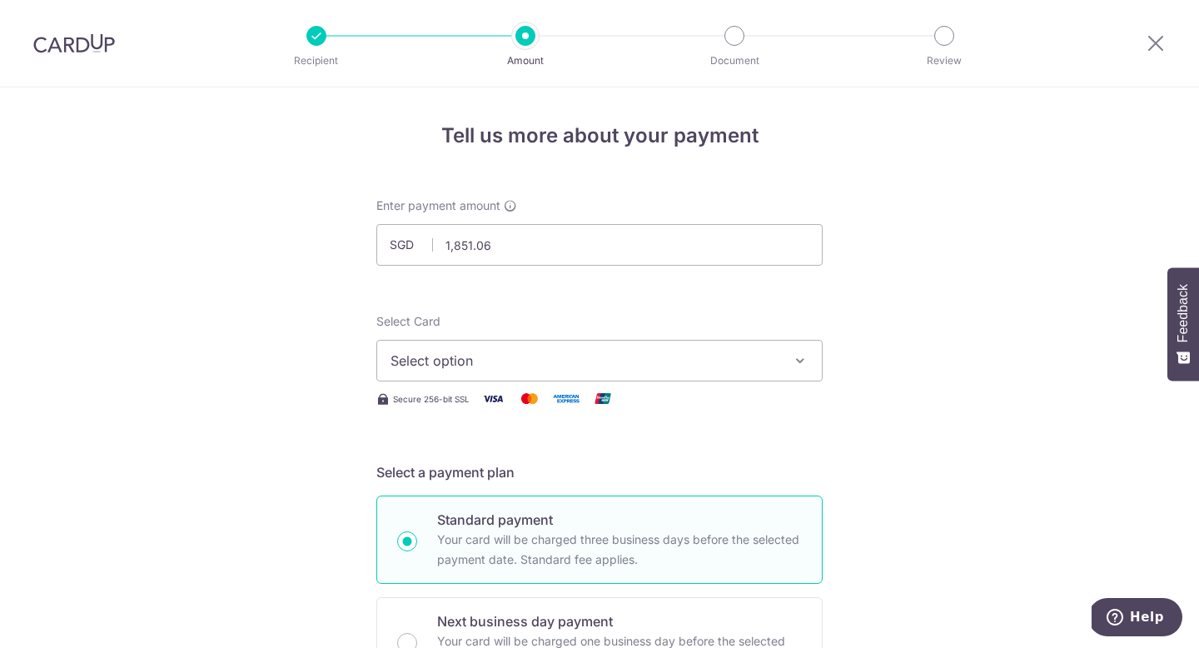
click at [418, 361] on span "Select option" at bounding box center [584, 360] width 388 height 20
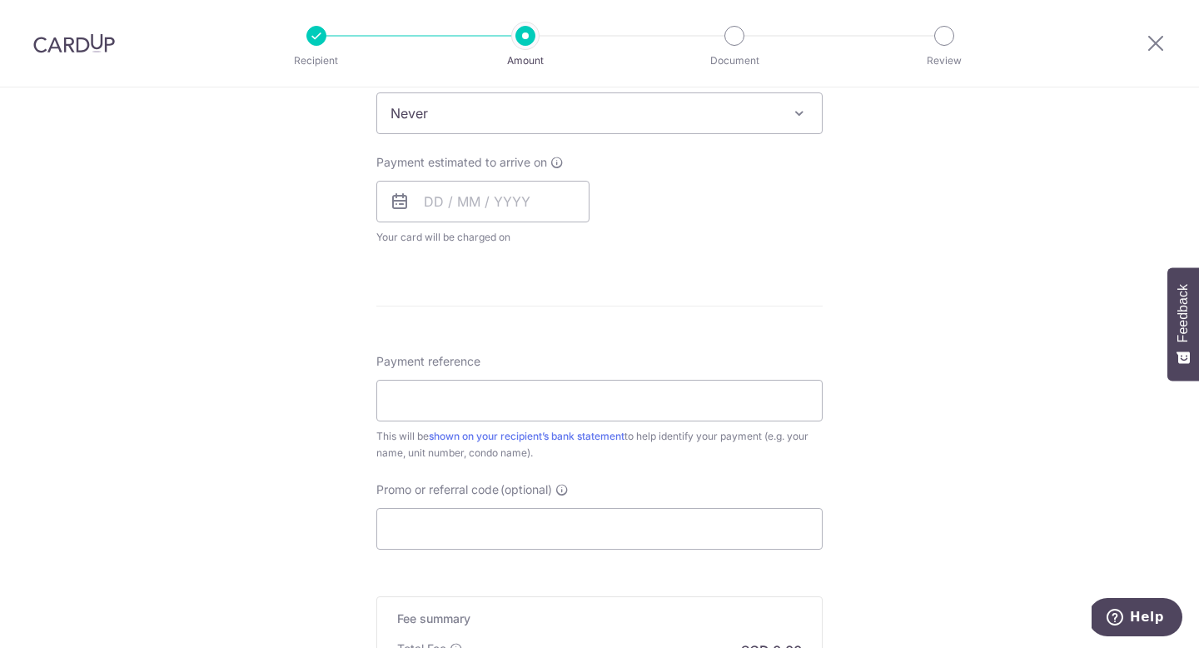
scroll to position [704, 0]
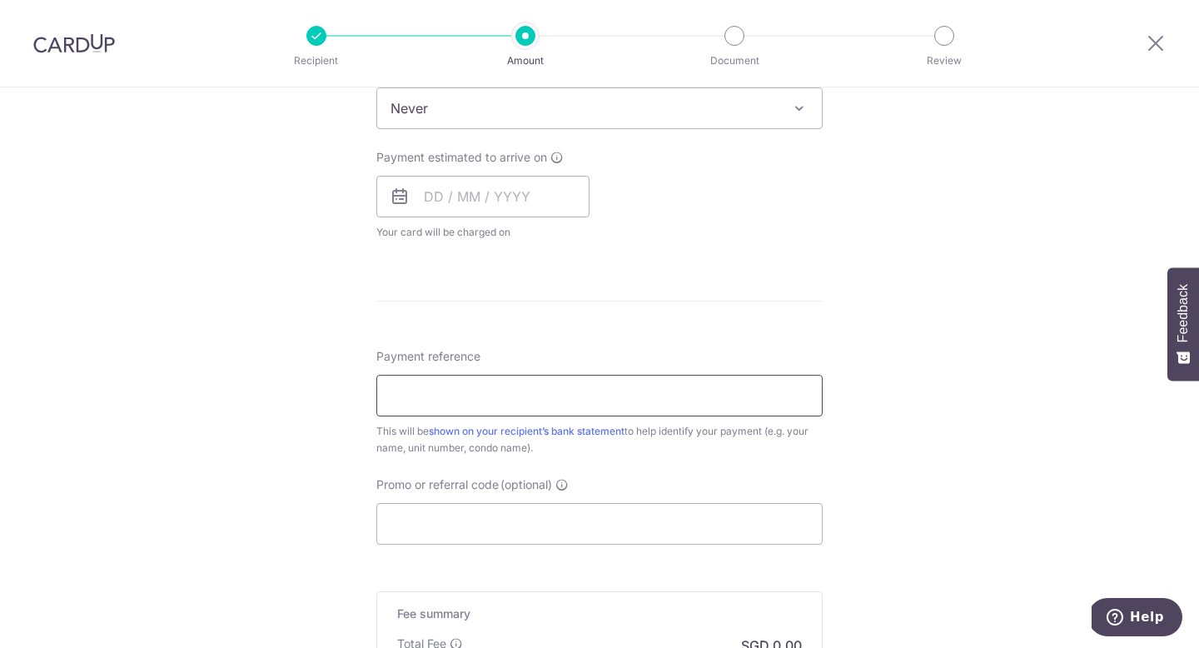
click at [394, 405] on input "Payment reference" at bounding box center [599, 396] width 446 height 42
type input "B"
click at [390, 399] on input "81 #01-24" at bounding box center [599, 396] width 446 height 42
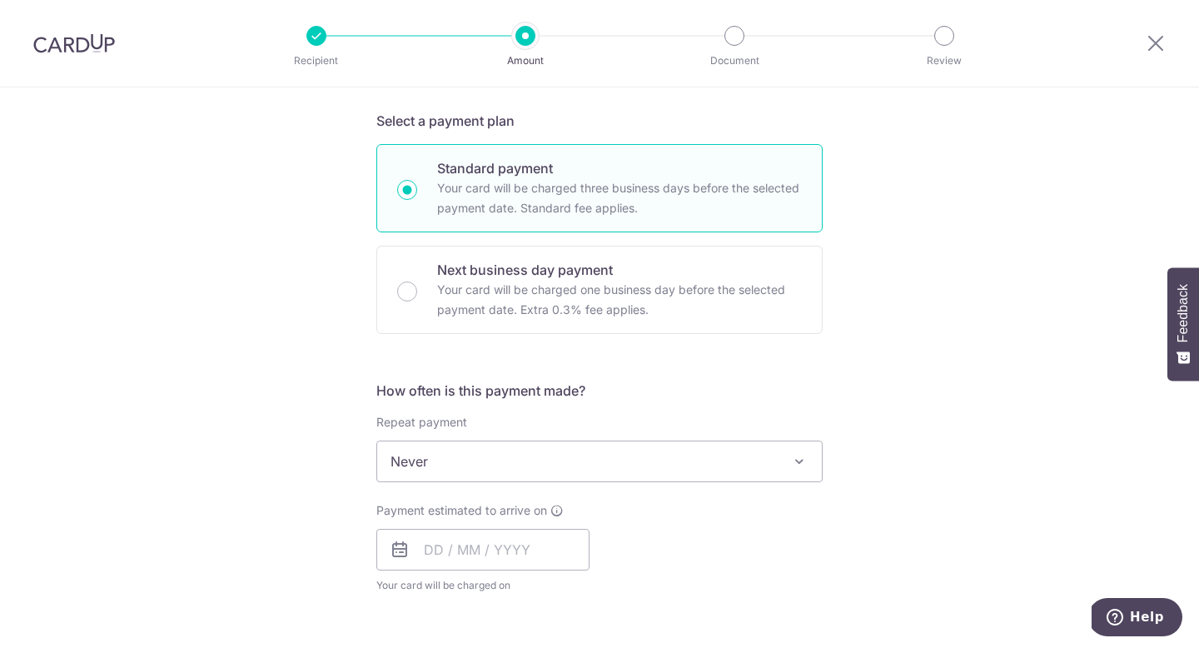
scroll to position [345, 0]
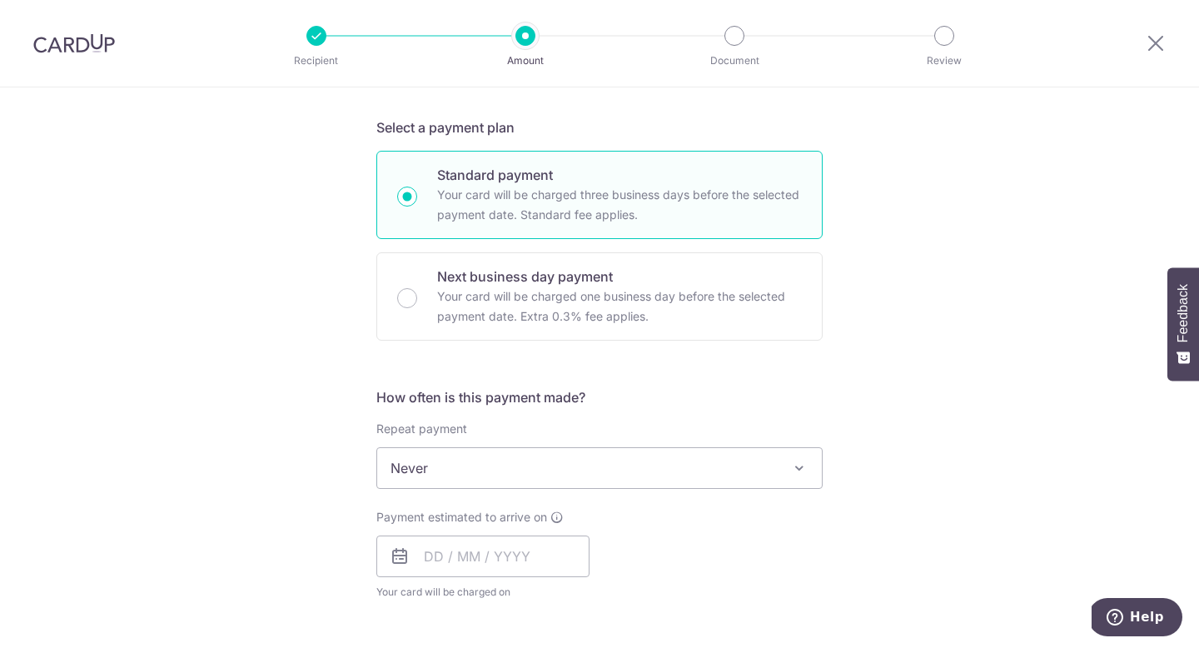
type input "The Vales 81 #01-24"
click at [236, 215] on div "Tell us more about your payment Enter payment amount SGD 1,851.06 1851.06 Recip…" at bounding box center [599, 496] width 1199 height 1506
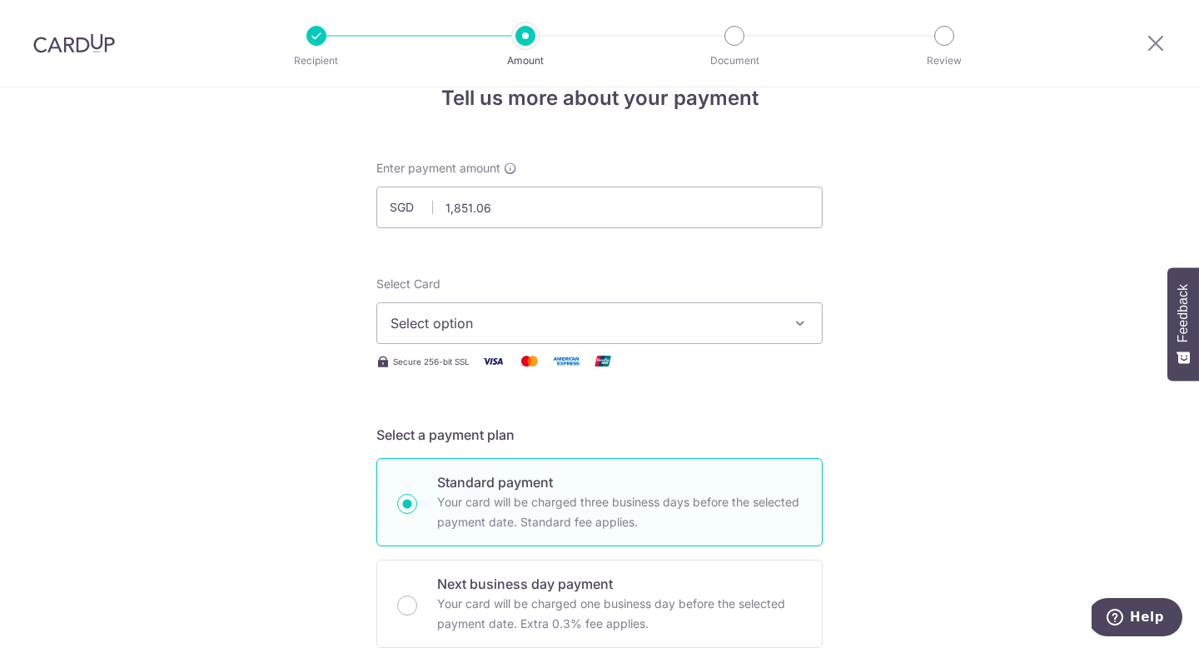
scroll to position [0, 0]
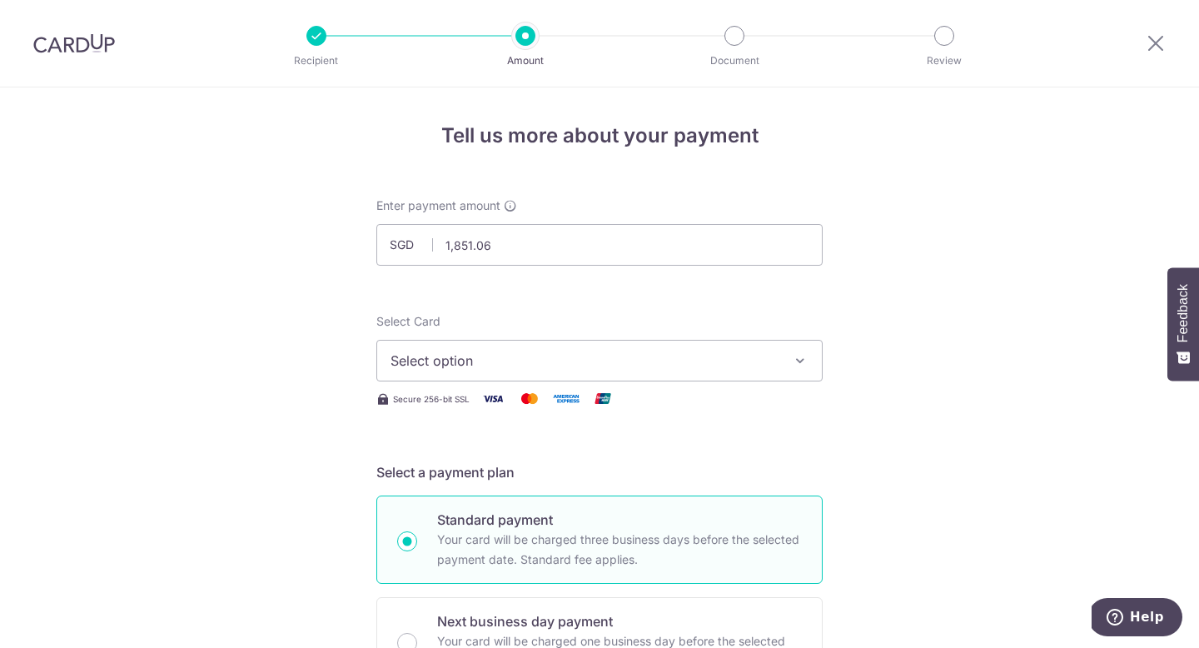
click at [430, 357] on span "Select option" at bounding box center [584, 360] width 388 height 20
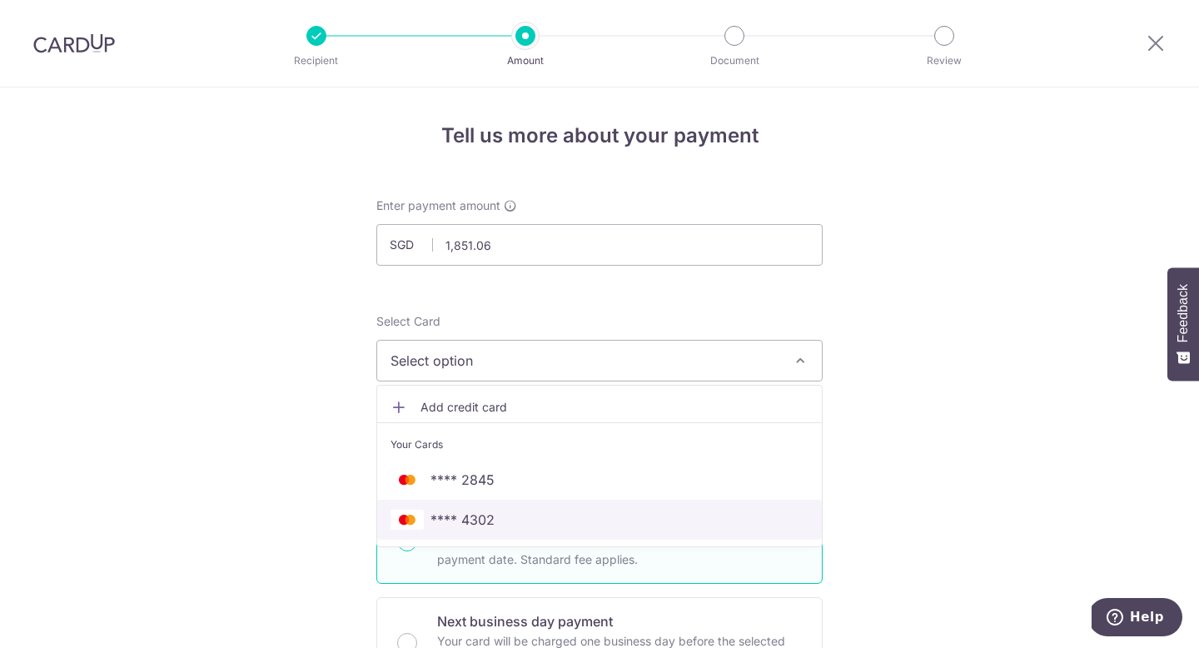
click at [487, 519] on span "**** 4302" at bounding box center [462, 519] width 64 height 20
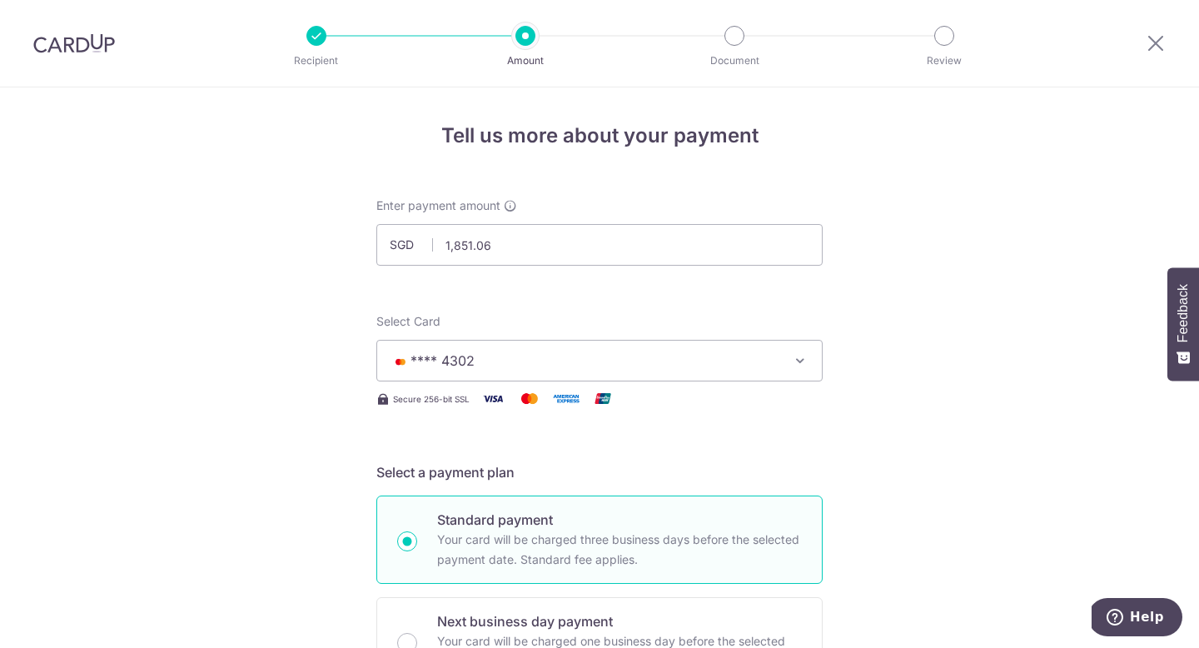
click at [642, 469] on h5 "Select a payment plan" at bounding box center [599, 472] width 446 height 20
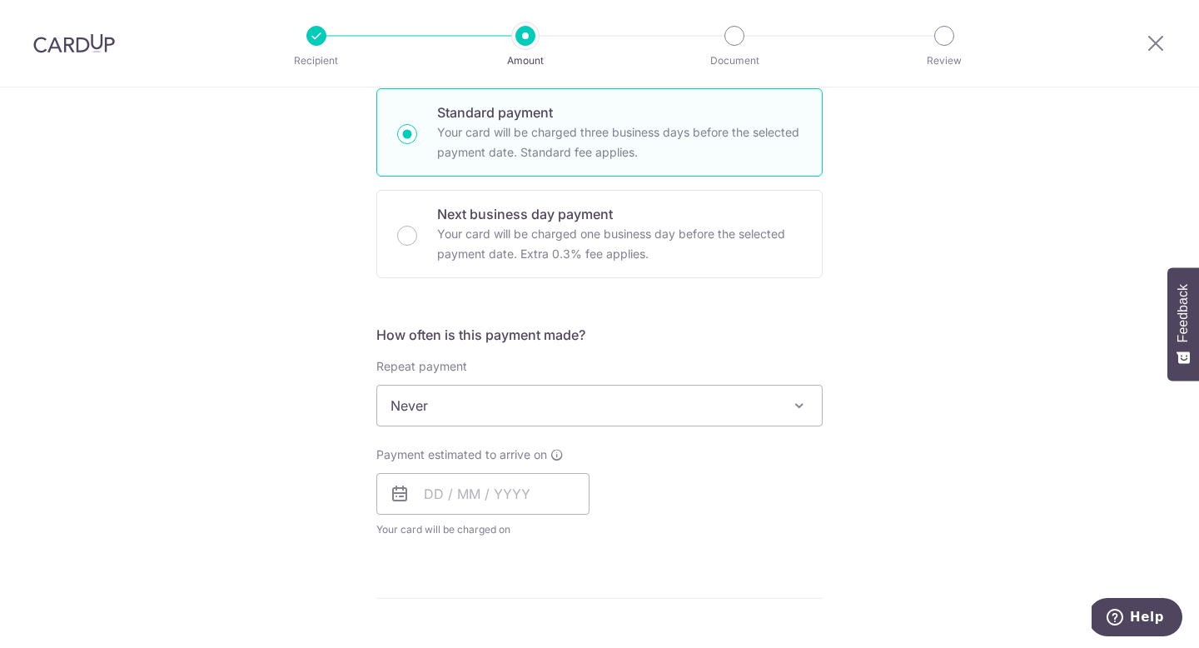
scroll to position [408, 0]
click at [418, 488] on input "text" at bounding box center [482, 493] width 213 height 42
click at [514, 640] on link "10" at bounding box center [510, 644] width 27 height 27
type input "[DATE]"
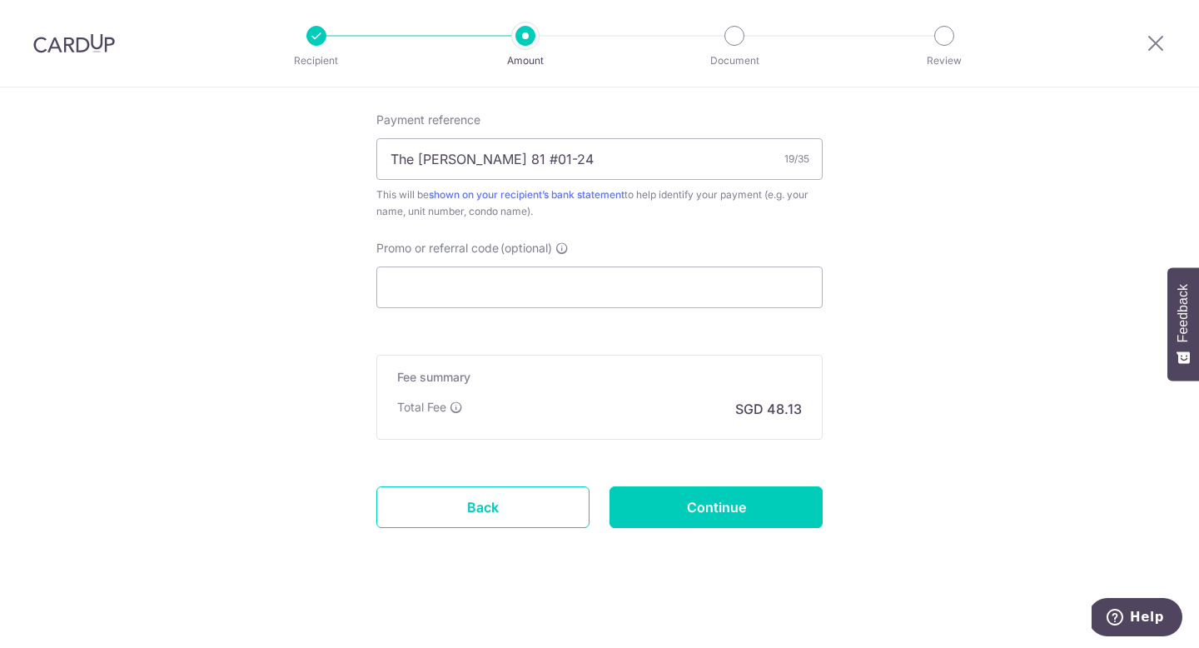
scroll to position [1014, 0]
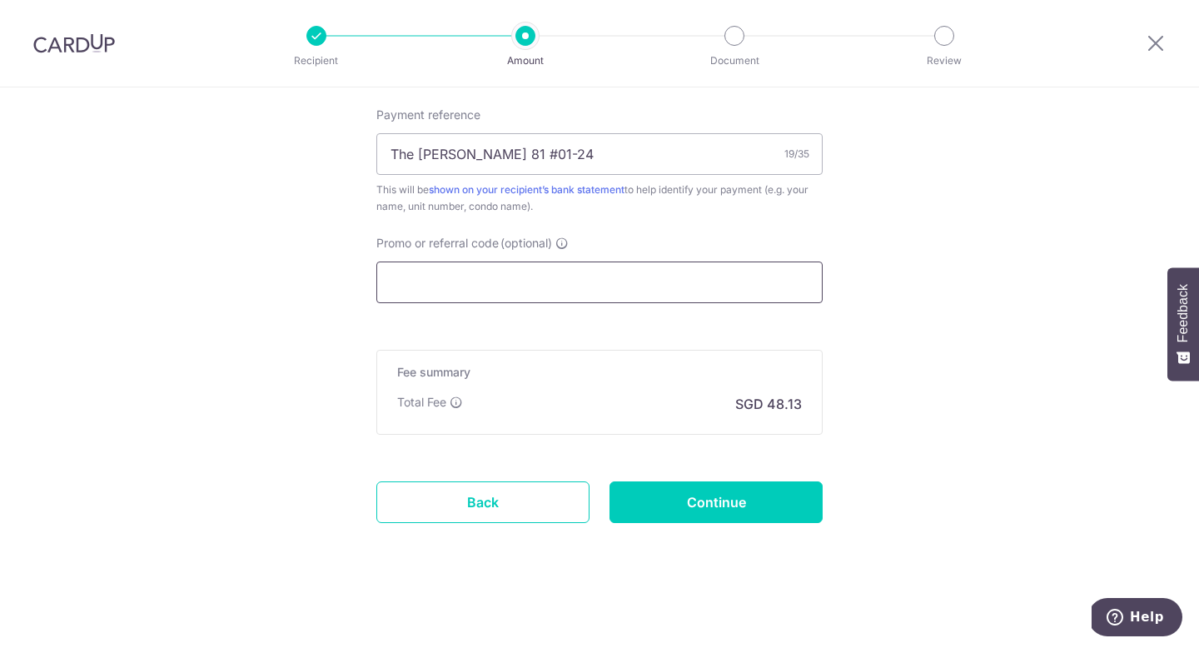
click at [613, 278] on input "Promo or referral code (optional)" at bounding box center [599, 282] width 446 height 42
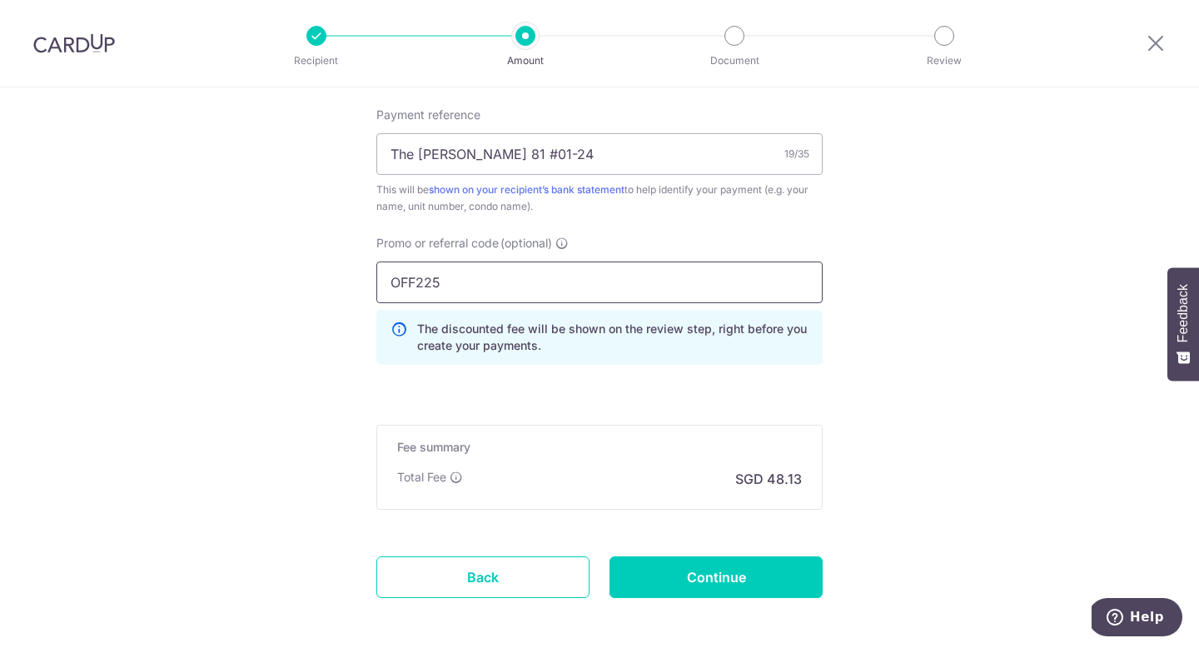
type input "OFF225"
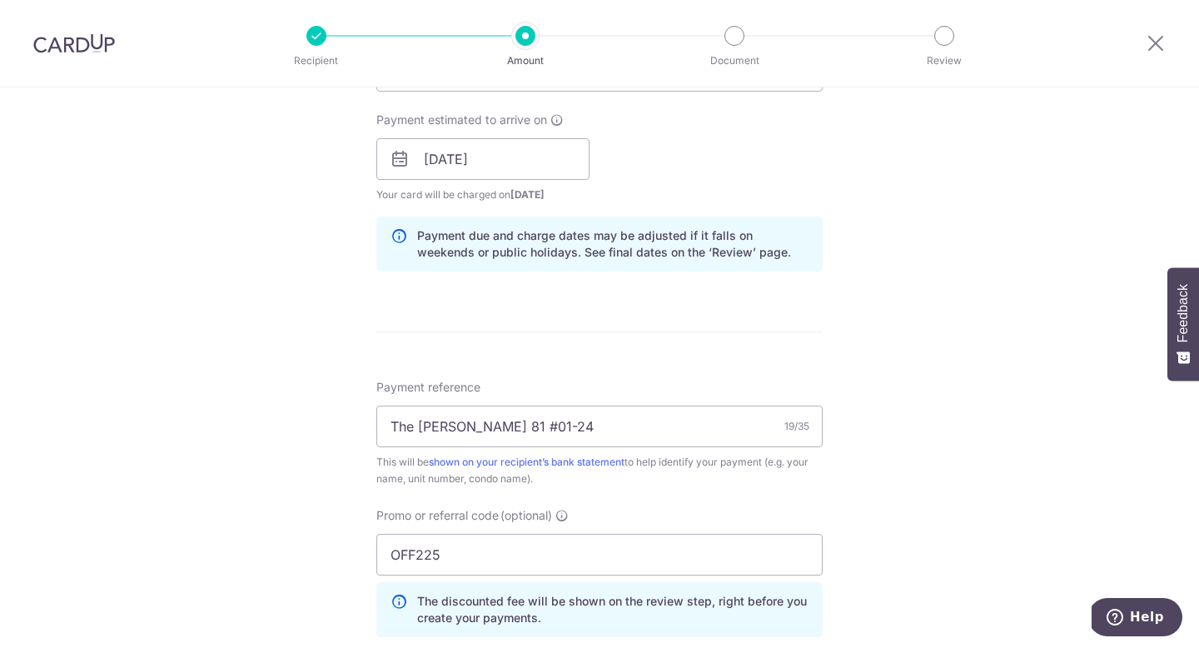
scroll to position [750, 0]
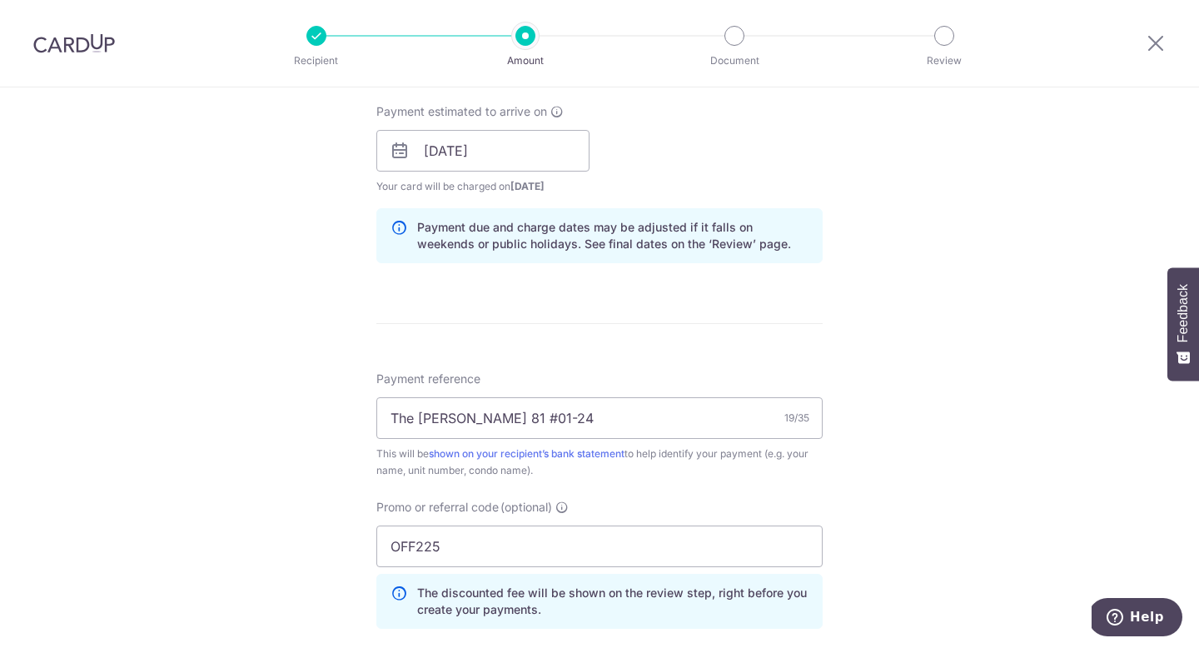
click at [923, 311] on div "Tell us more about your payment Enter payment amount SGD 1,851.06 1851.06 Recip…" at bounding box center [599, 161] width 1199 height 1649
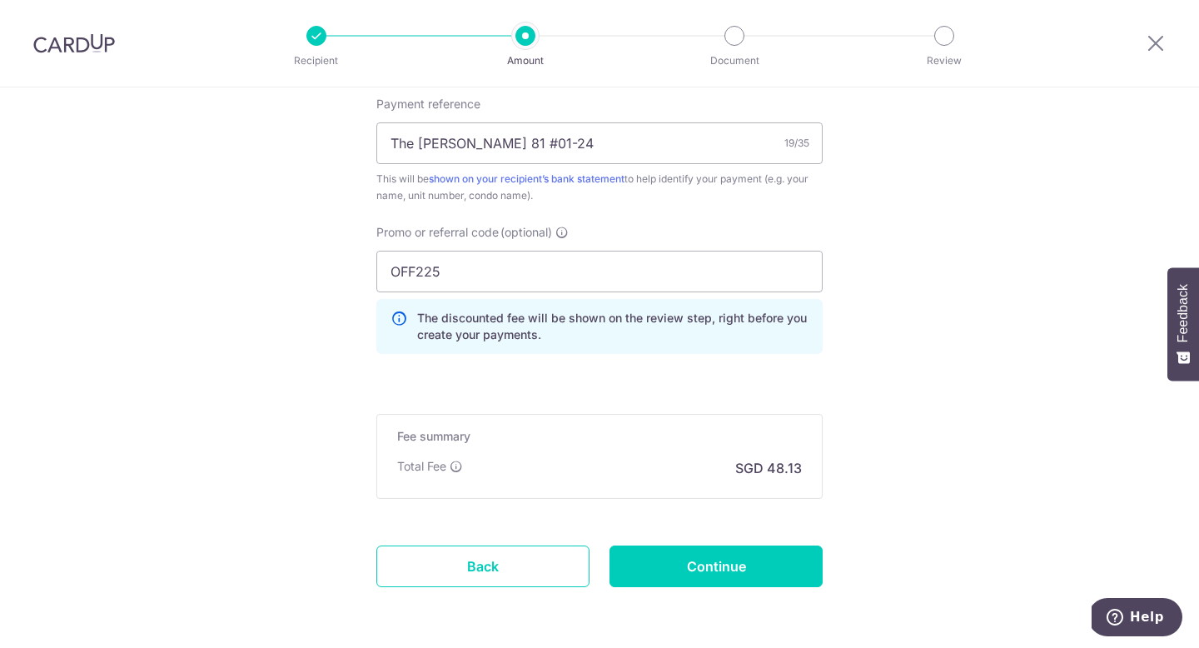
scroll to position [1089, 0]
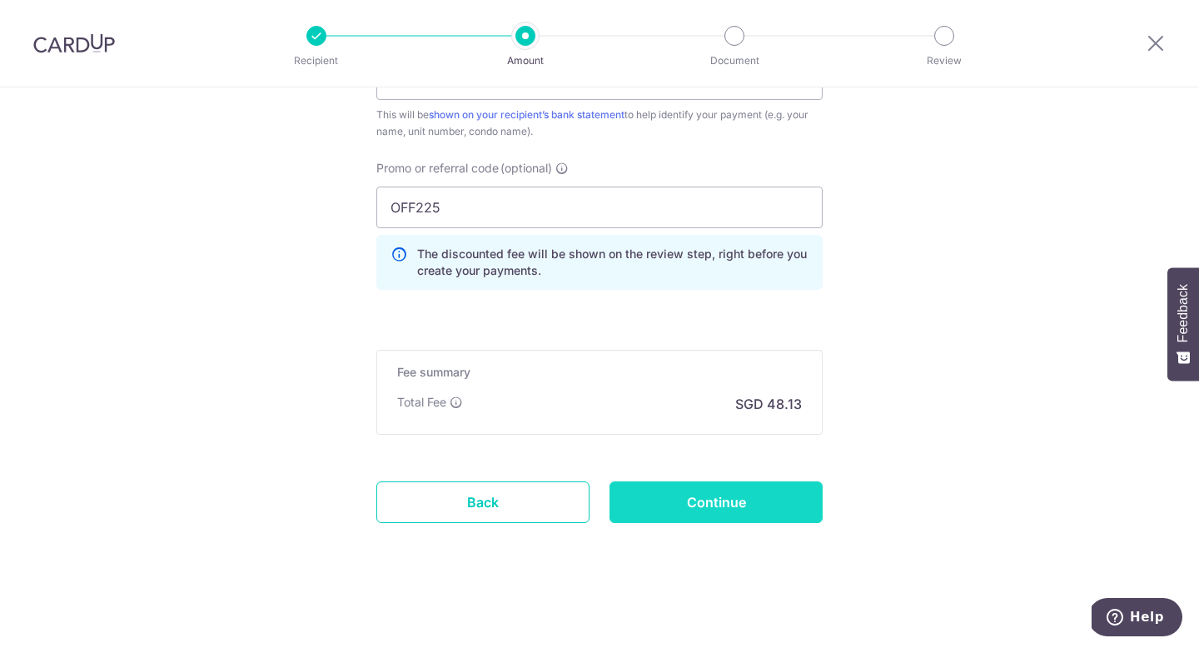
click at [790, 499] on input "Continue" at bounding box center [715, 502] width 213 height 42
type input "Create Schedule"
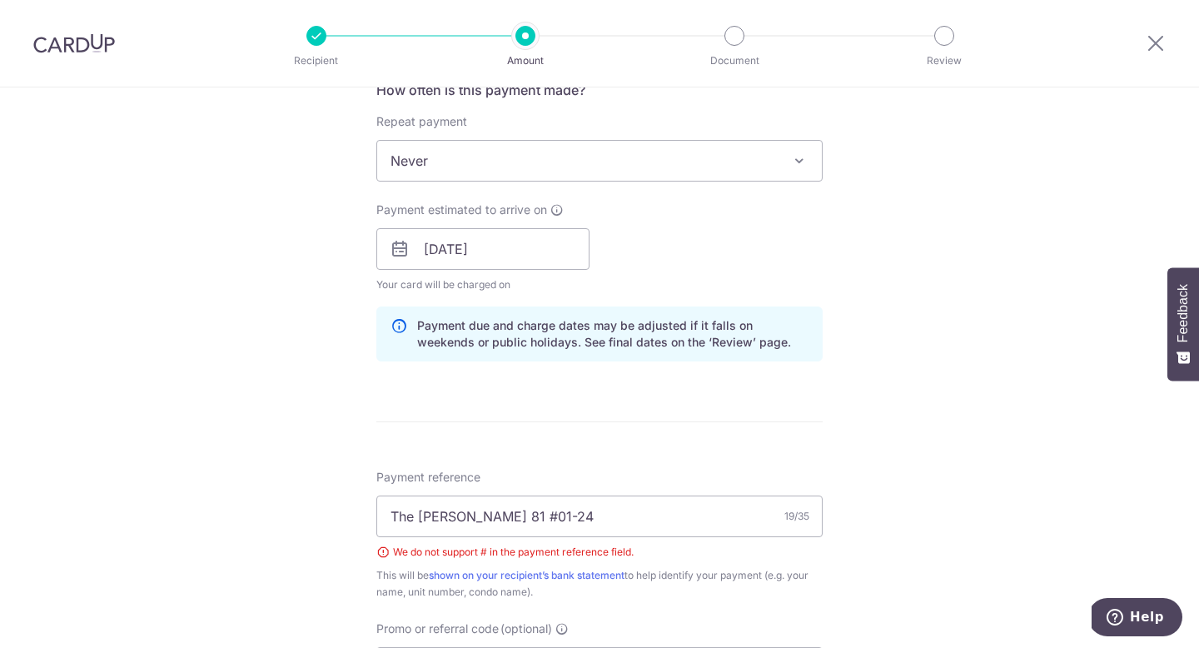
scroll to position [646, 0]
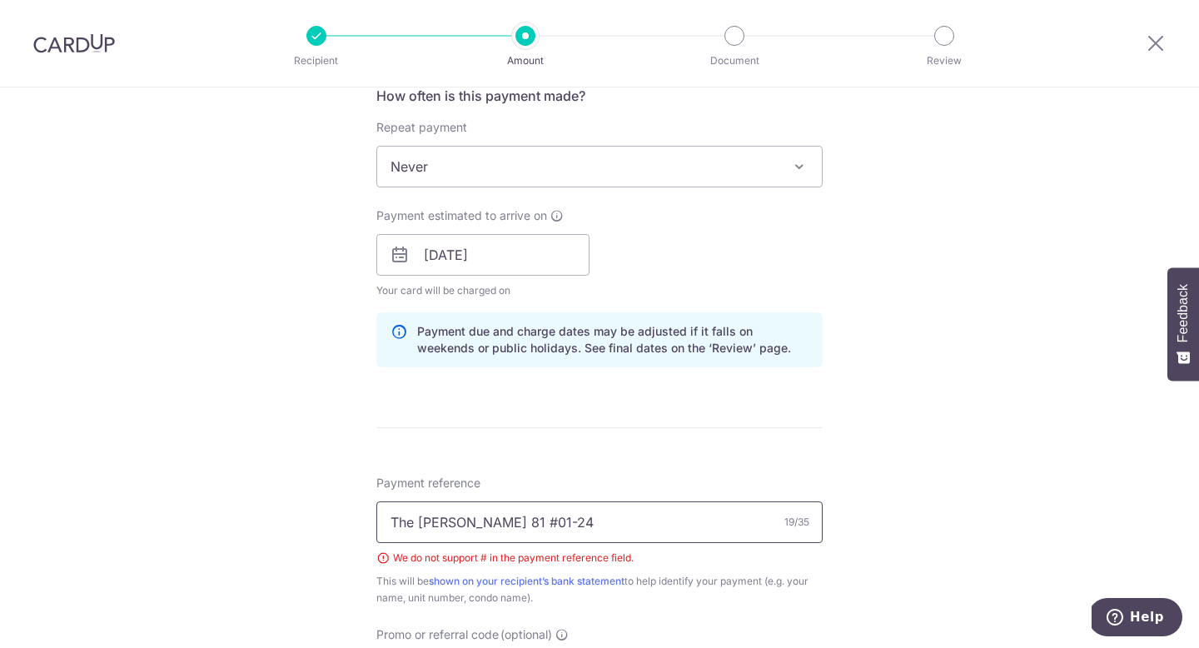
click at [484, 524] on input "The Vales 81 #01-24" at bounding box center [599, 522] width 446 height 42
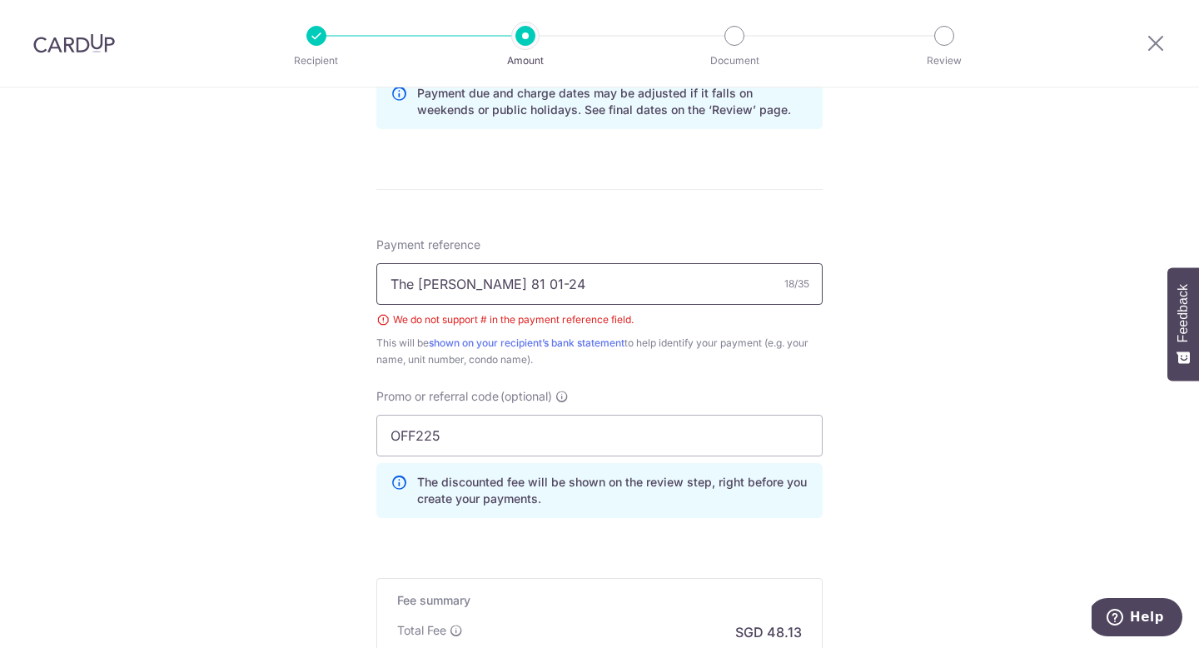
scroll to position [891, 0]
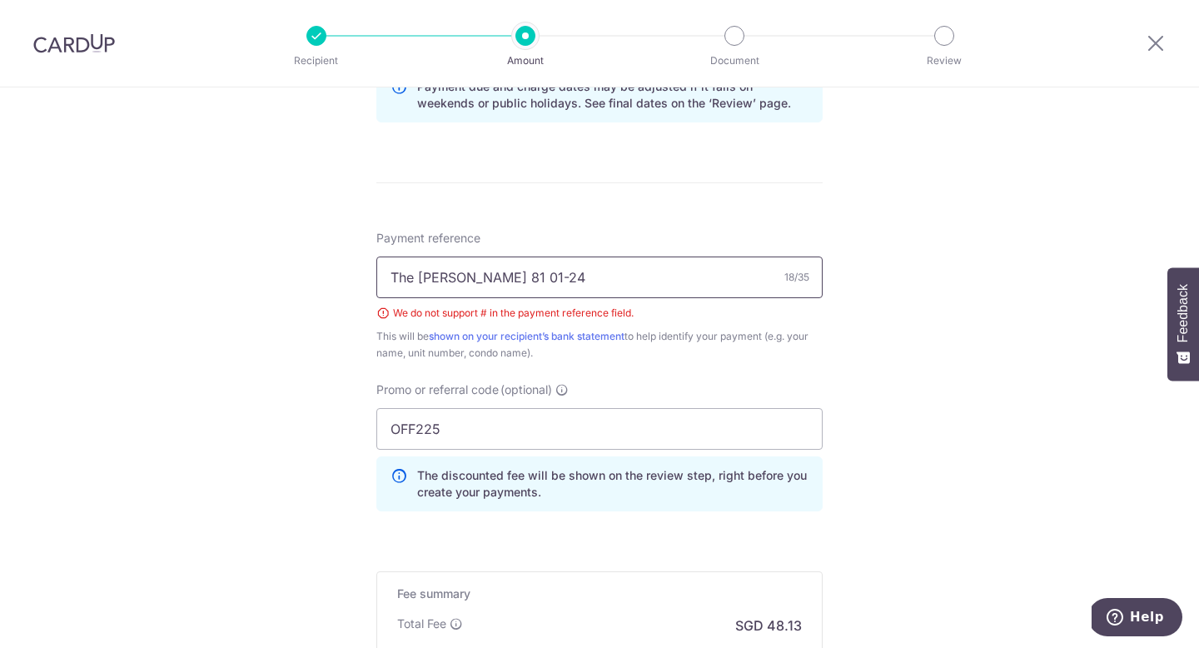
click at [395, 281] on input "The Vales 81 01-24" at bounding box center [599, 277] width 446 height 42
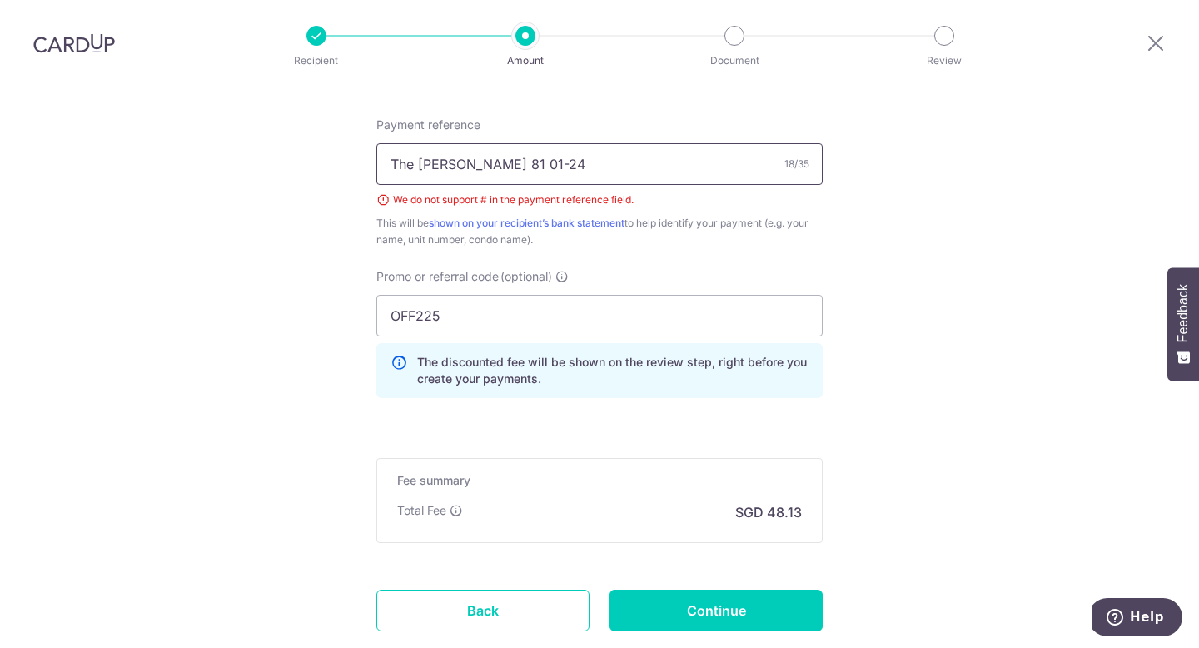
scroll to position [1112, 0]
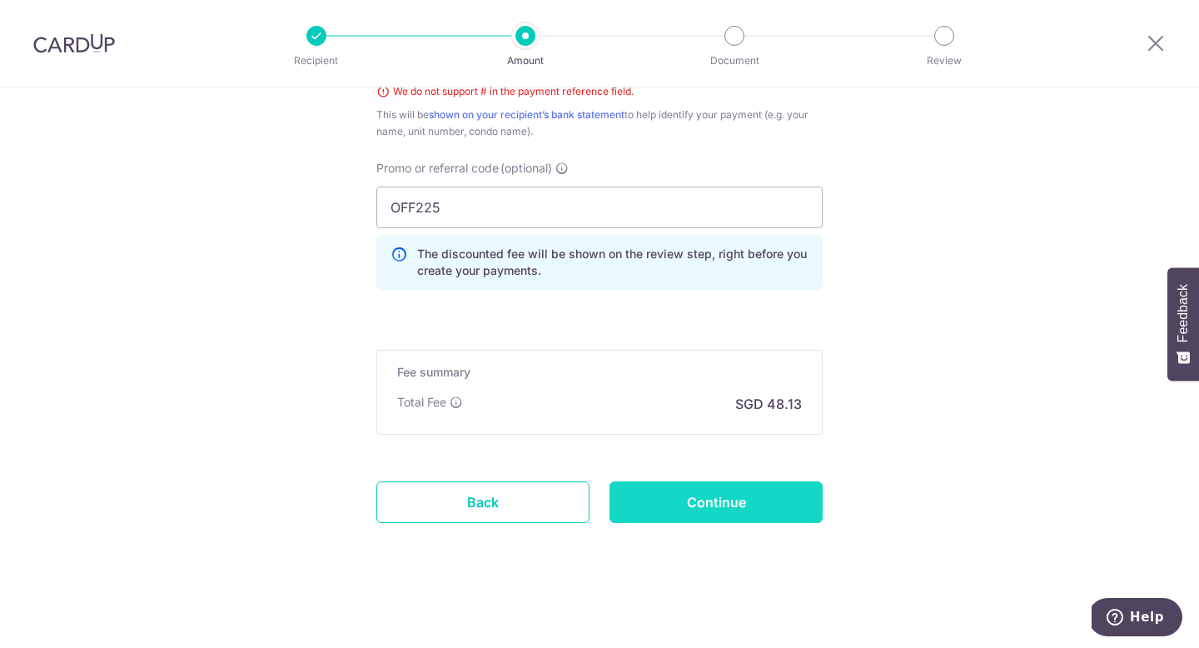
type input "The Vales 81 01-24"
click at [648, 496] on input "Continue" at bounding box center [715, 502] width 213 height 42
type input "Create Schedule"
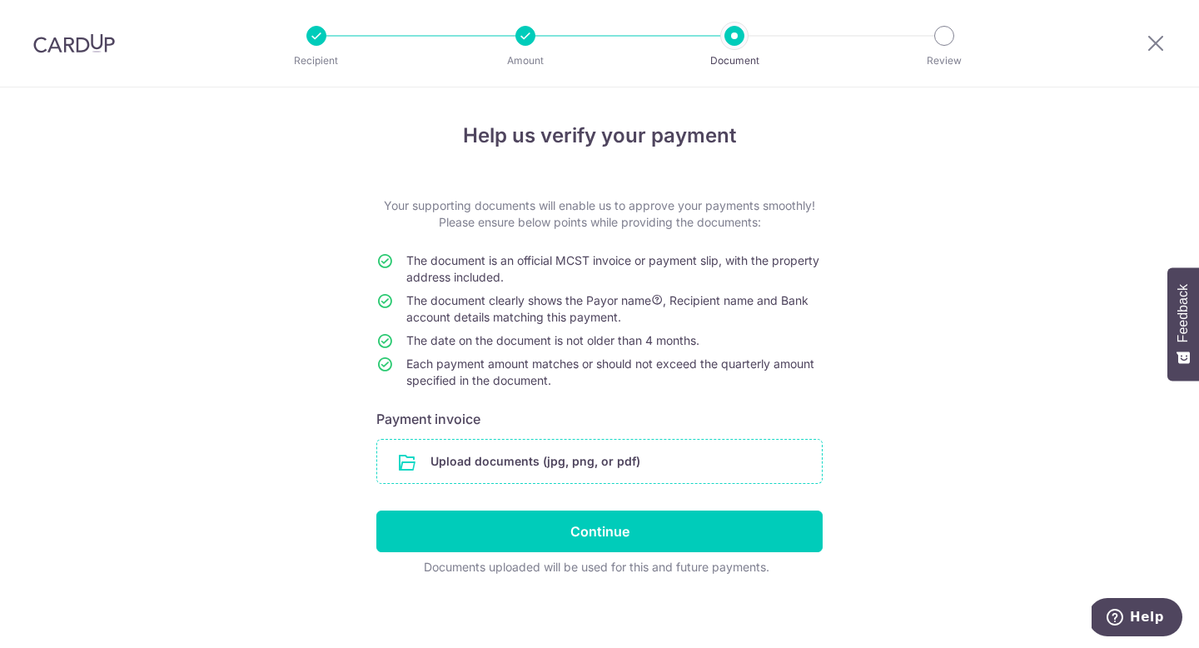
click at [581, 467] on input "file" at bounding box center [599, 460] width 444 height 43
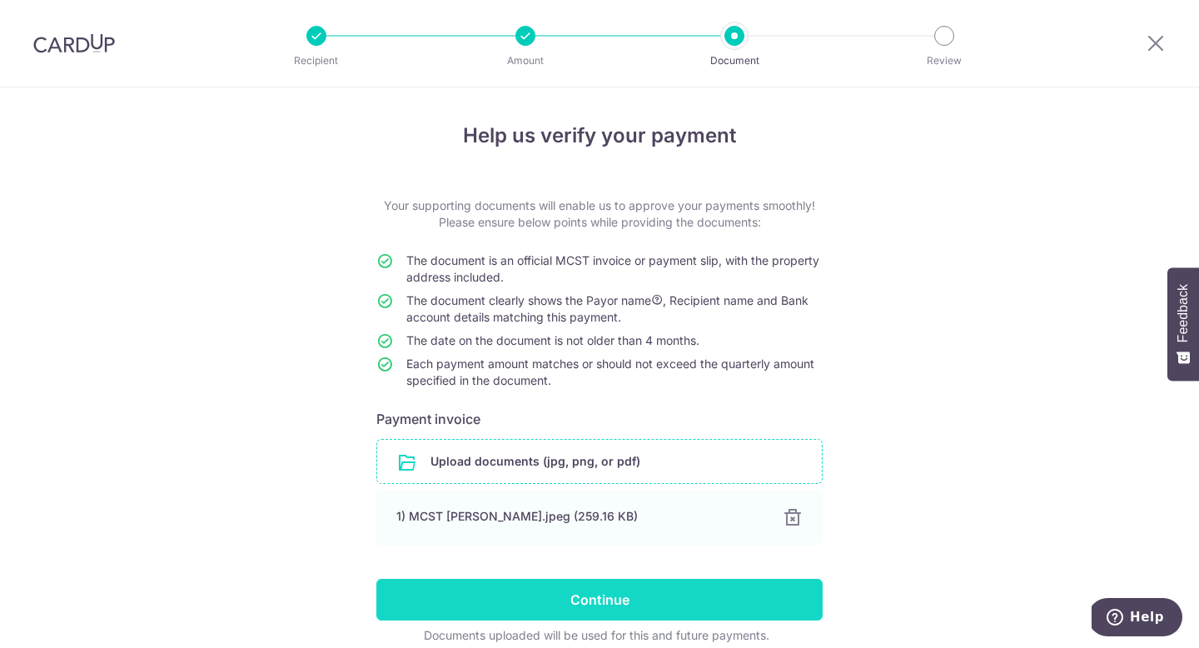
click at [784, 589] on input "Continue" at bounding box center [599, 599] width 446 height 42
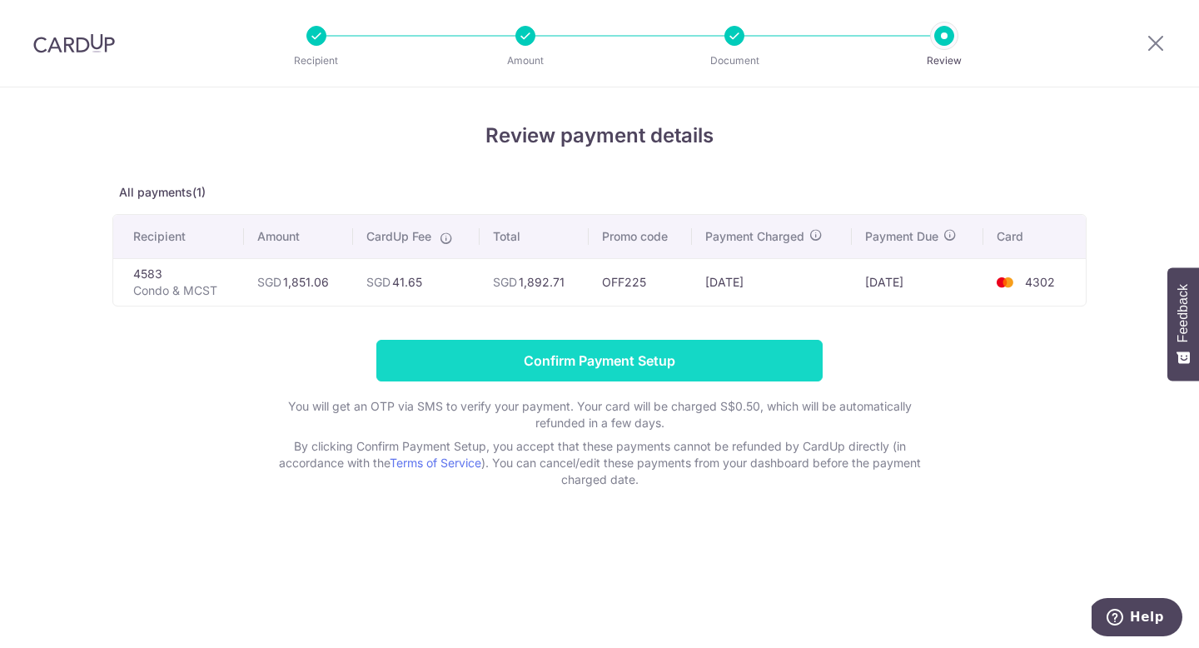
click at [733, 355] on input "Confirm Payment Setup" at bounding box center [599, 361] width 446 height 42
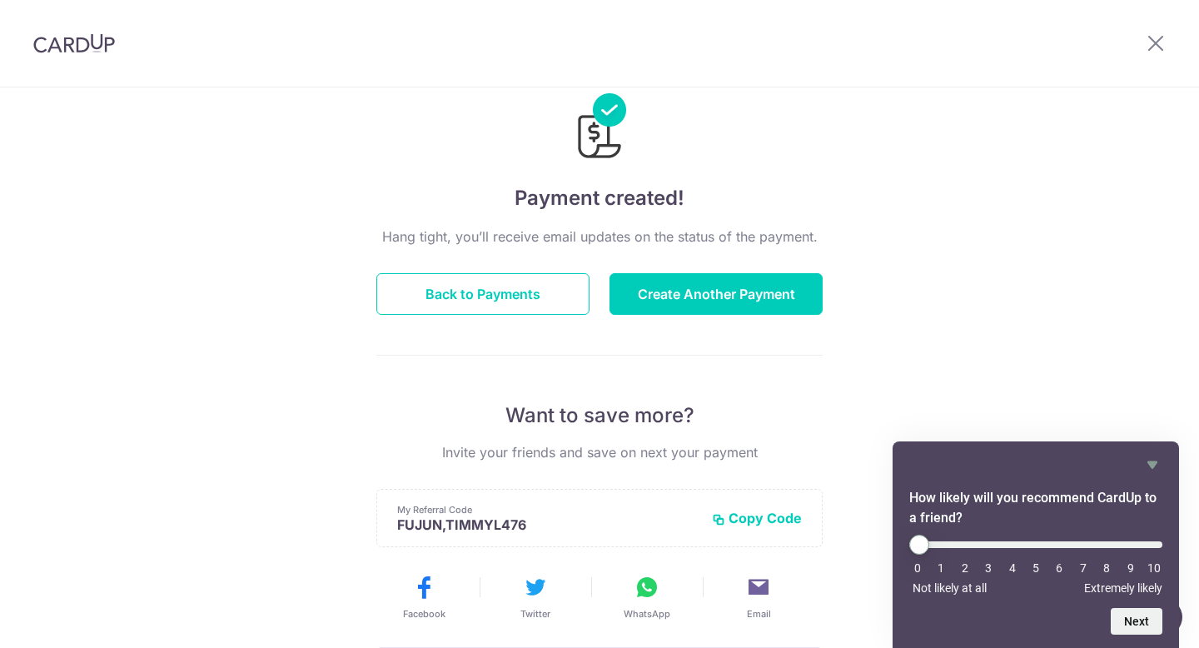
scroll to position [42, 0]
click at [1146, 464] on icon "Hide survey" at bounding box center [1152, 464] width 20 height 20
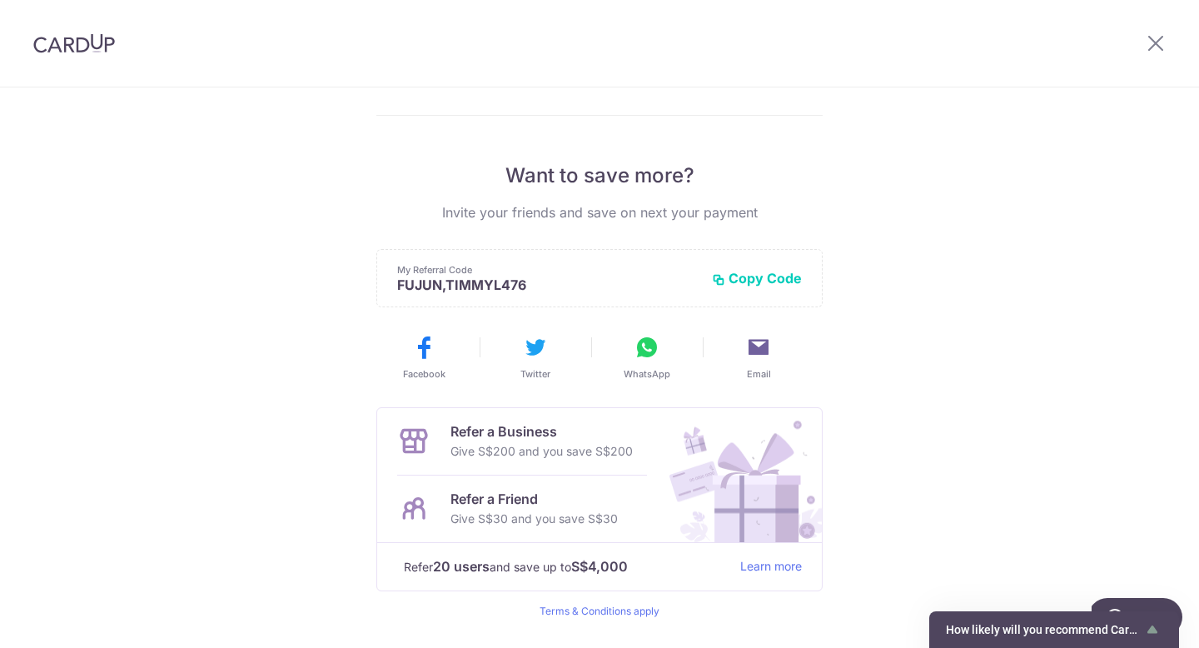
scroll to position [329, 0]
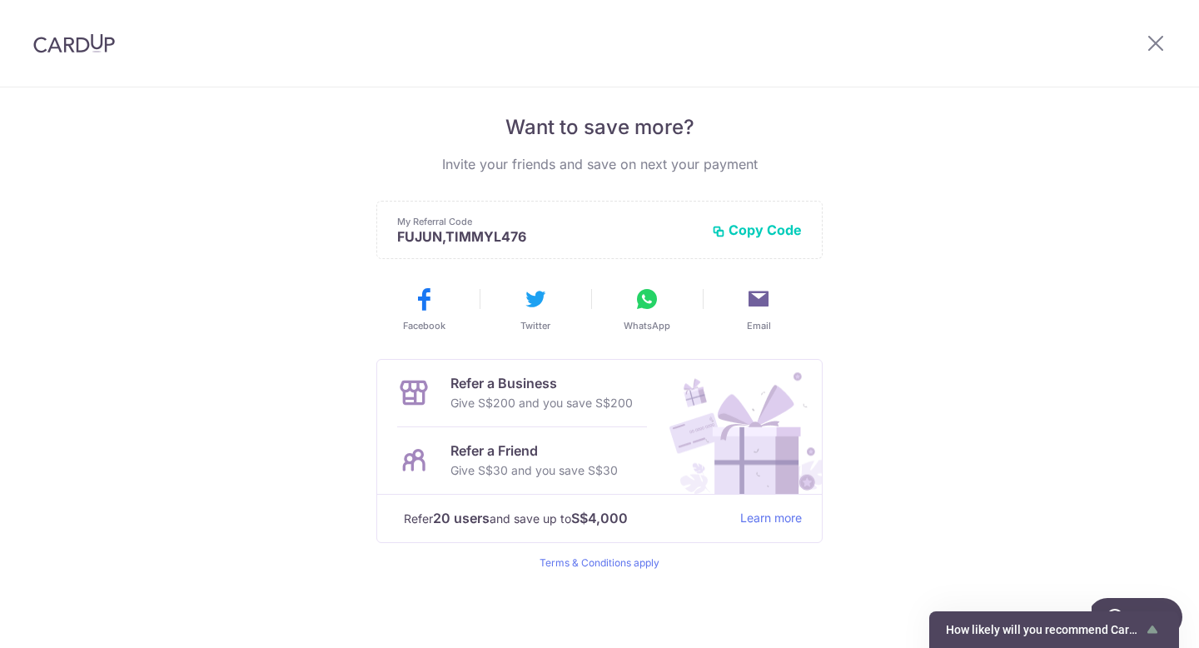
click at [88, 36] on img at bounding box center [74, 43] width 82 height 20
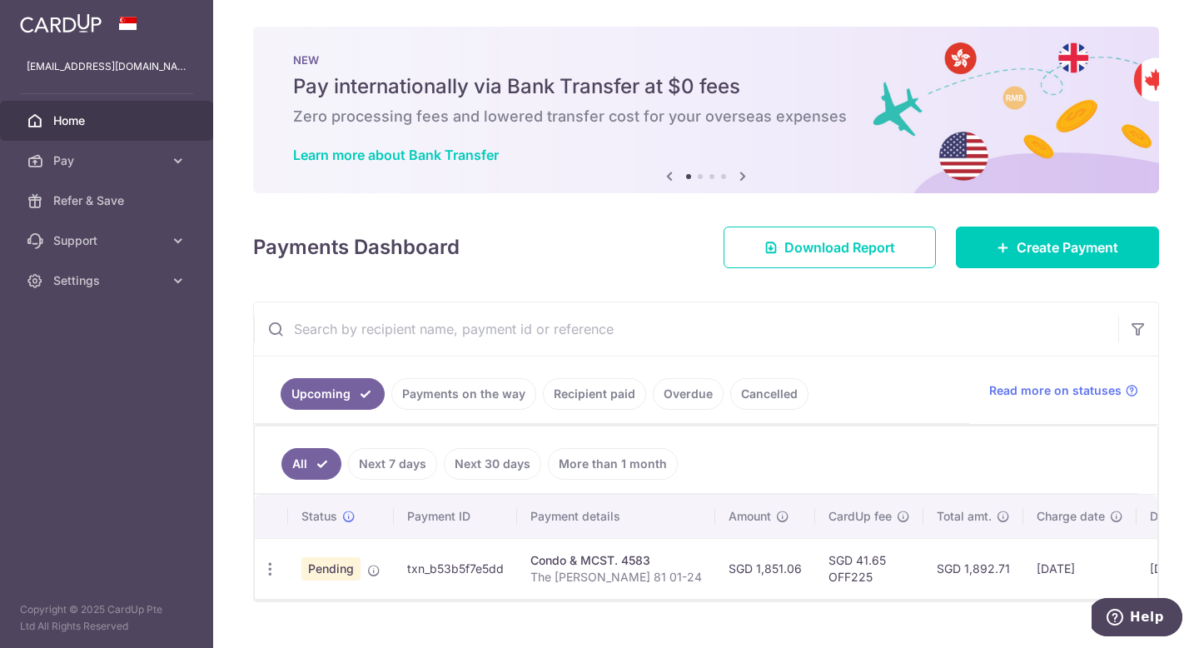
scroll to position [32, 0]
